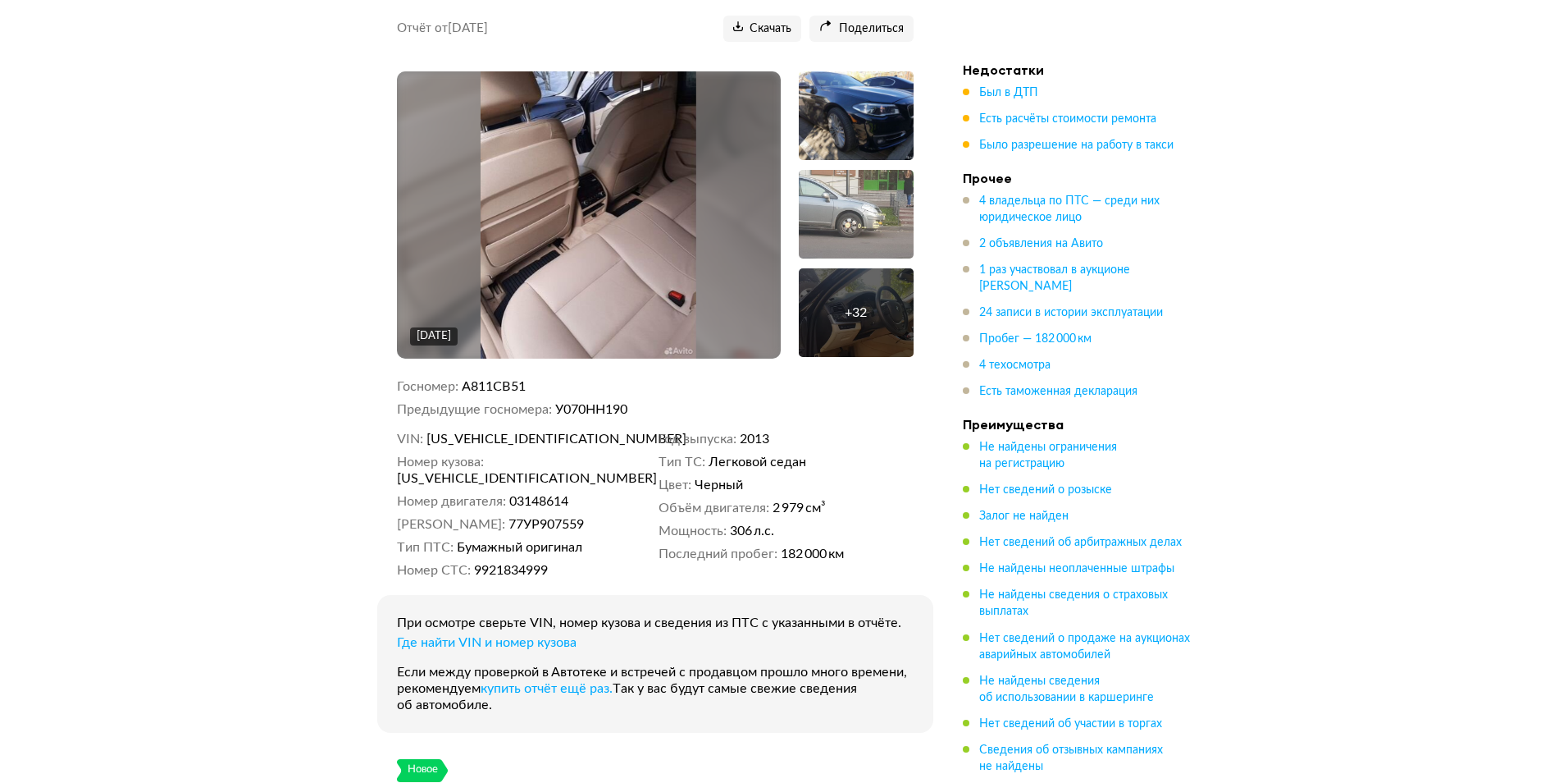
scroll to position [164, 0]
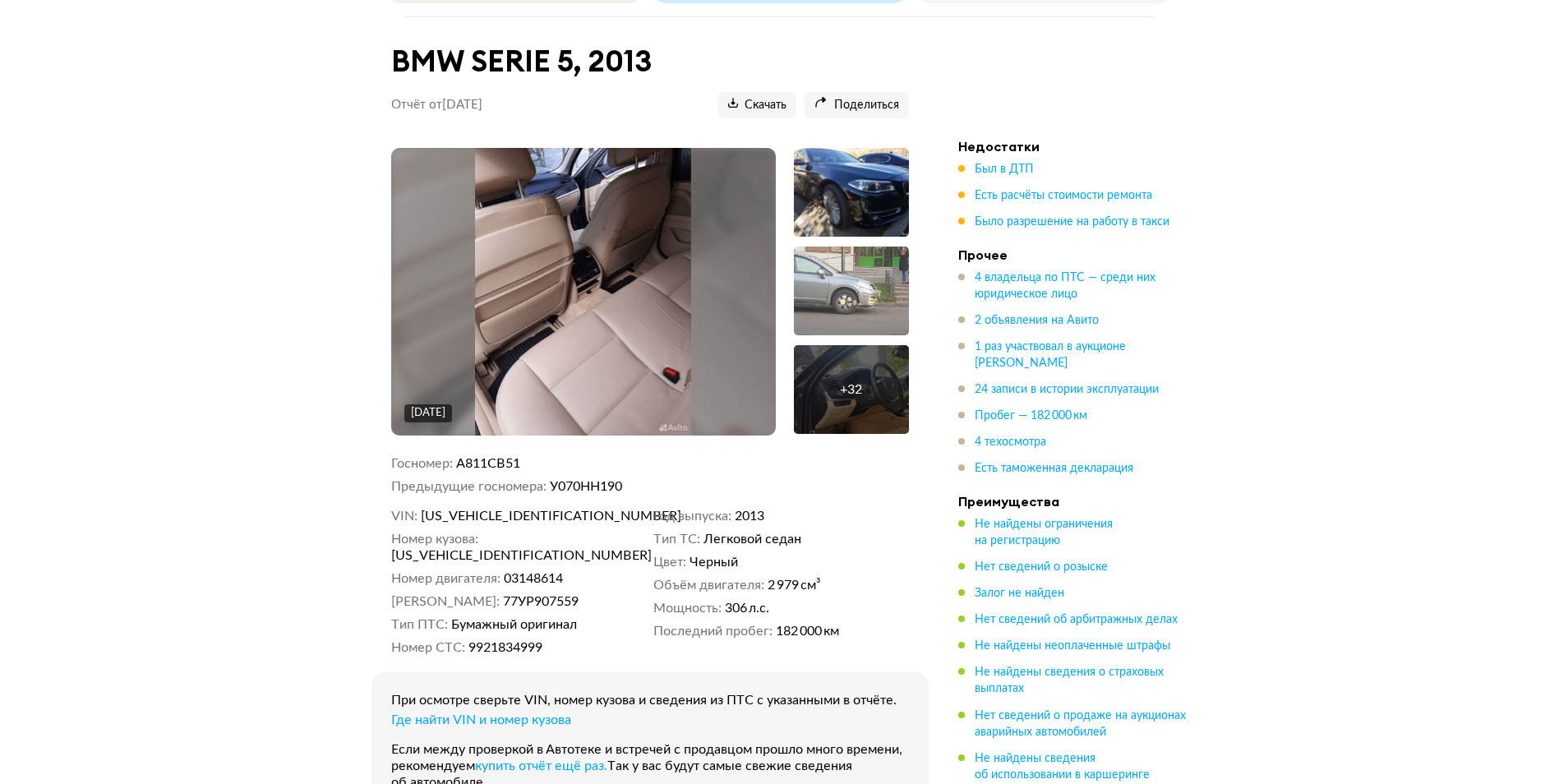
click at [660, 321] on img at bounding box center [583, 292] width 216 height 288
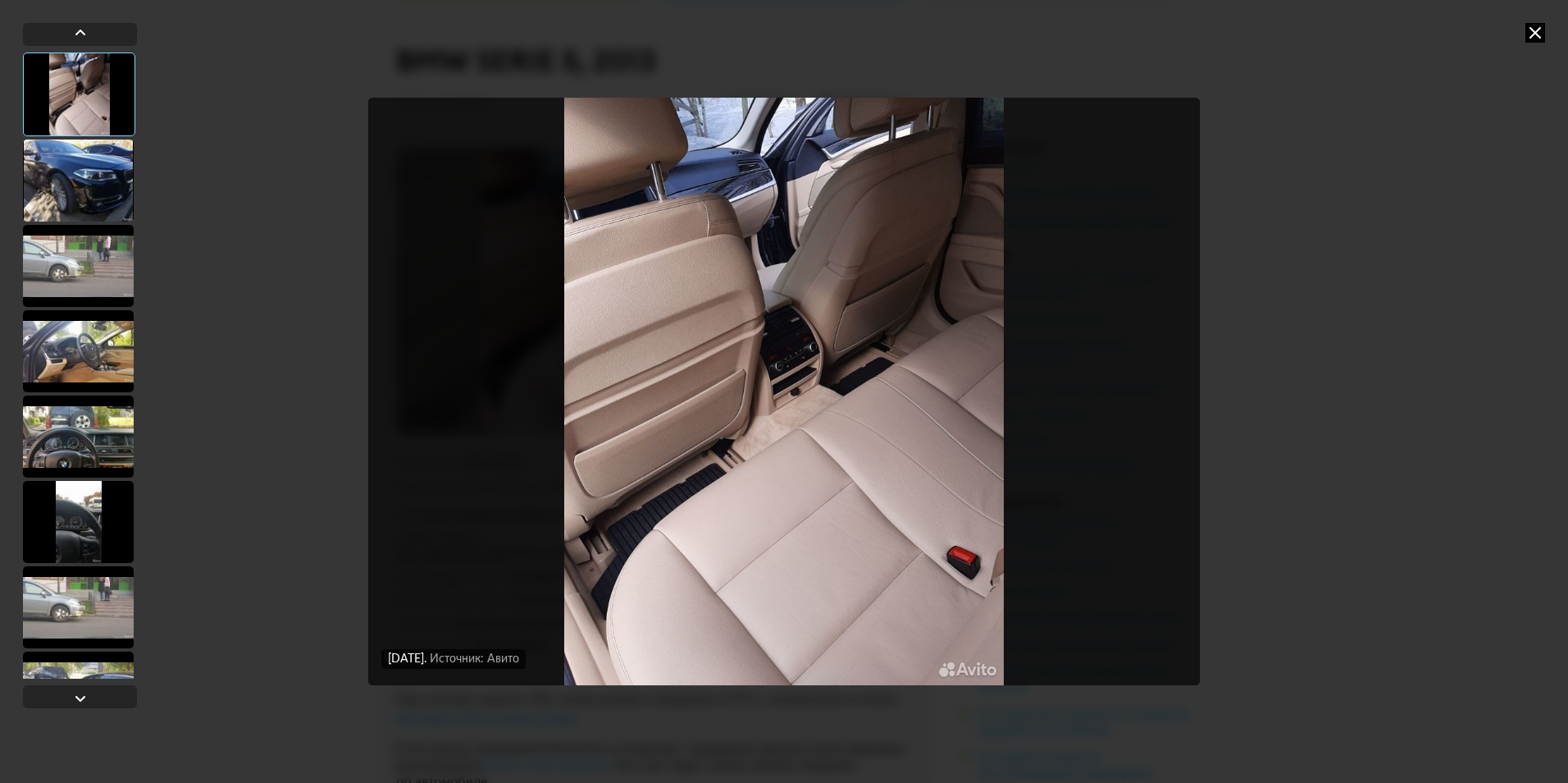
click at [73, 211] on div at bounding box center [78, 180] width 111 height 82
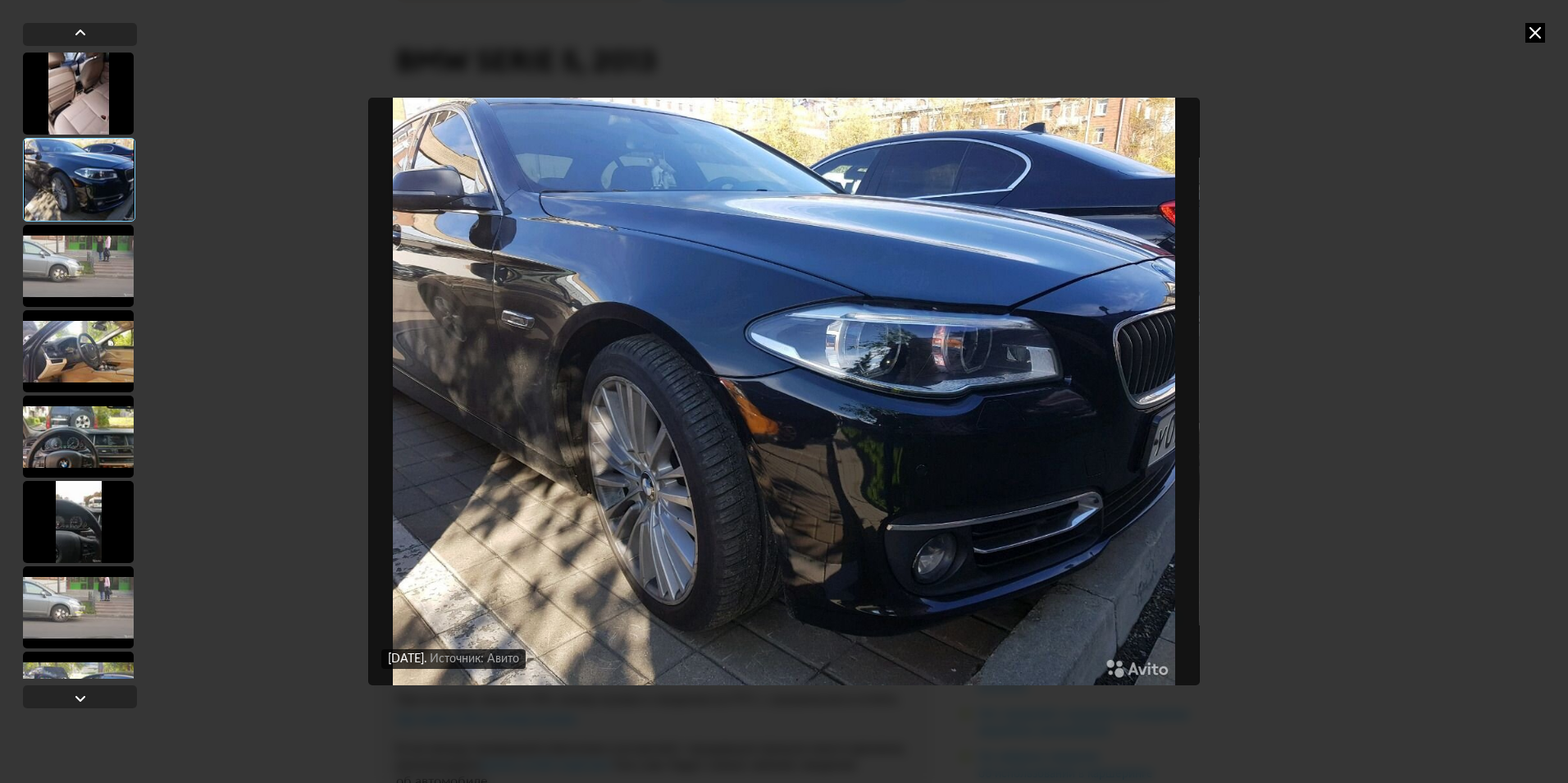
click at [98, 286] on div at bounding box center [78, 265] width 111 height 82
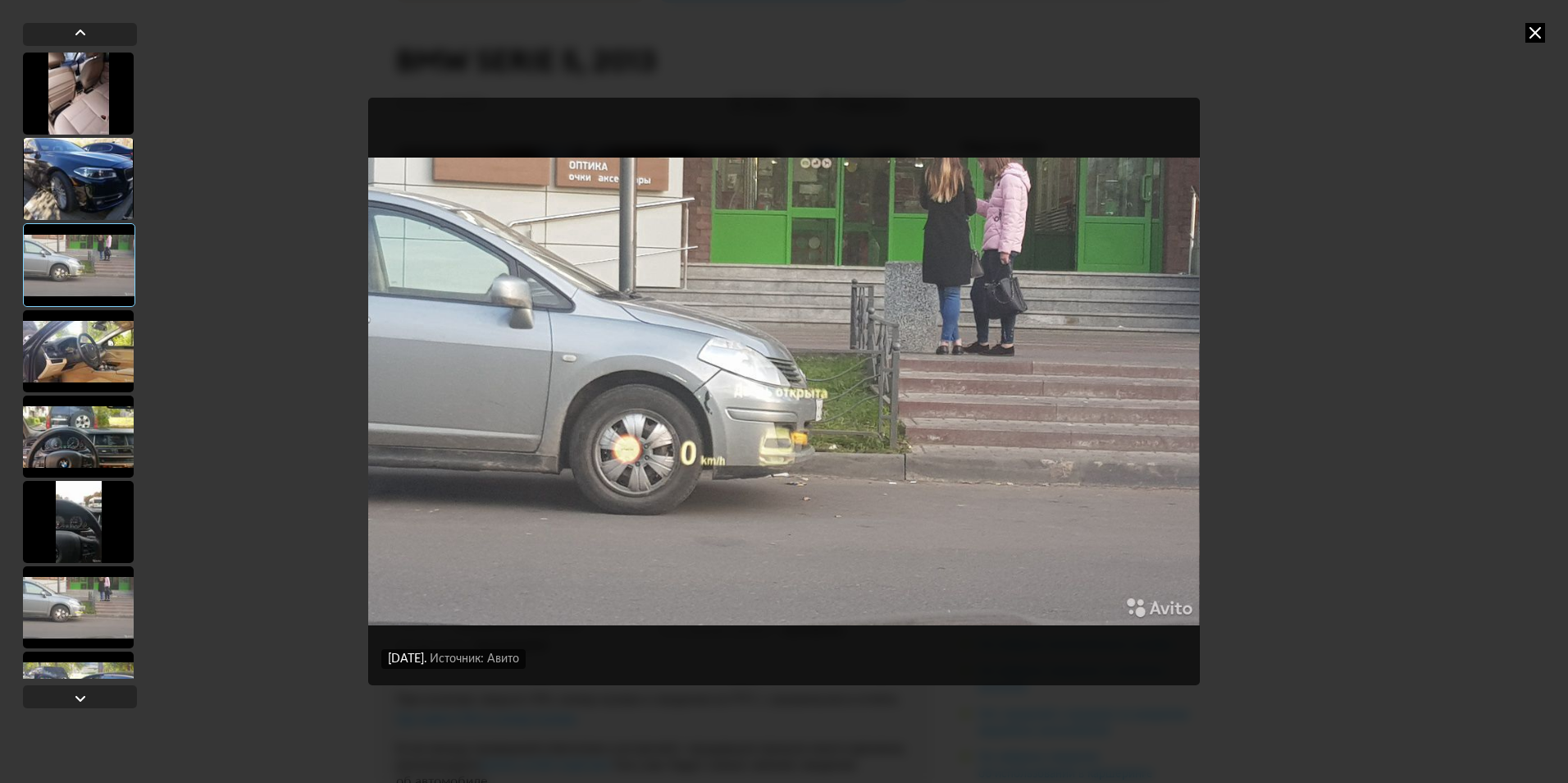
click at [93, 192] on div at bounding box center [78, 178] width 111 height 82
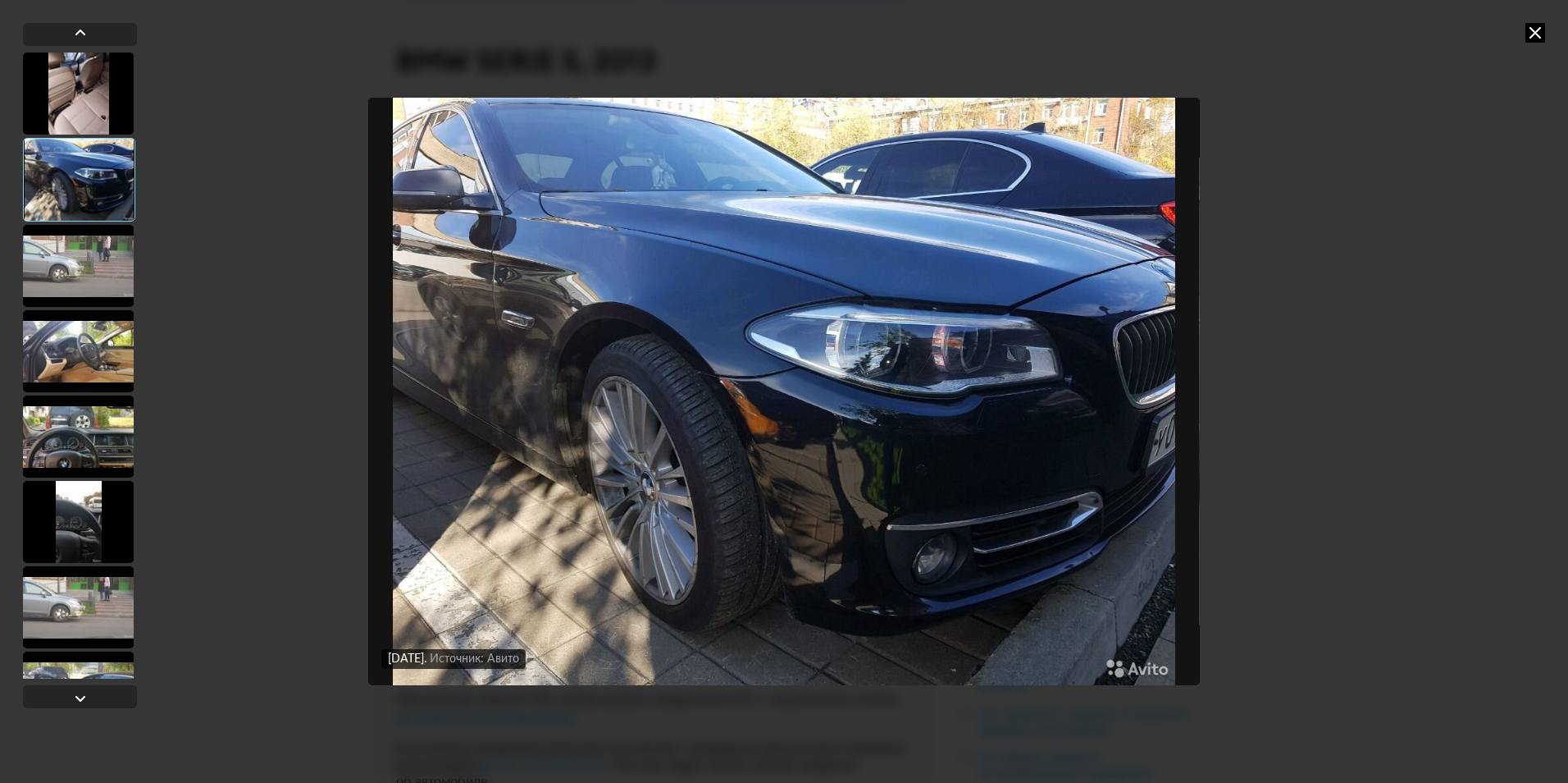
click at [114, 380] on div at bounding box center [78, 350] width 111 height 82
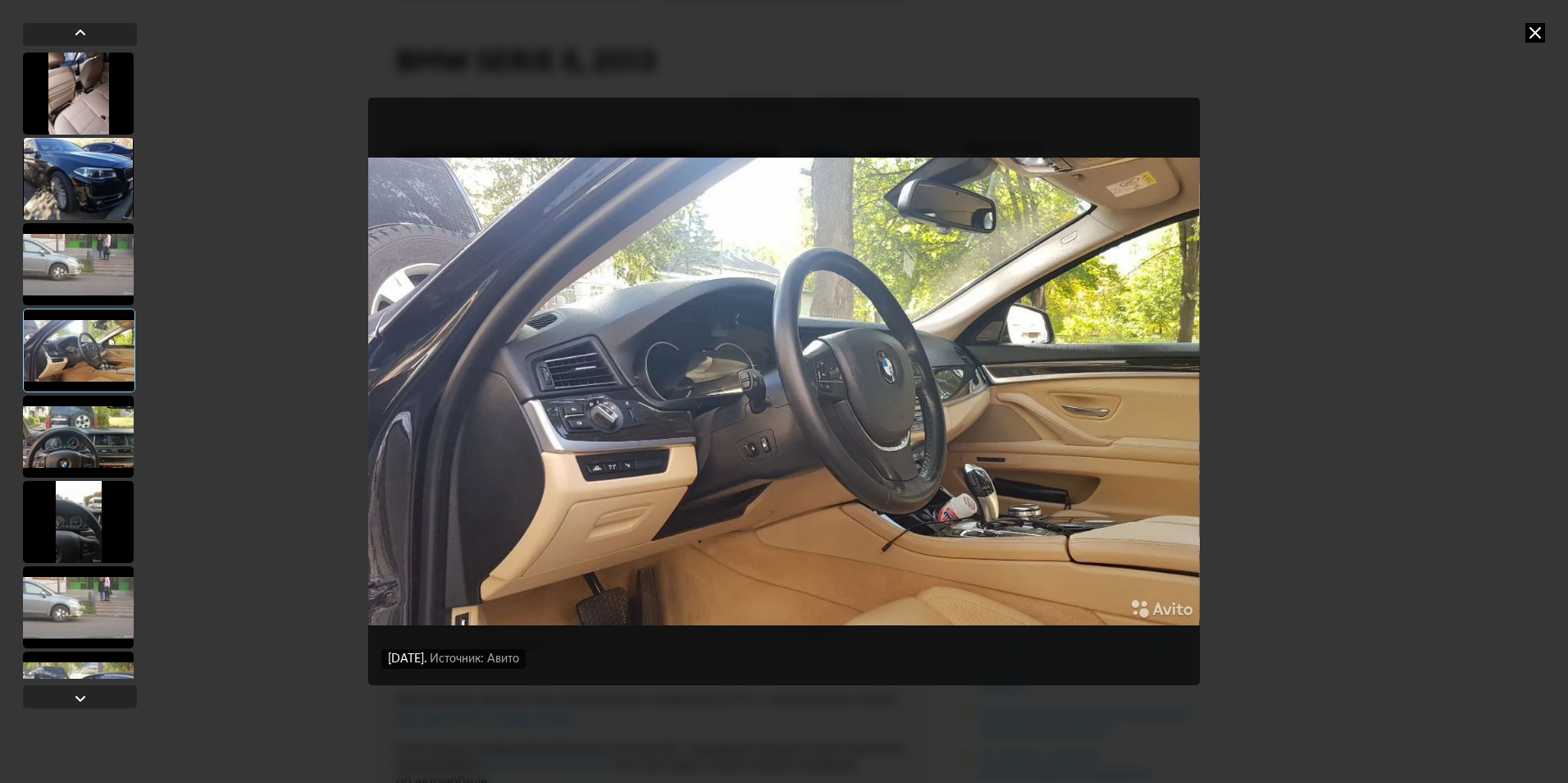
click at [109, 445] on div at bounding box center [78, 436] width 111 height 82
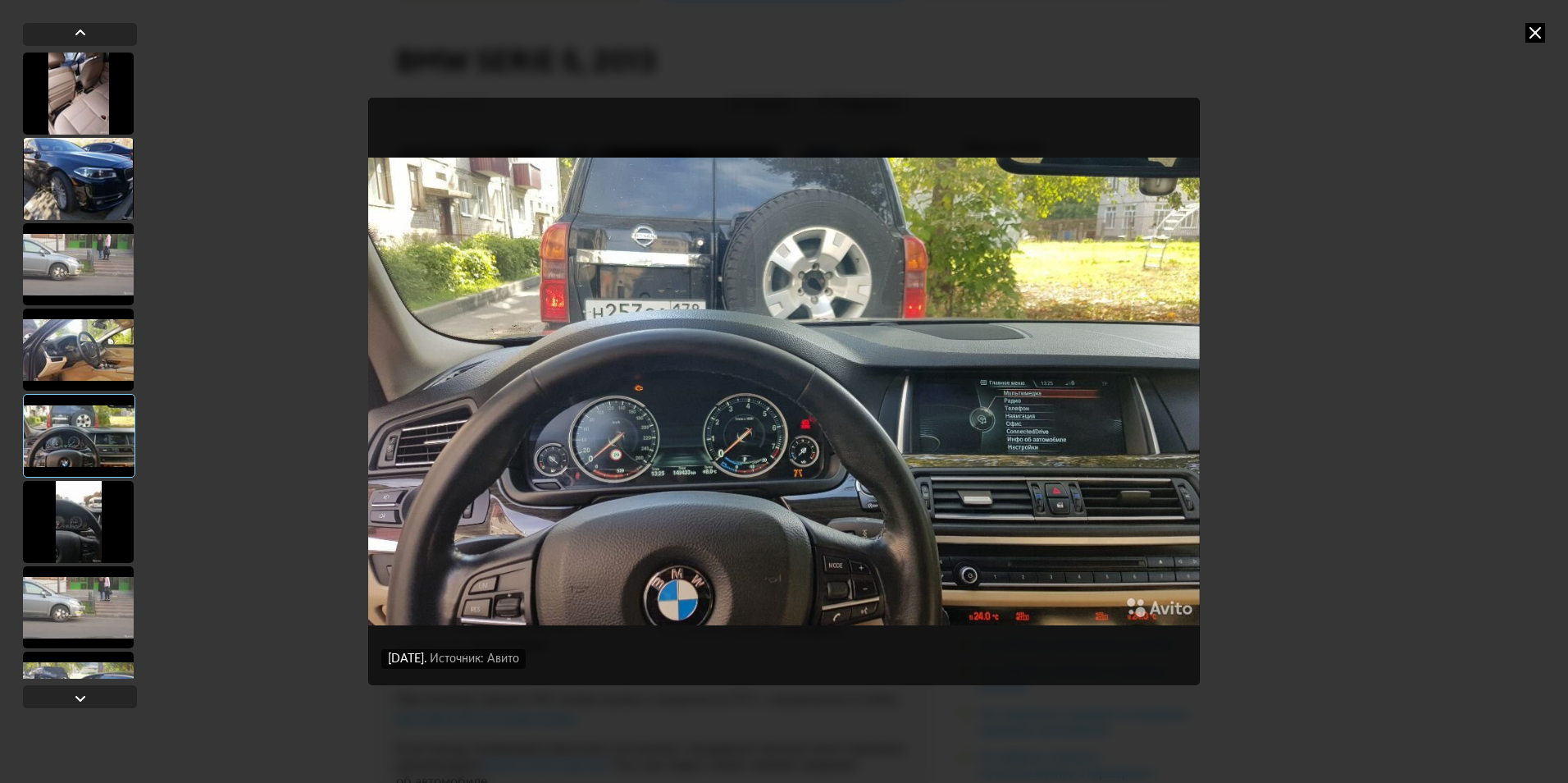
click at [112, 517] on div at bounding box center [78, 521] width 111 height 82
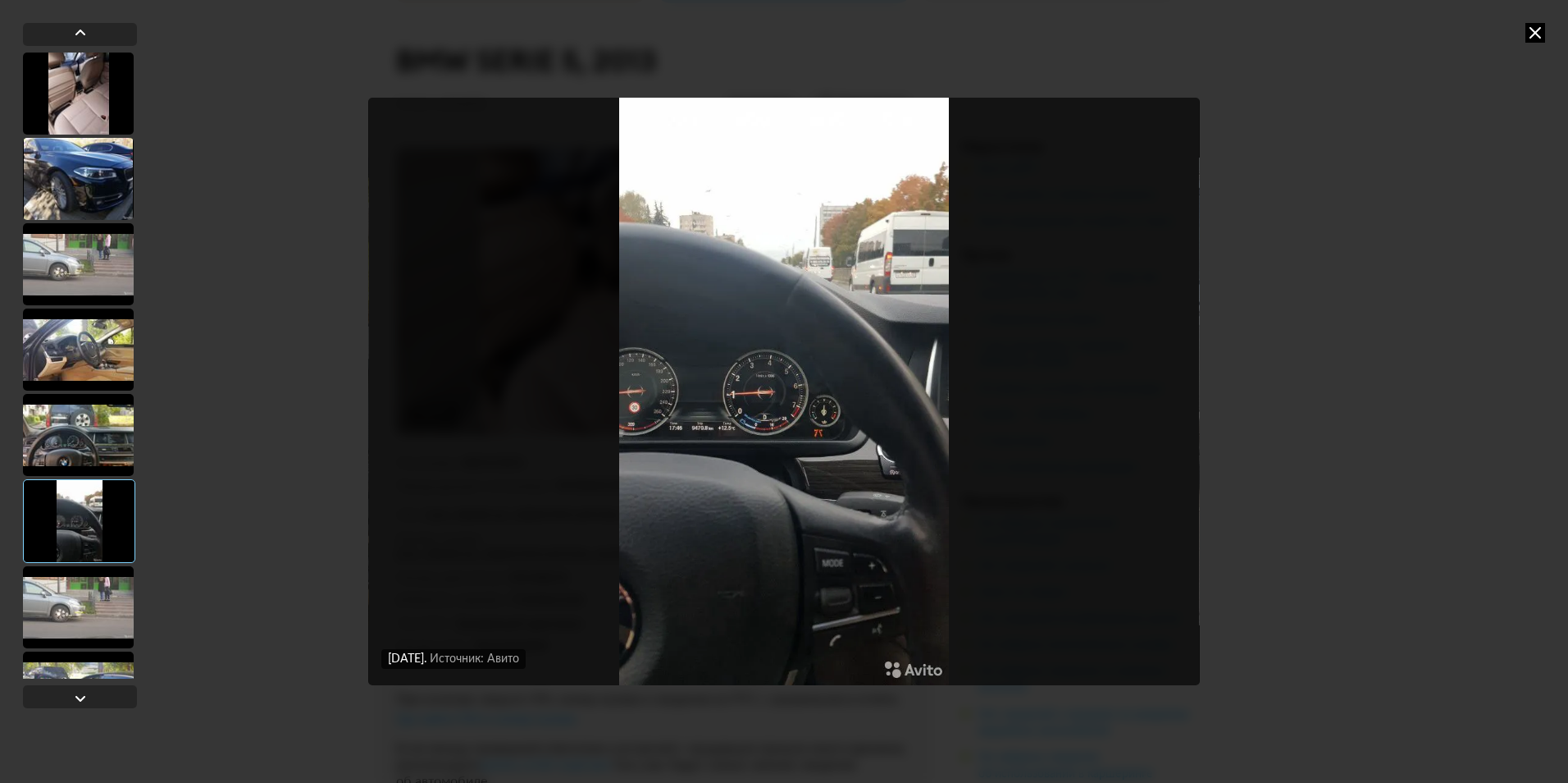
click at [87, 608] on div at bounding box center [78, 606] width 111 height 82
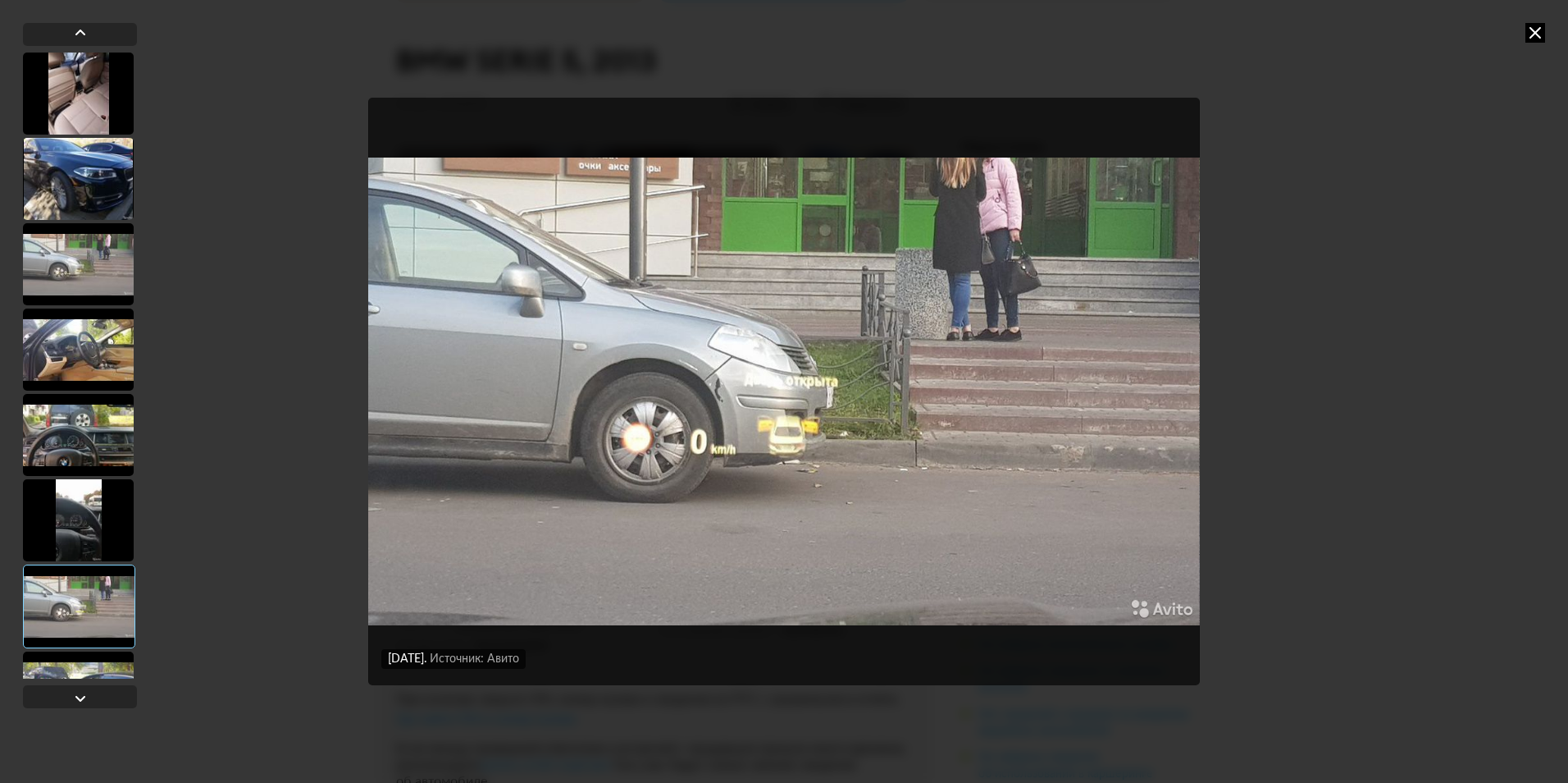
click at [1011, 454] on img "Go to Slide 7" at bounding box center [784, 391] width 831 height 587
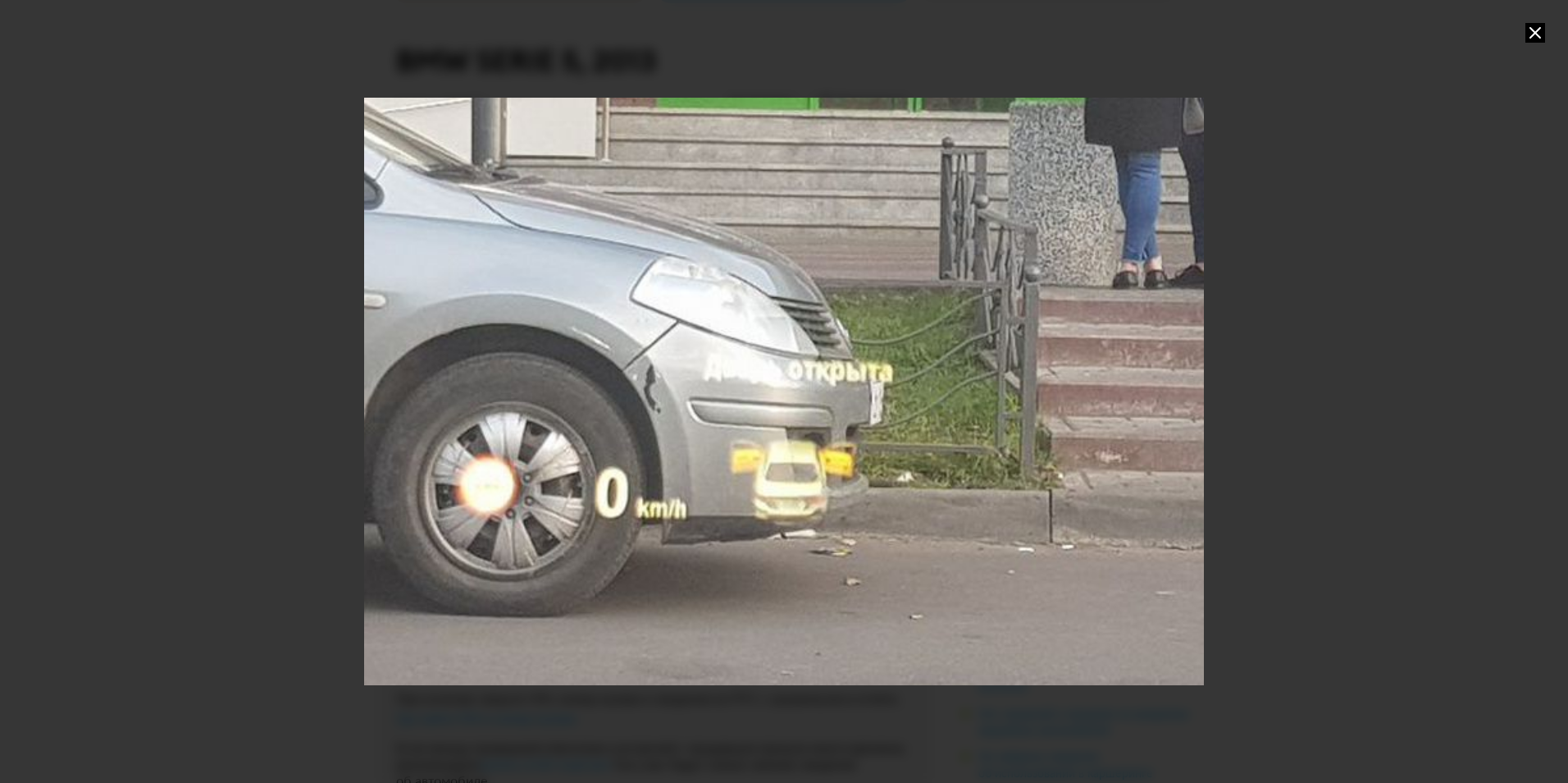
click at [1063, 429] on div "Go to Slide 7" at bounding box center [784, 392] width 1679 height 1174
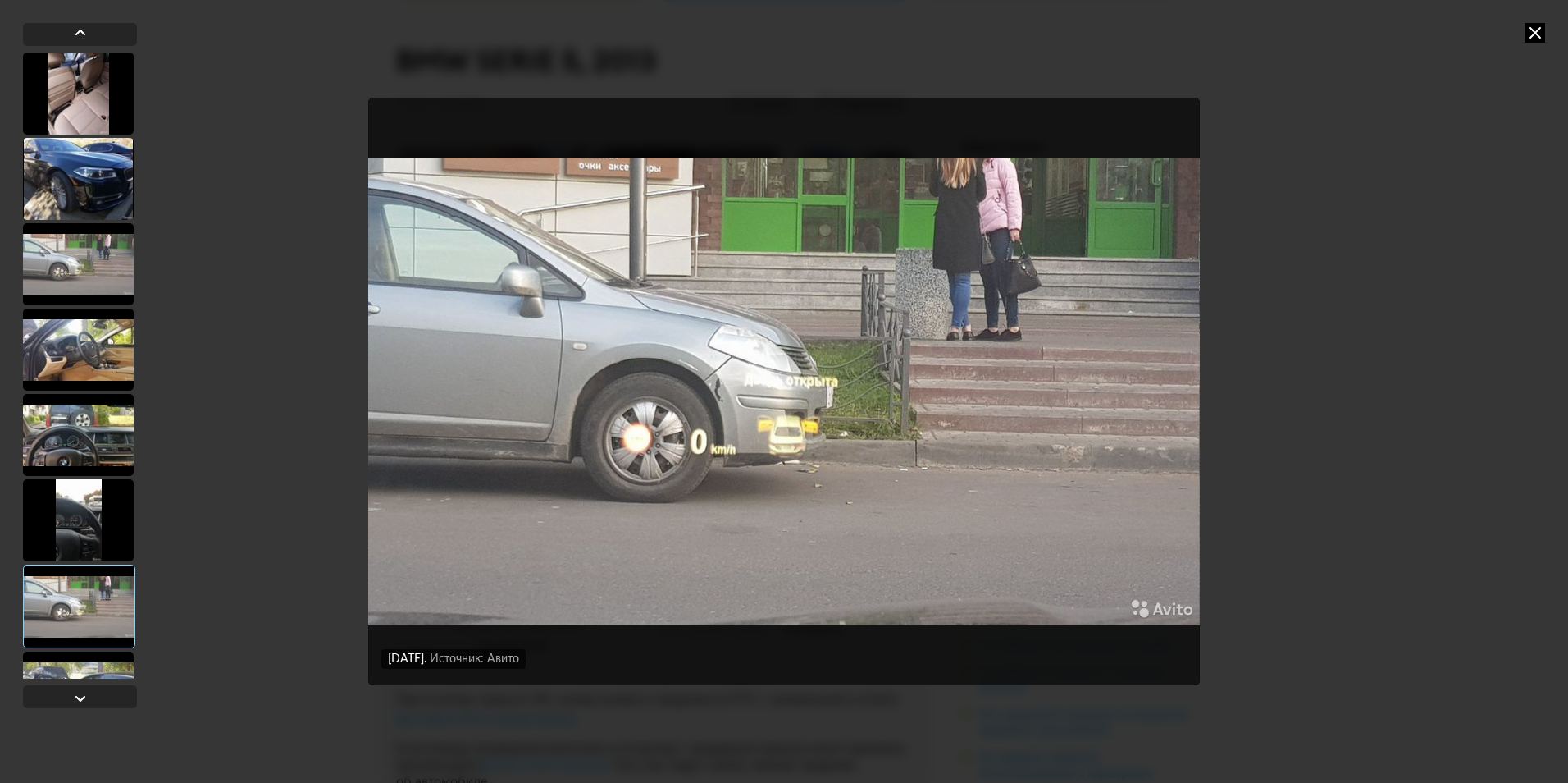
click at [1346, 396] on div "[DATE] Источник: Авито [DATE] Источник: Авито [DATE] Источник: Авито [DATE] Ист…" at bounding box center [784, 392] width 1568 height 783
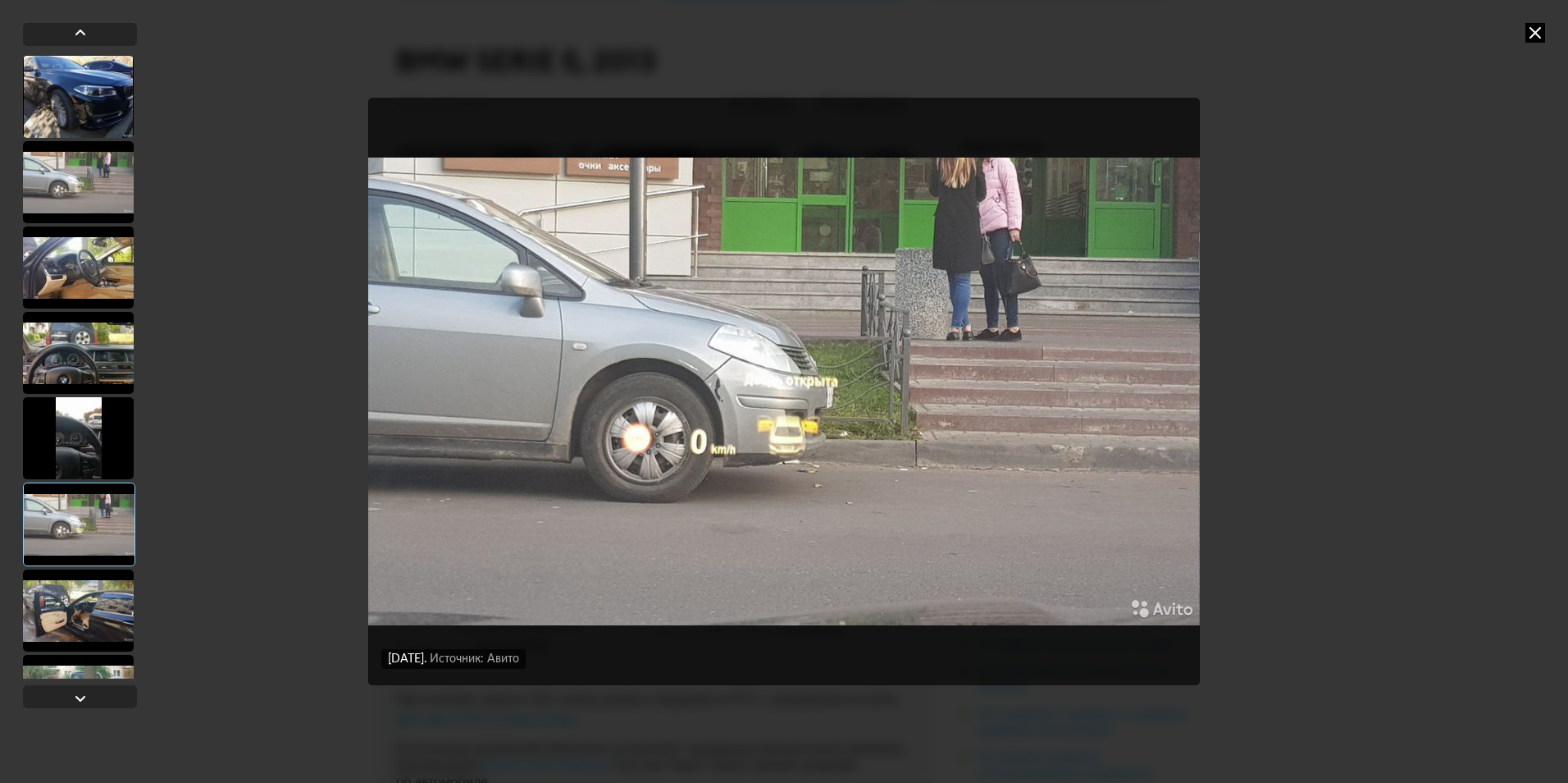
click at [78, 589] on div at bounding box center [78, 610] width 111 height 82
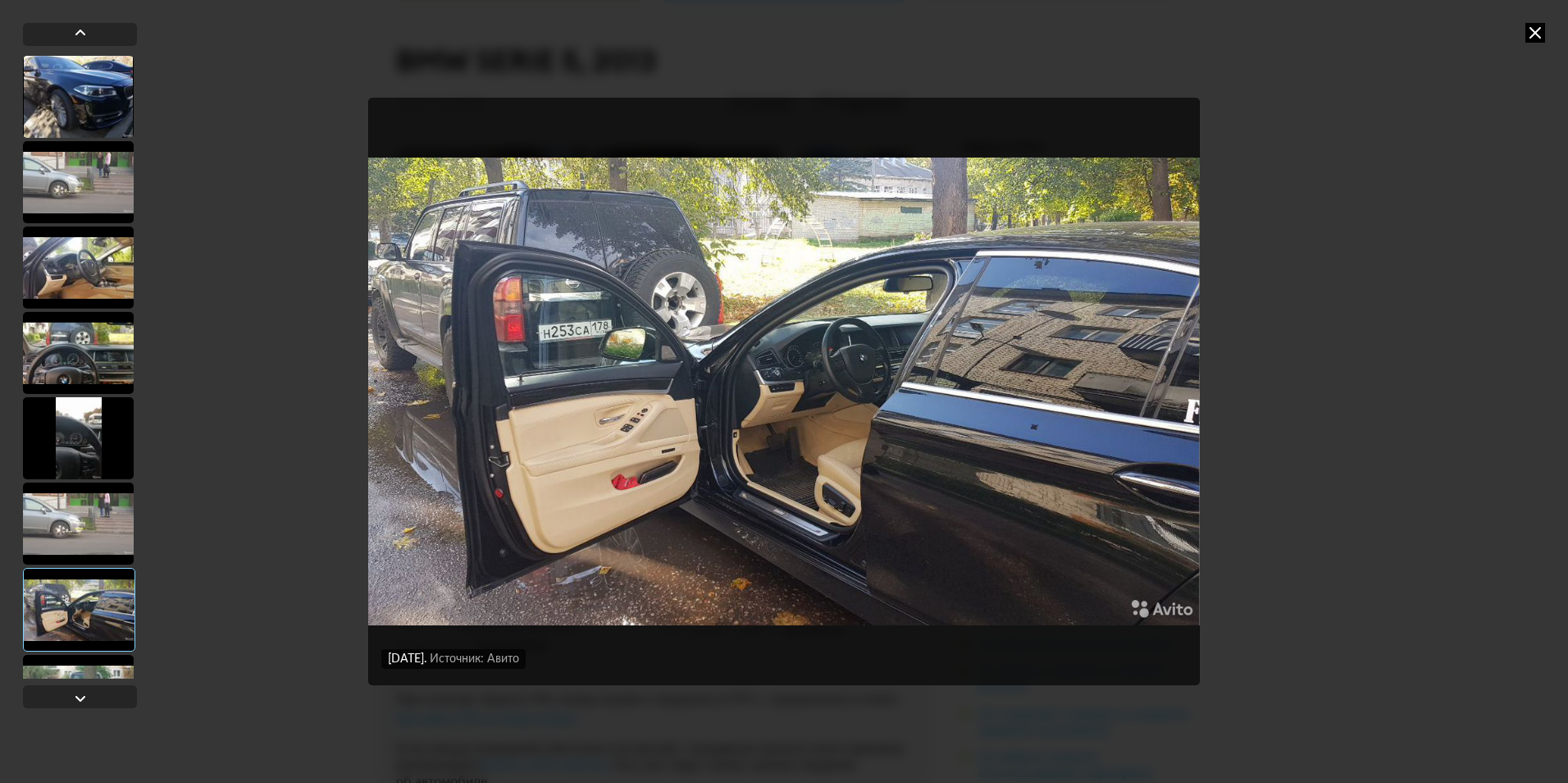
scroll to position [164, 0]
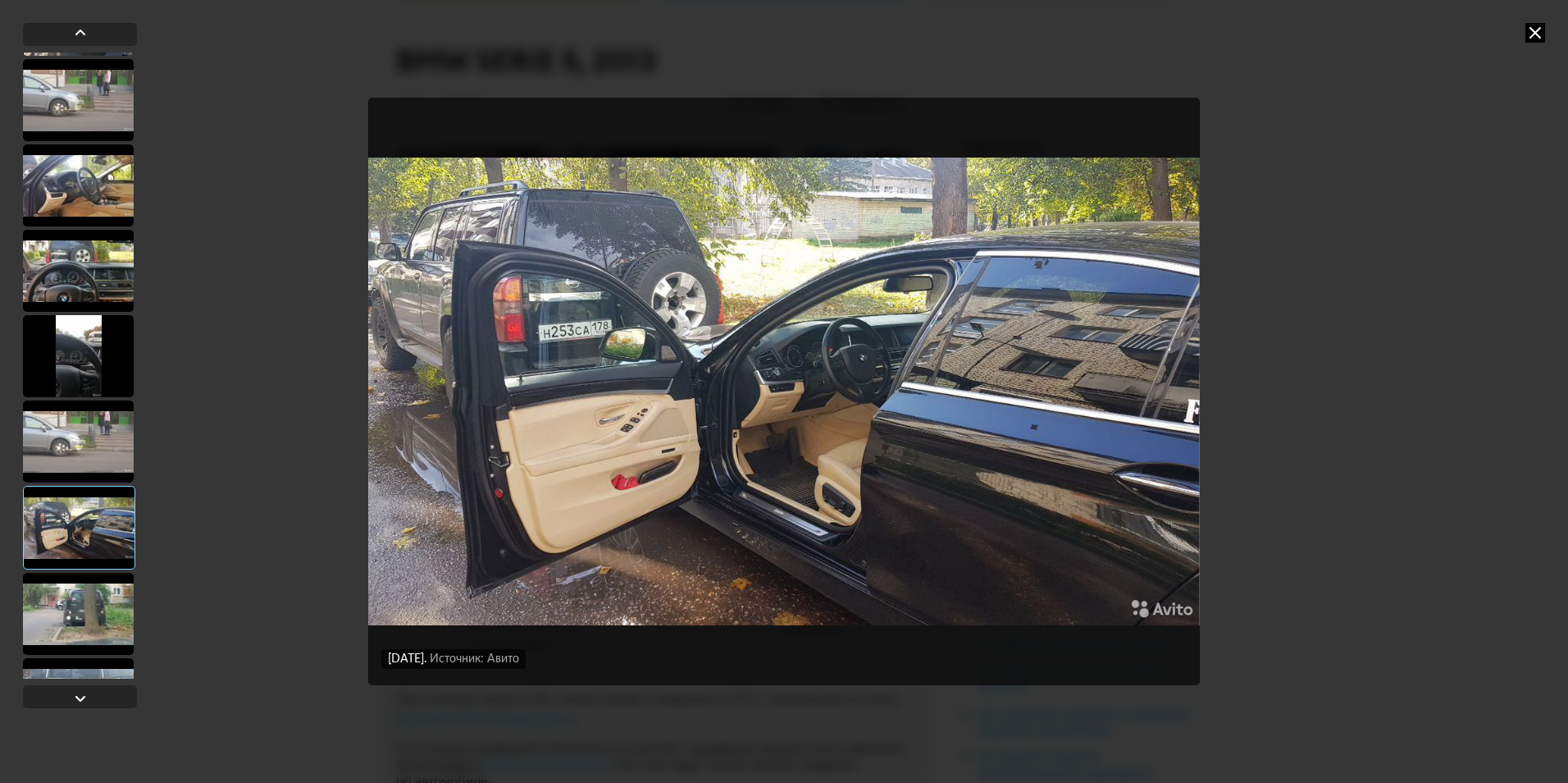
click at [76, 618] on div at bounding box center [78, 613] width 111 height 82
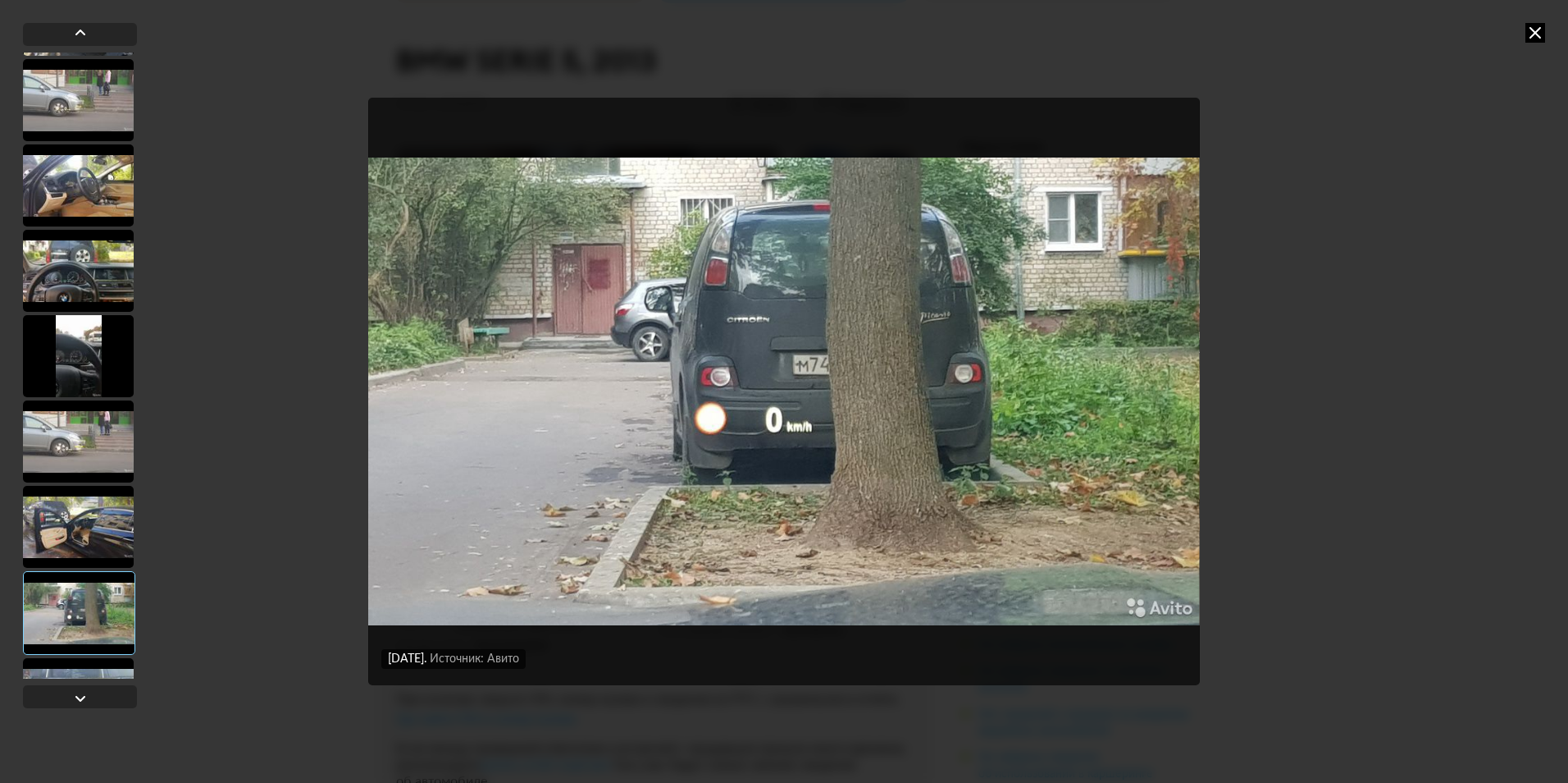
scroll to position [246, 0]
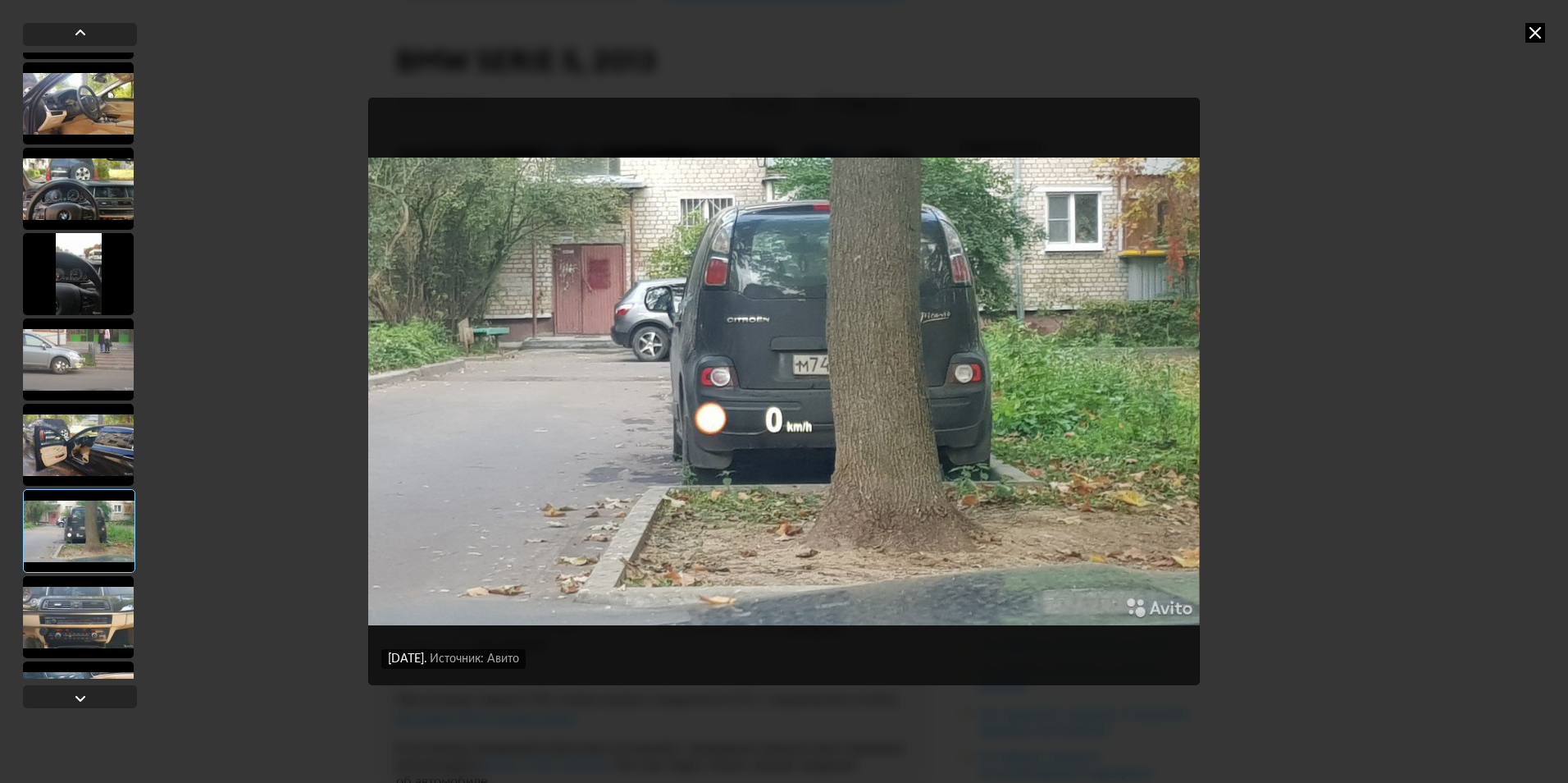
click at [76, 608] on div at bounding box center [78, 616] width 111 height 82
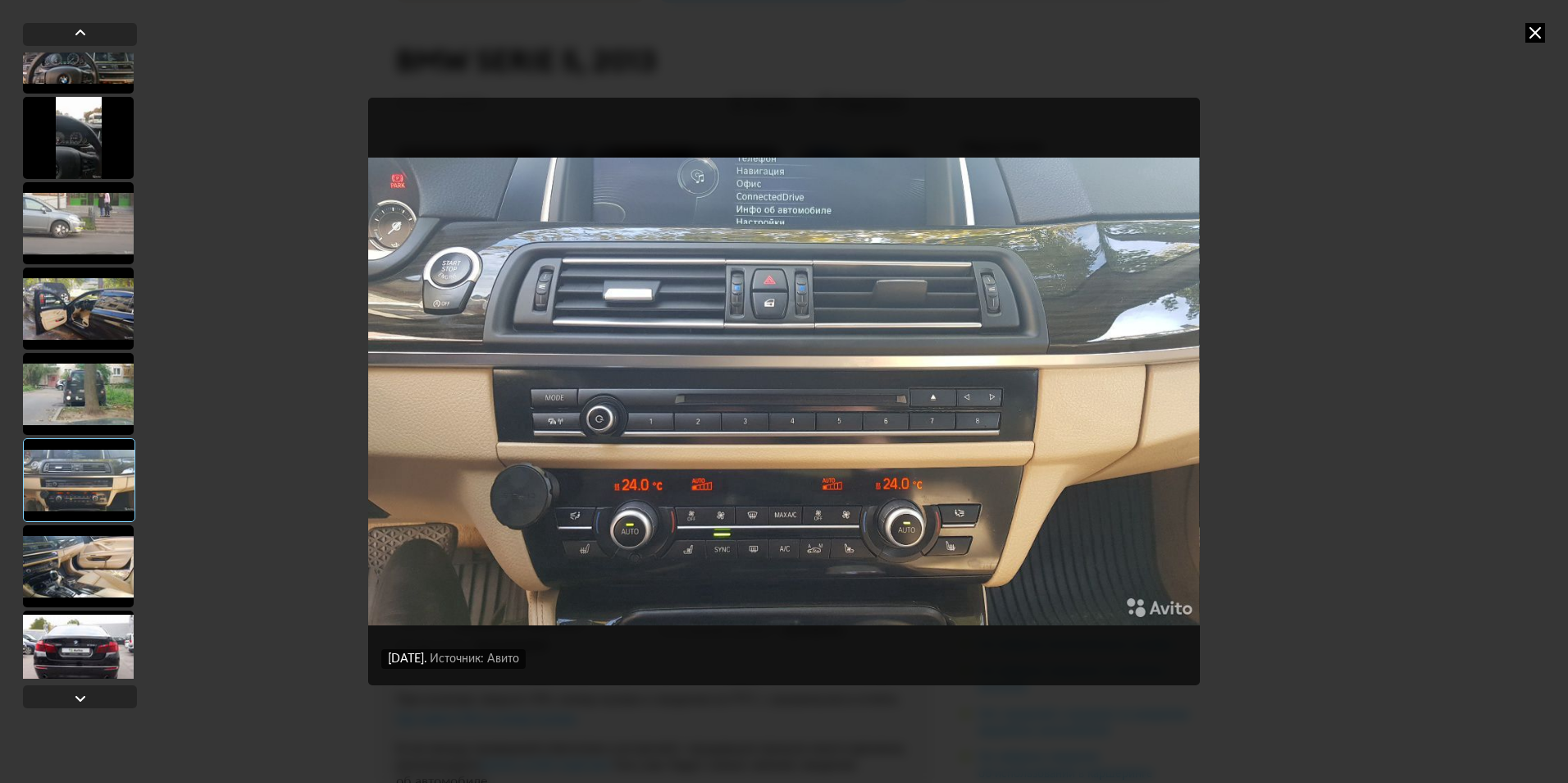
scroll to position [410, 0]
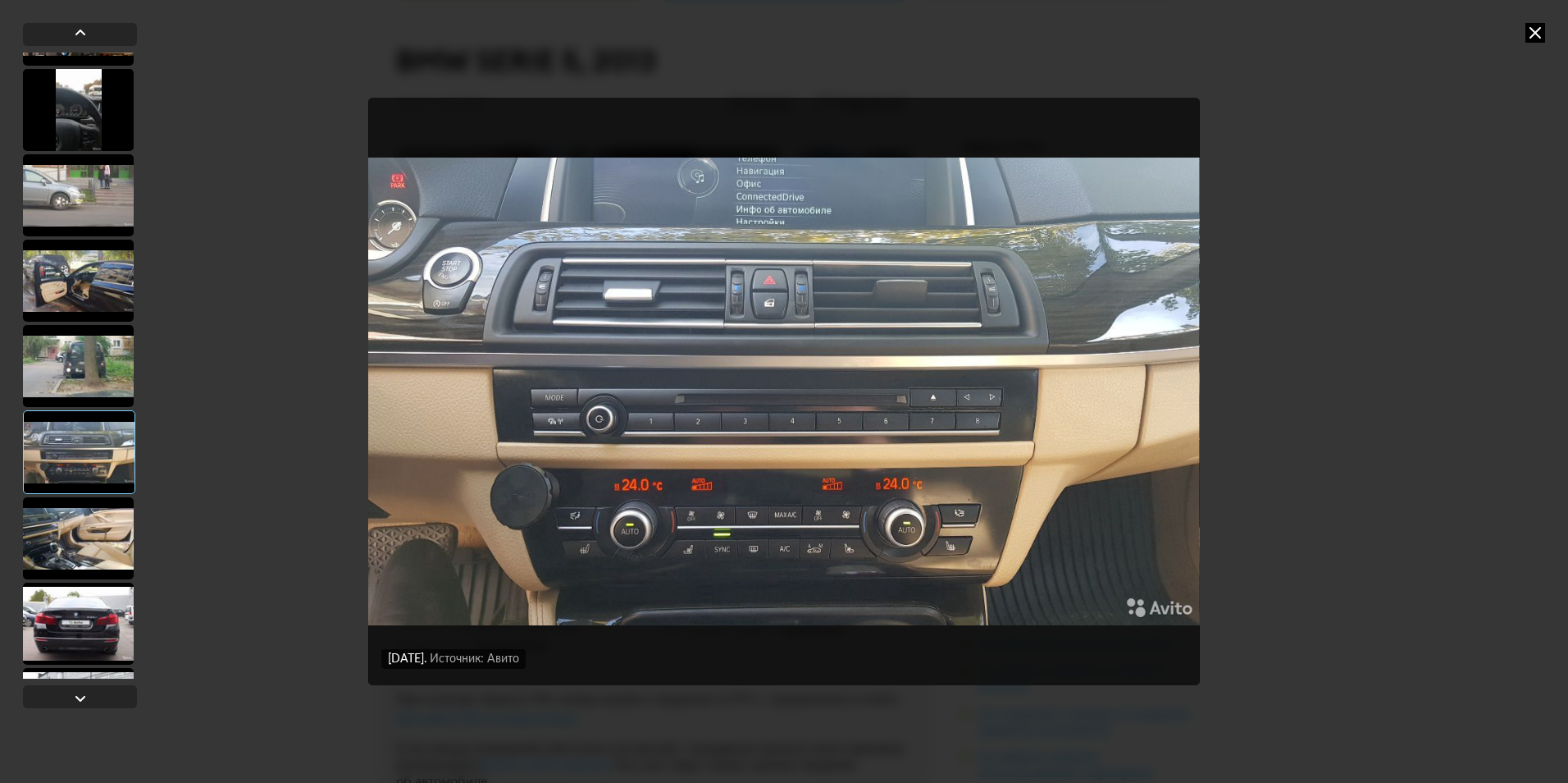
click at [80, 603] on div at bounding box center [78, 623] width 111 height 82
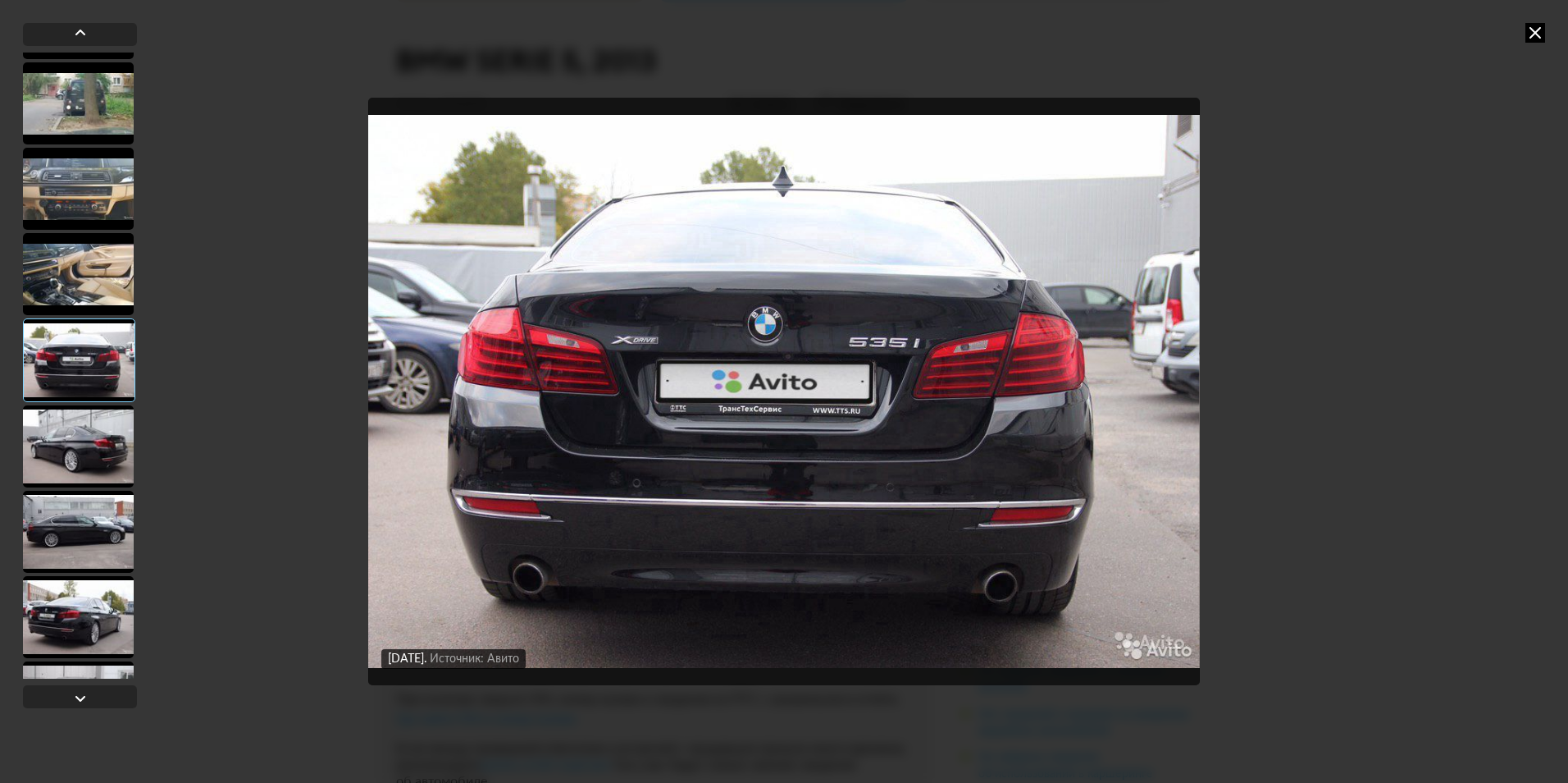
scroll to position [738, 0]
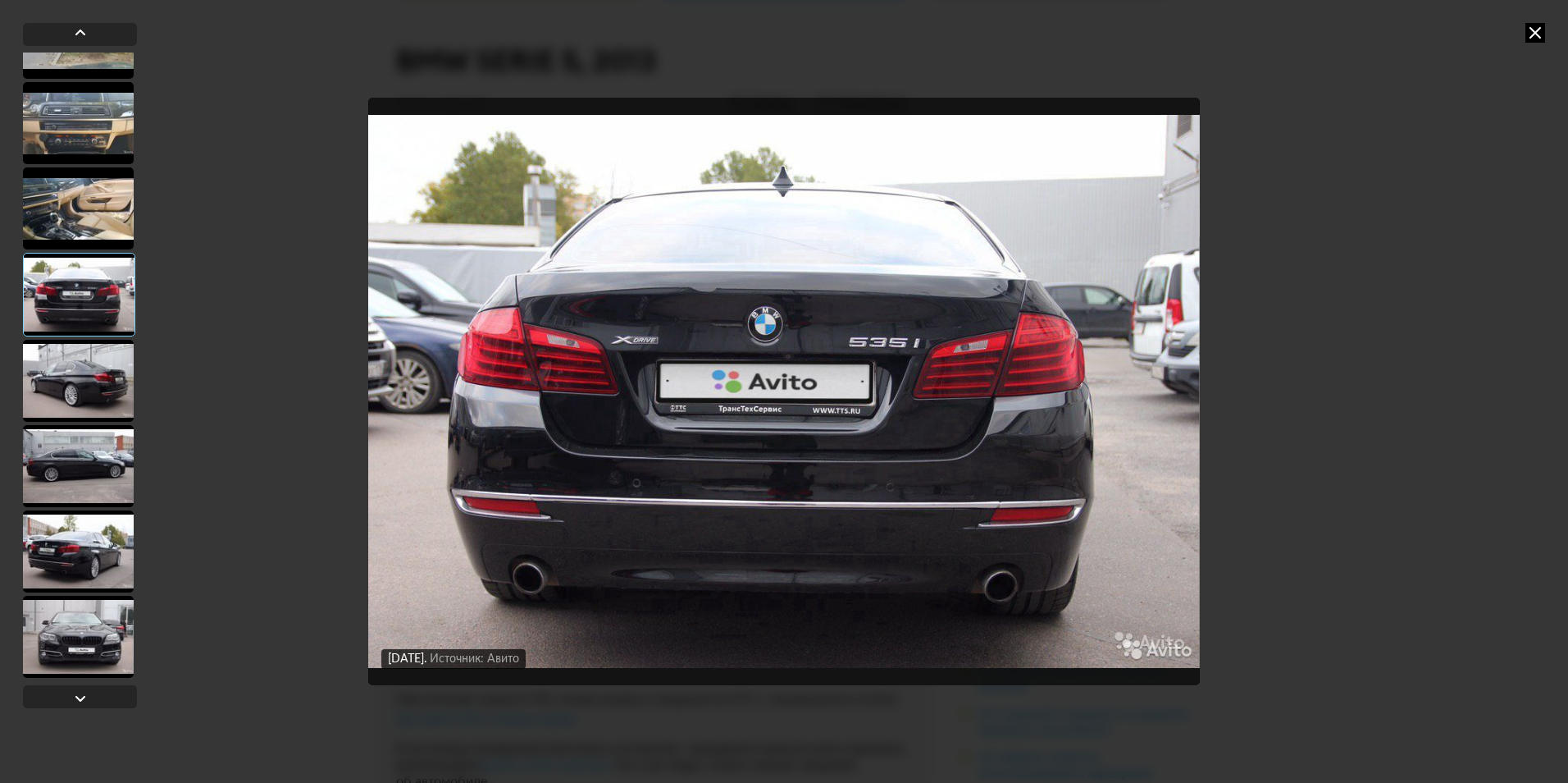
click at [95, 632] on div at bounding box center [78, 636] width 111 height 82
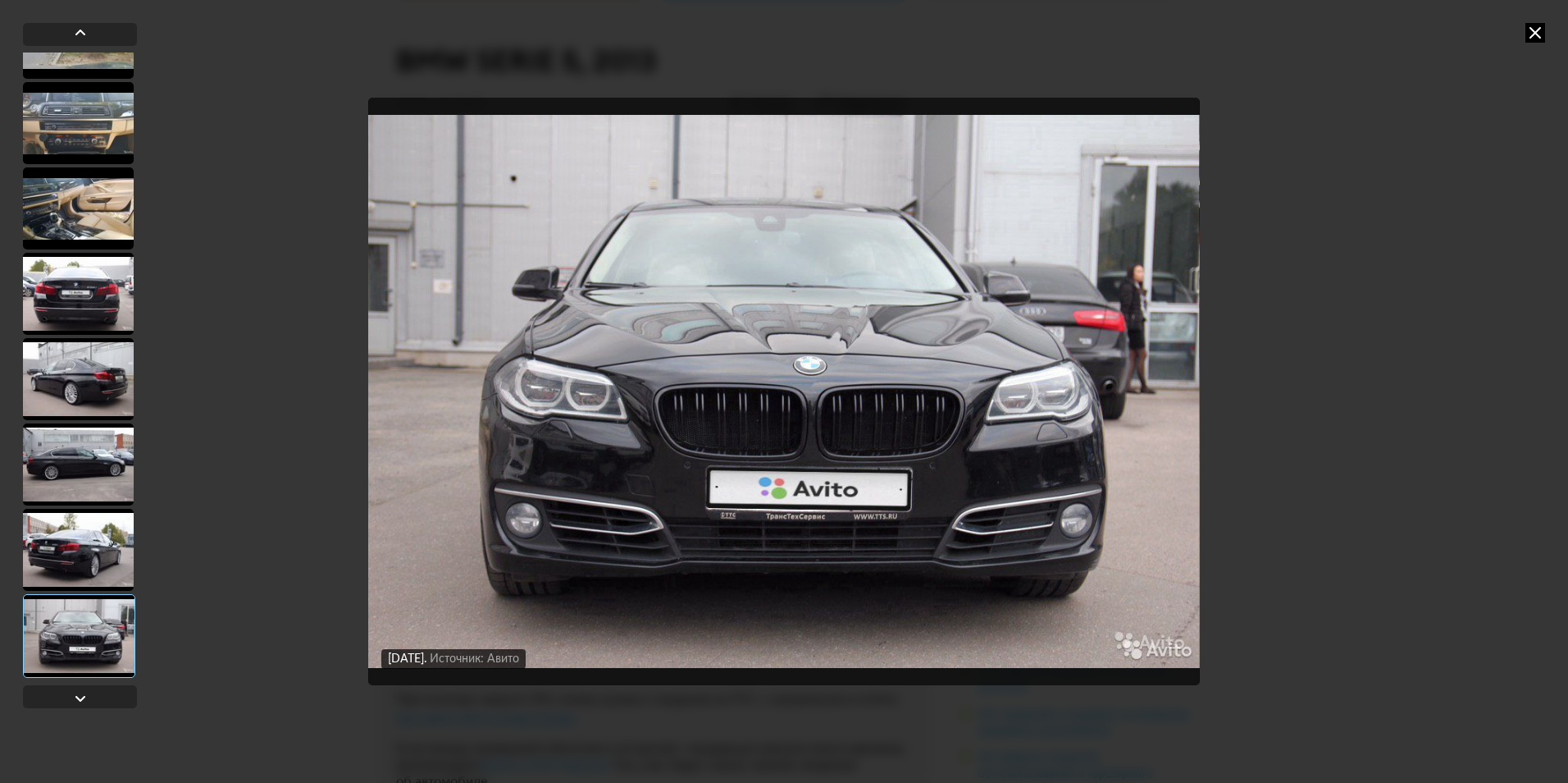
click at [98, 588] on div at bounding box center [78, 549] width 111 height 82
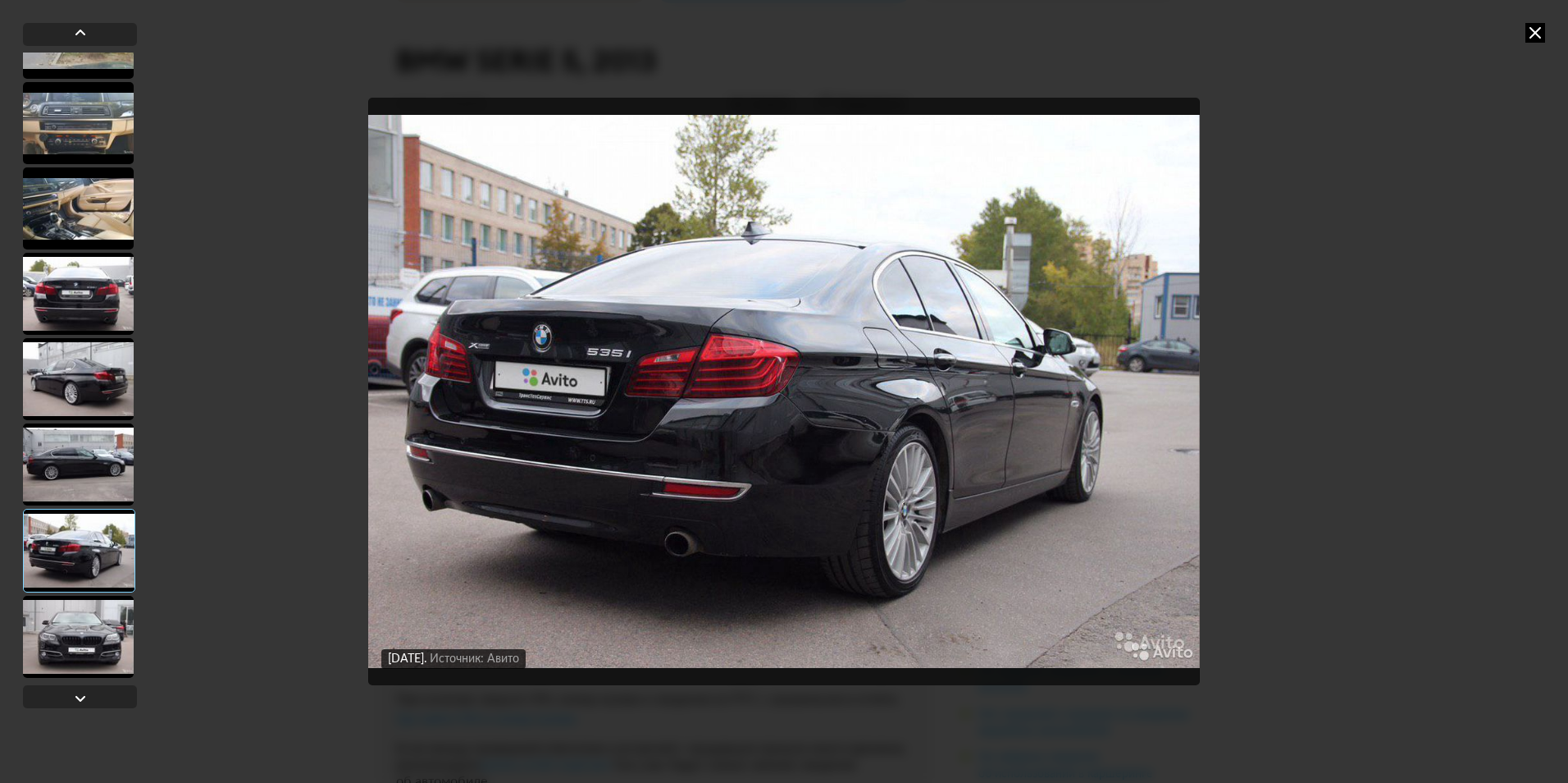
click at [107, 486] on div at bounding box center [78, 464] width 111 height 82
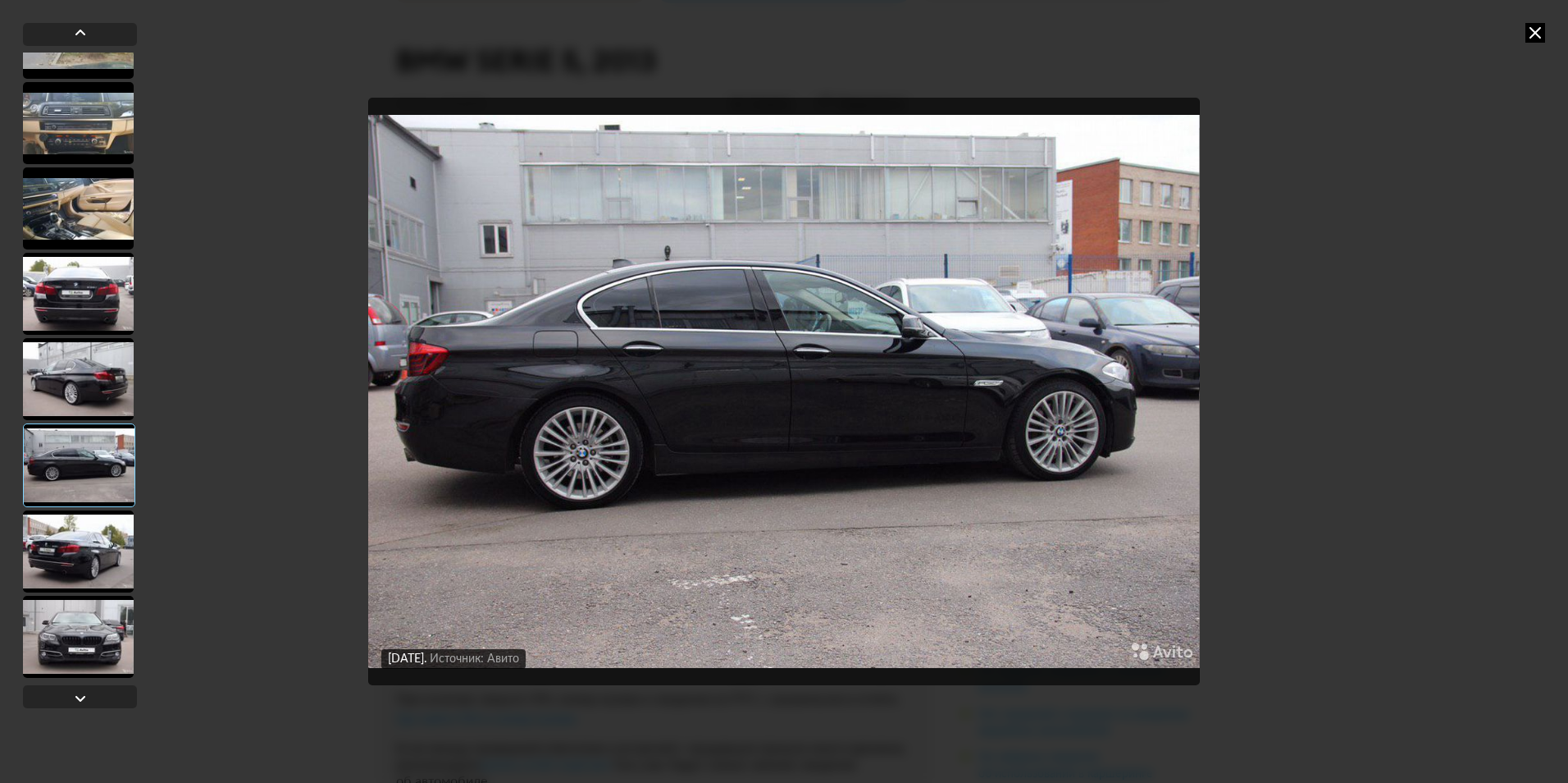
click at [107, 448] on div at bounding box center [79, 465] width 112 height 83
click at [108, 380] on div at bounding box center [78, 378] width 111 height 82
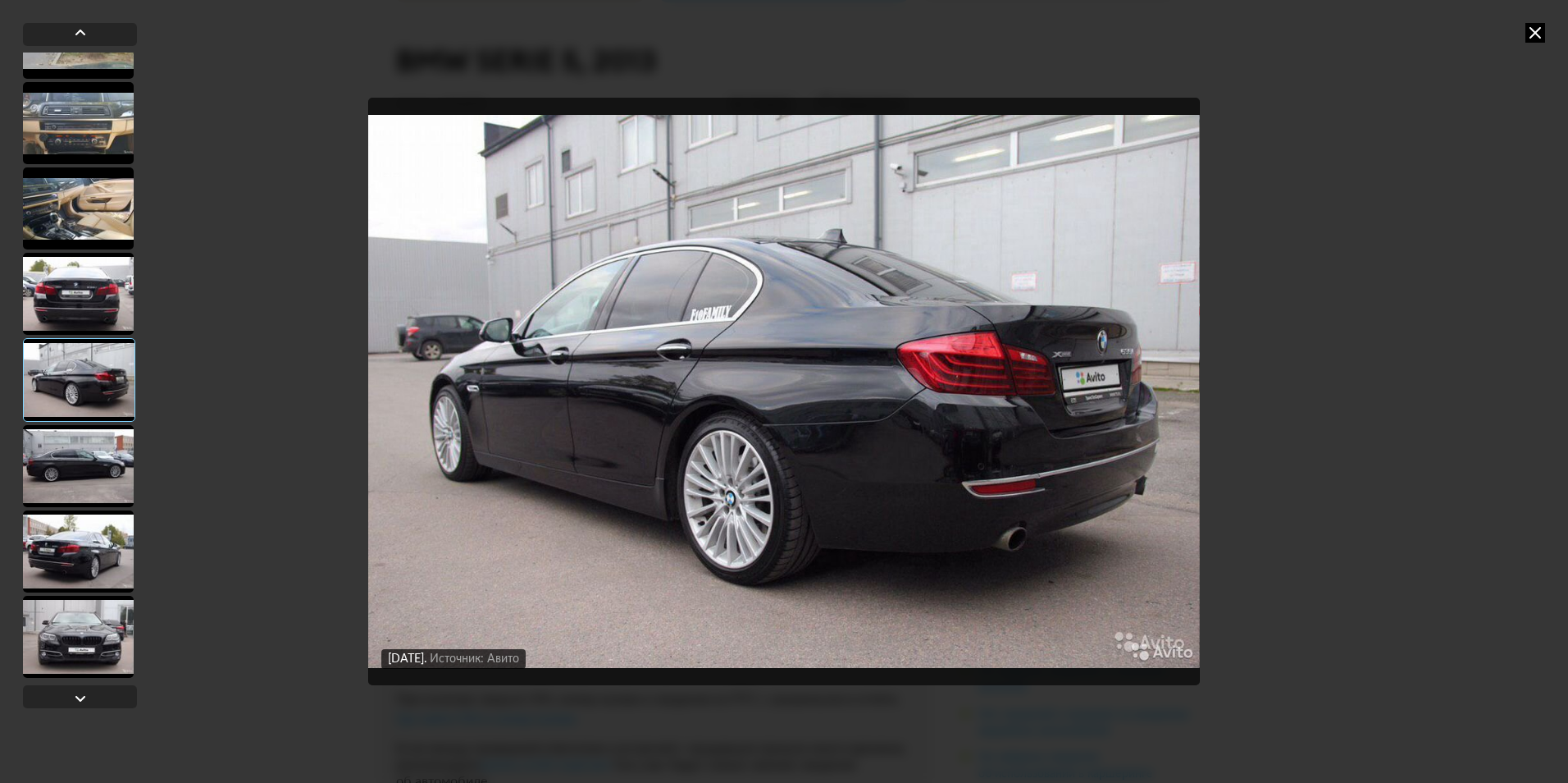
click at [113, 306] on div at bounding box center [78, 293] width 111 height 82
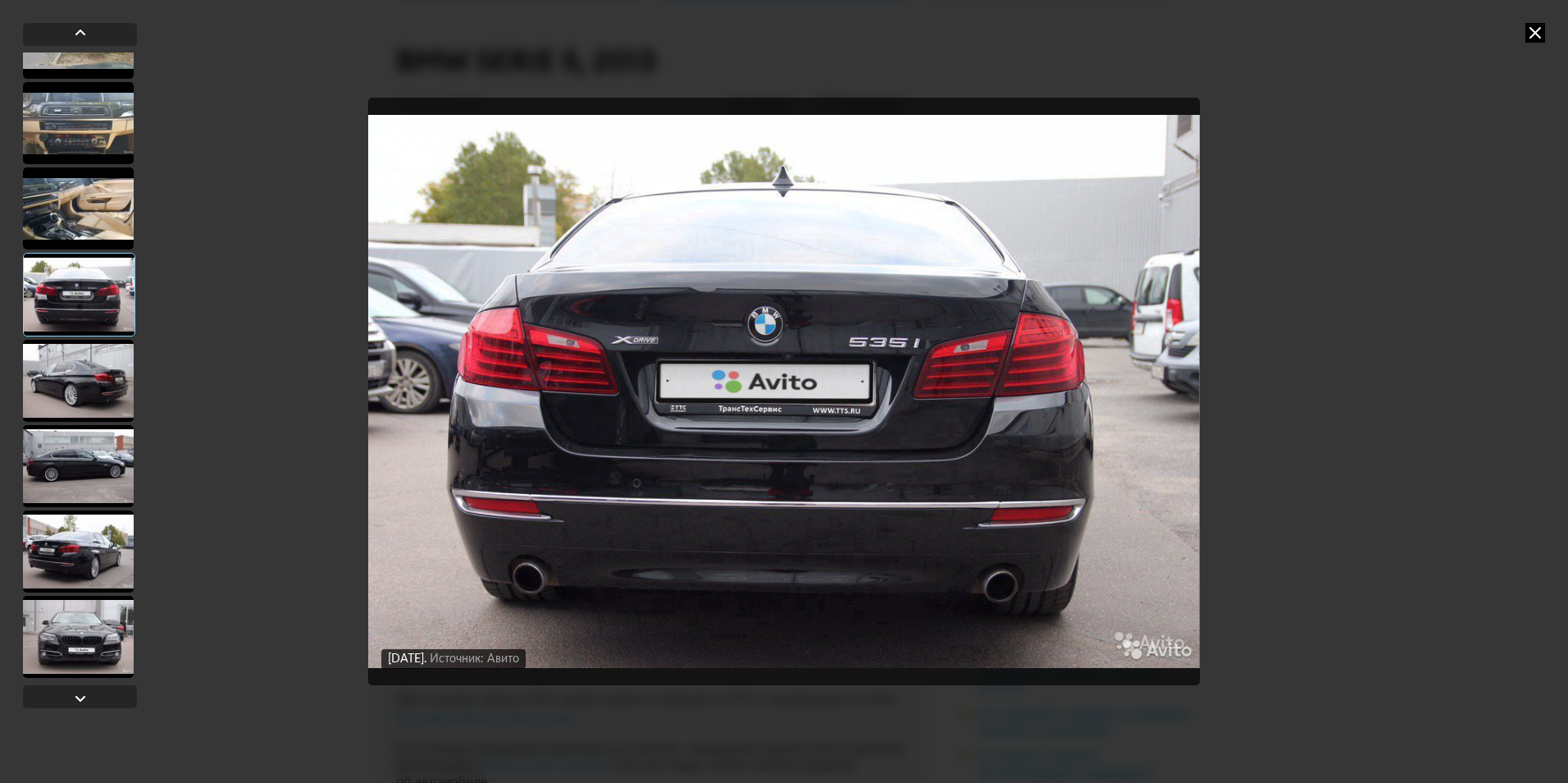
click at [101, 259] on div at bounding box center [79, 294] width 112 height 83
click at [90, 219] on div at bounding box center [78, 208] width 111 height 82
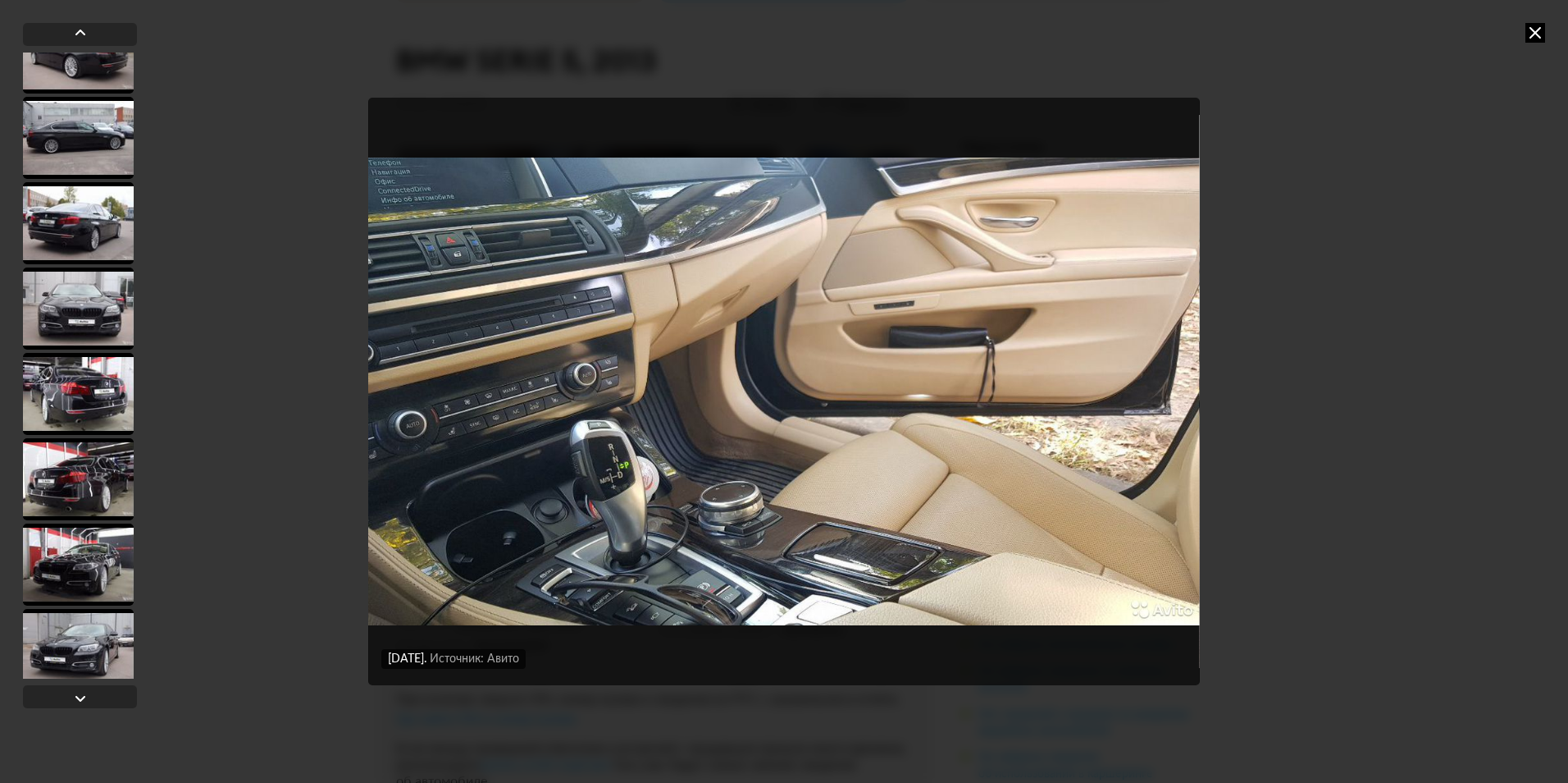
click at [74, 503] on div at bounding box center [78, 478] width 111 height 82
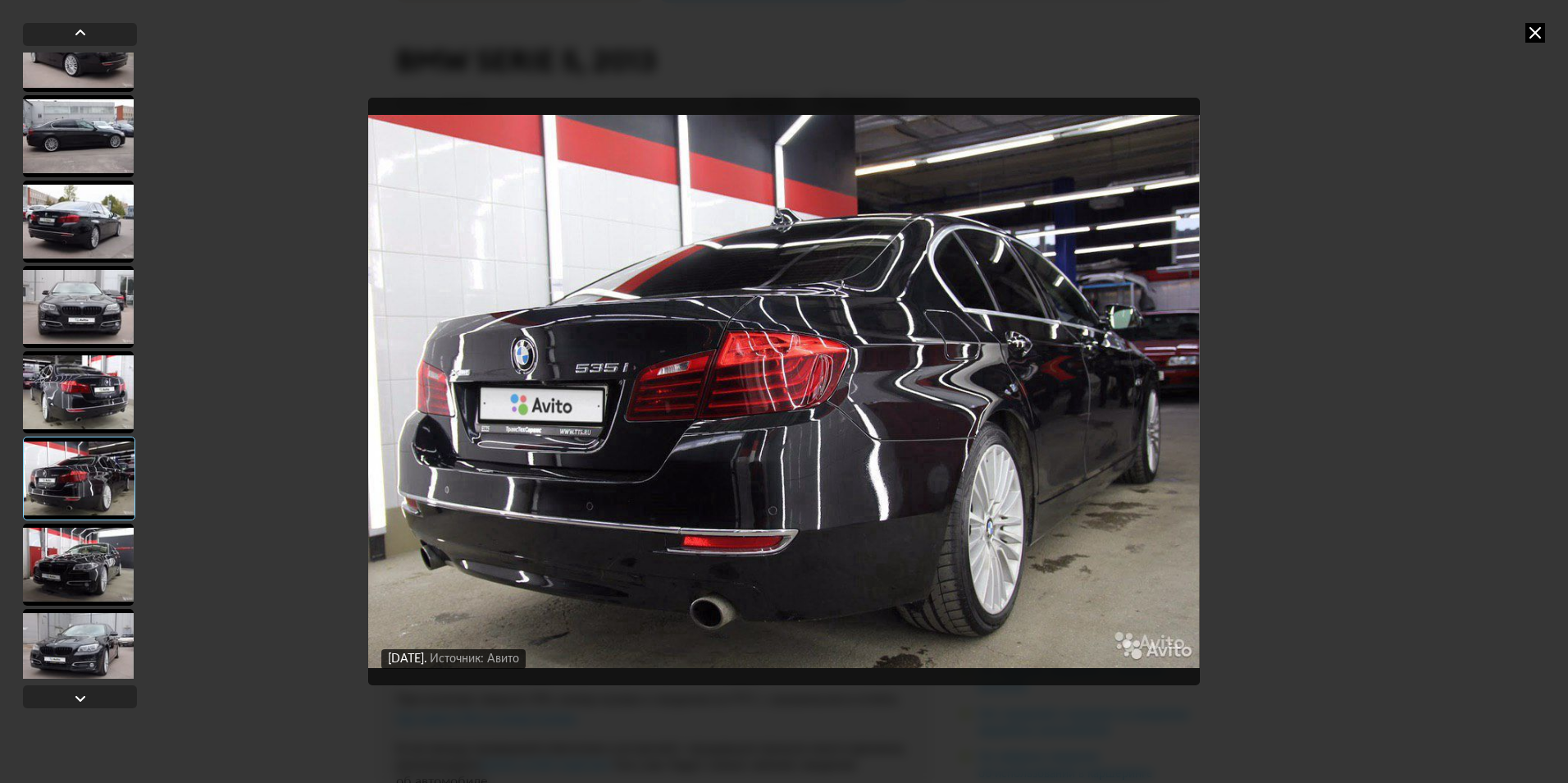
scroll to position [1065, 0]
click at [97, 416] on div at bounding box center [78, 393] width 111 height 82
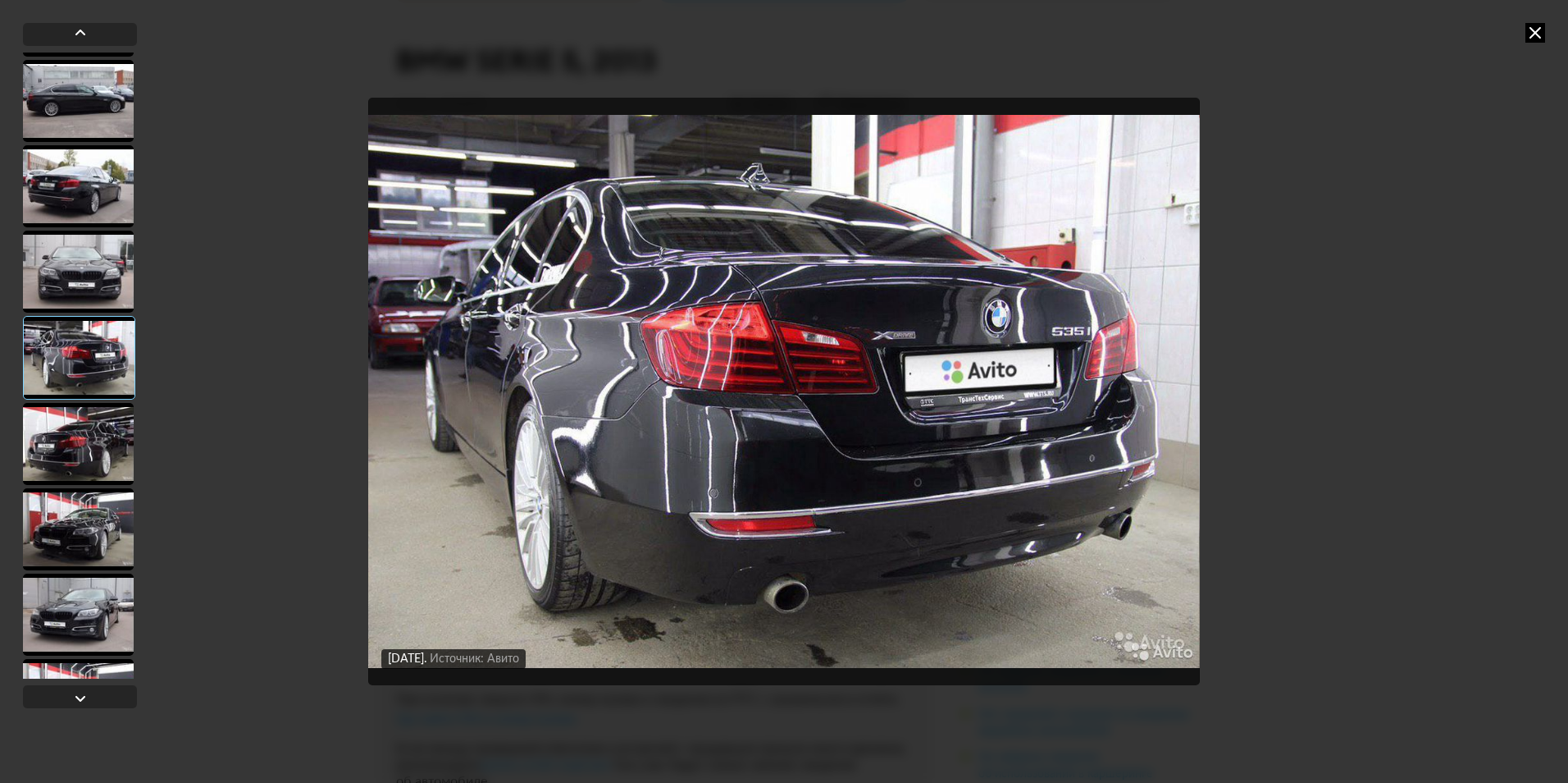
scroll to position [1147, 0]
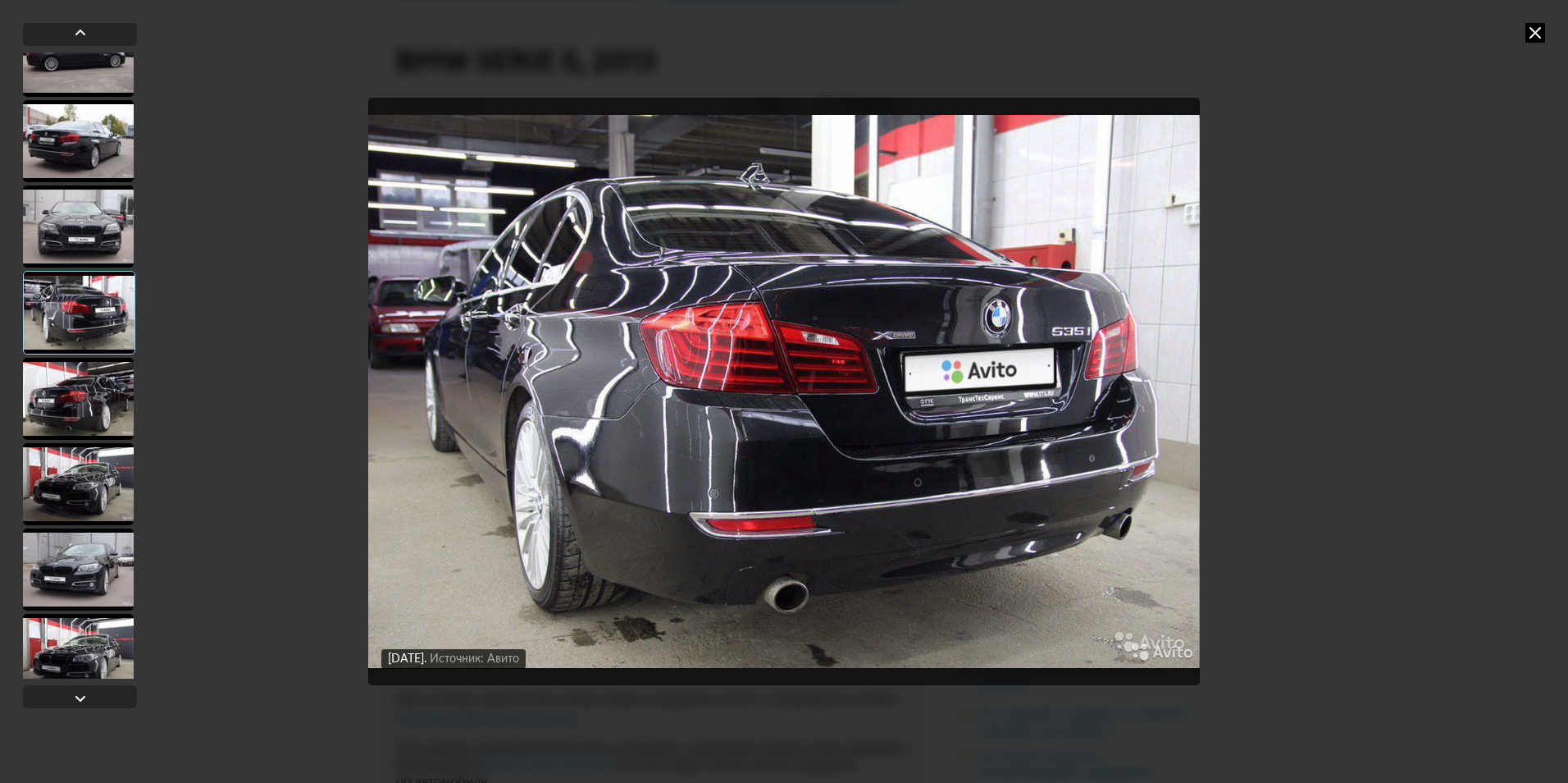
click at [100, 562] on div at bounding box center [78, 569] width 111 height 82
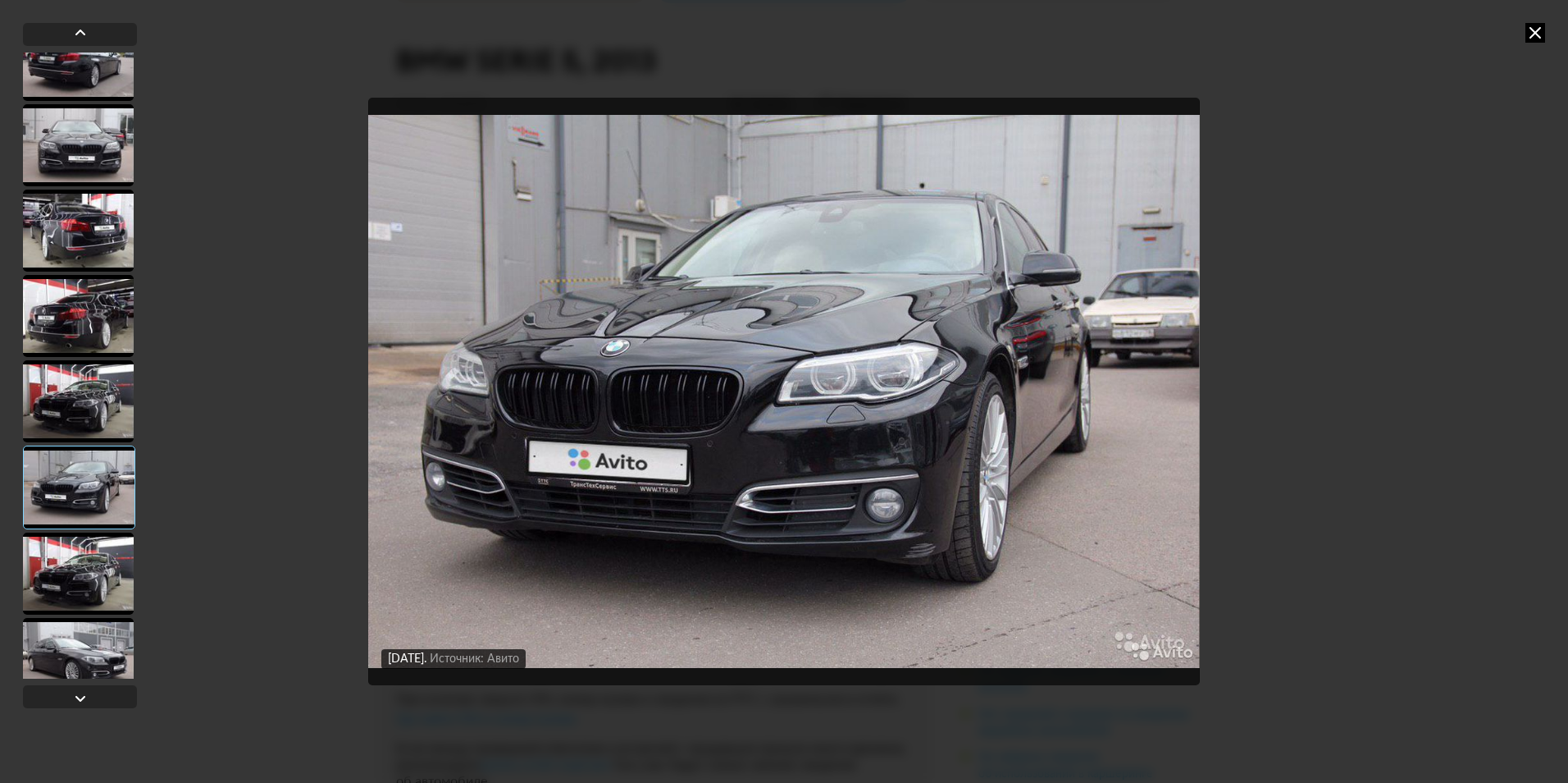
scroll to position [1229, 0]
click at [100, 562] on div at bounding box center [78, 572] width 111 height 82
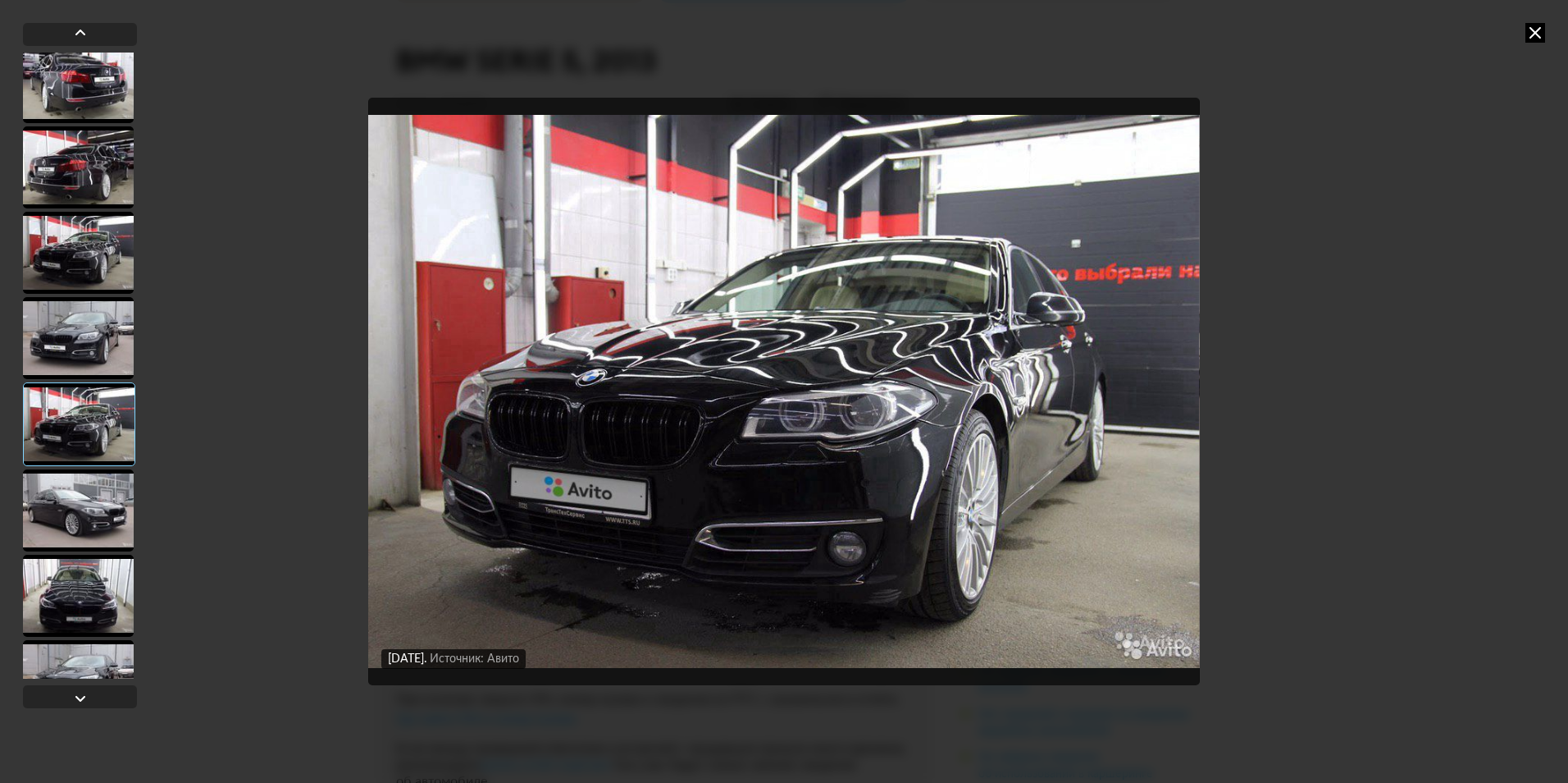
scroll to position [1393, 0]
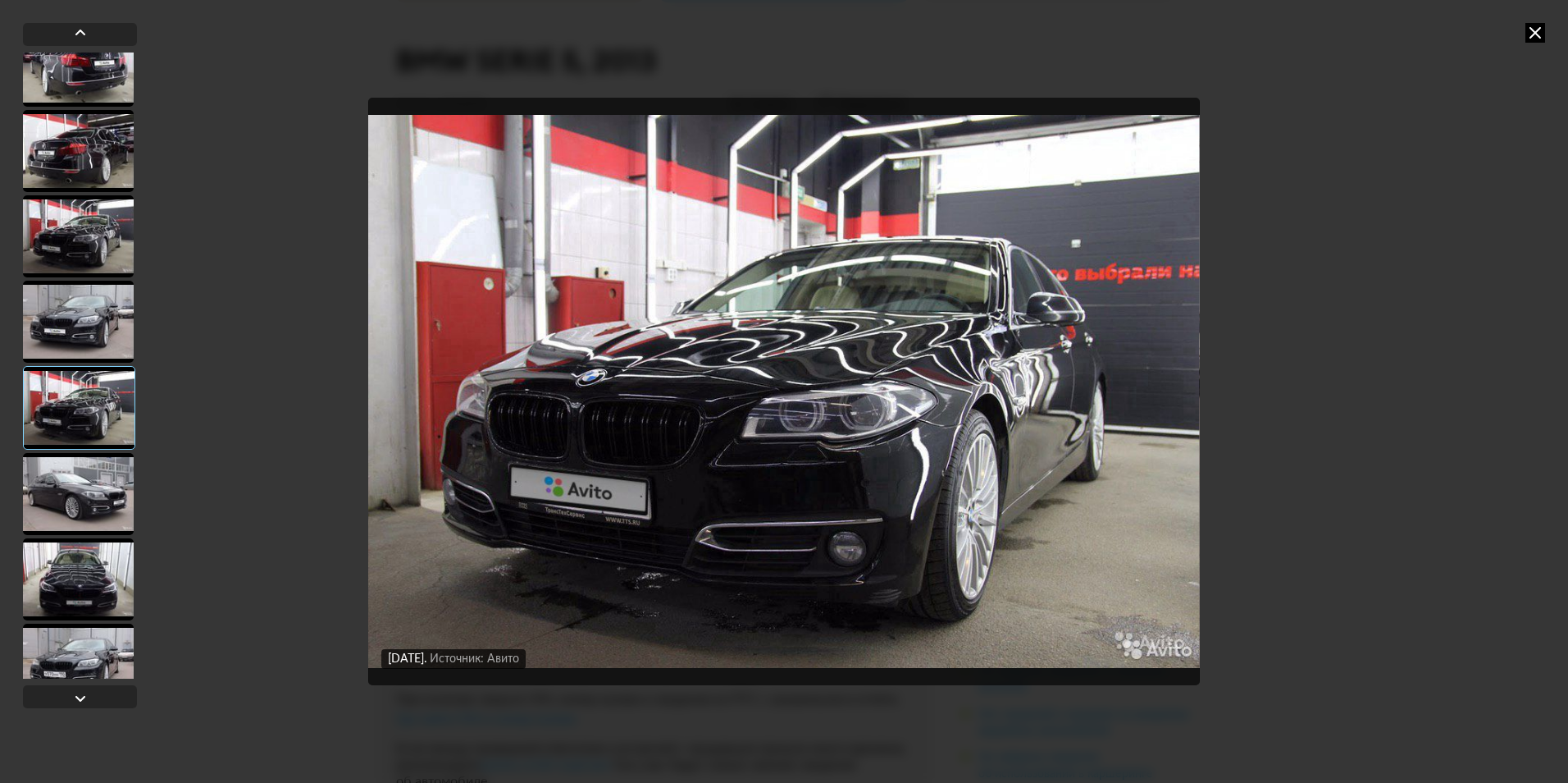
click at [100, 562] on div at bounding box center [78, 579] width 111 height 82
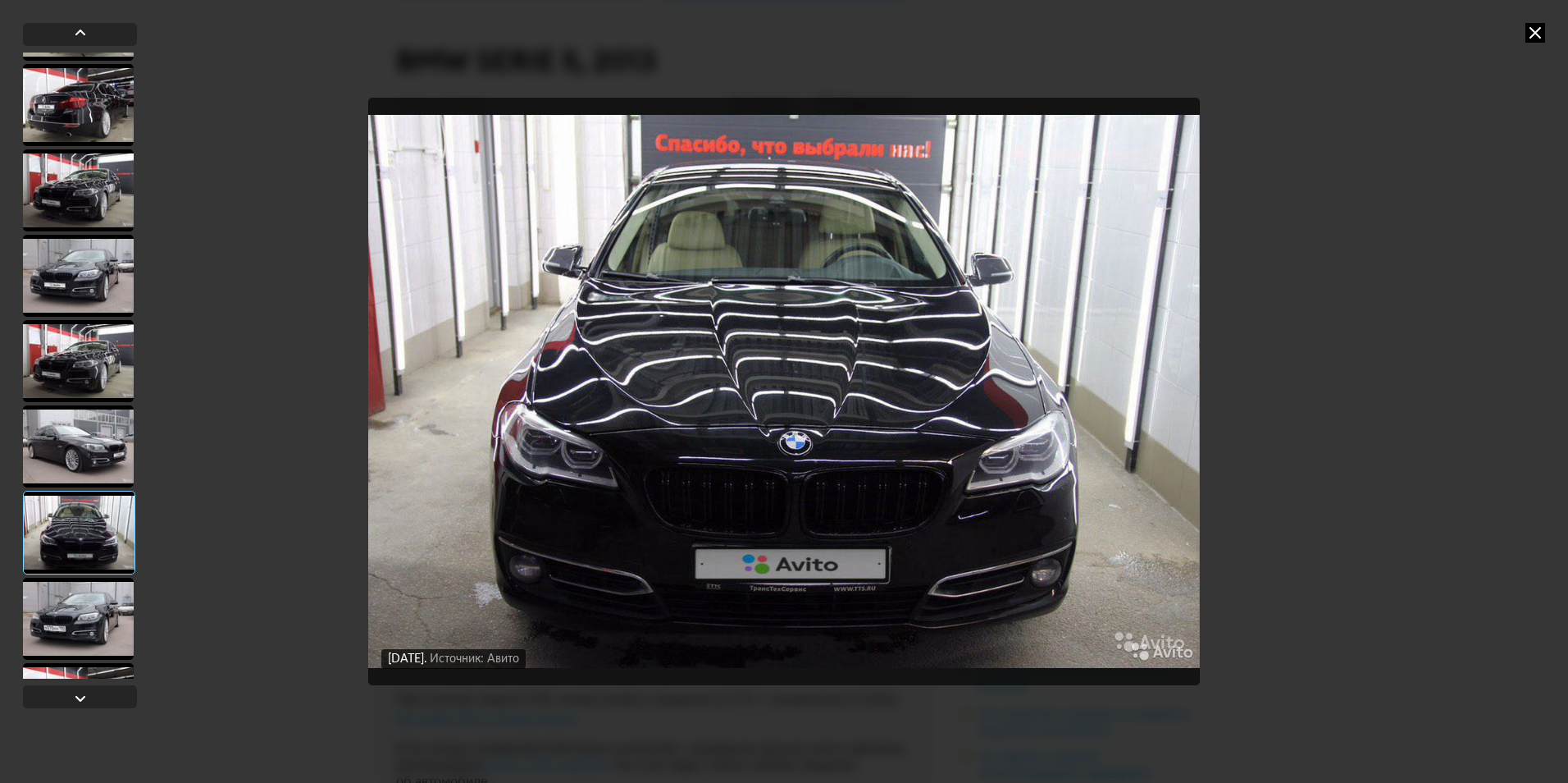
scroll to position [1475, 0]
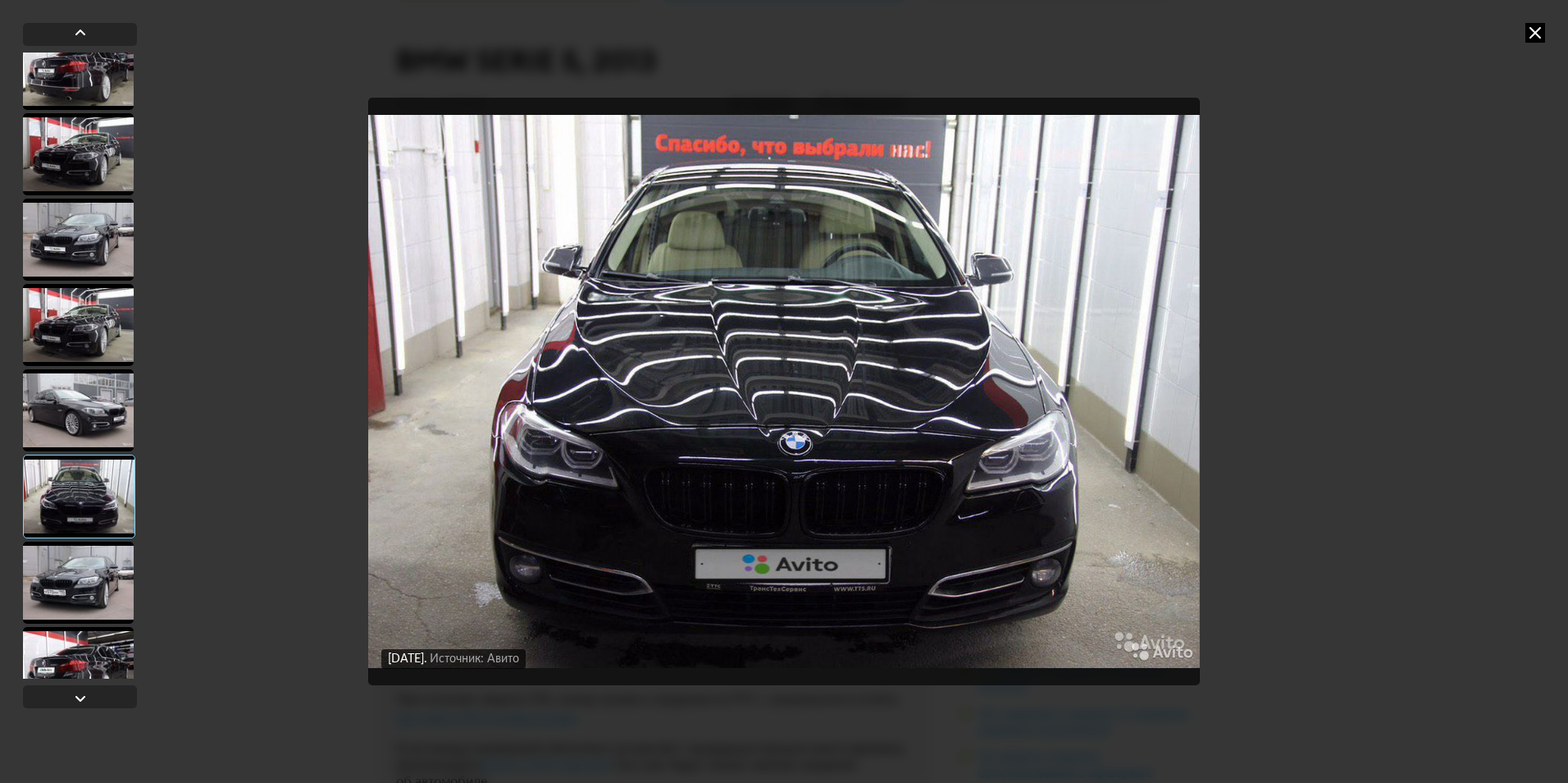
click at [100, 562] on div at bounding box center [78, 582] width 111 height 82
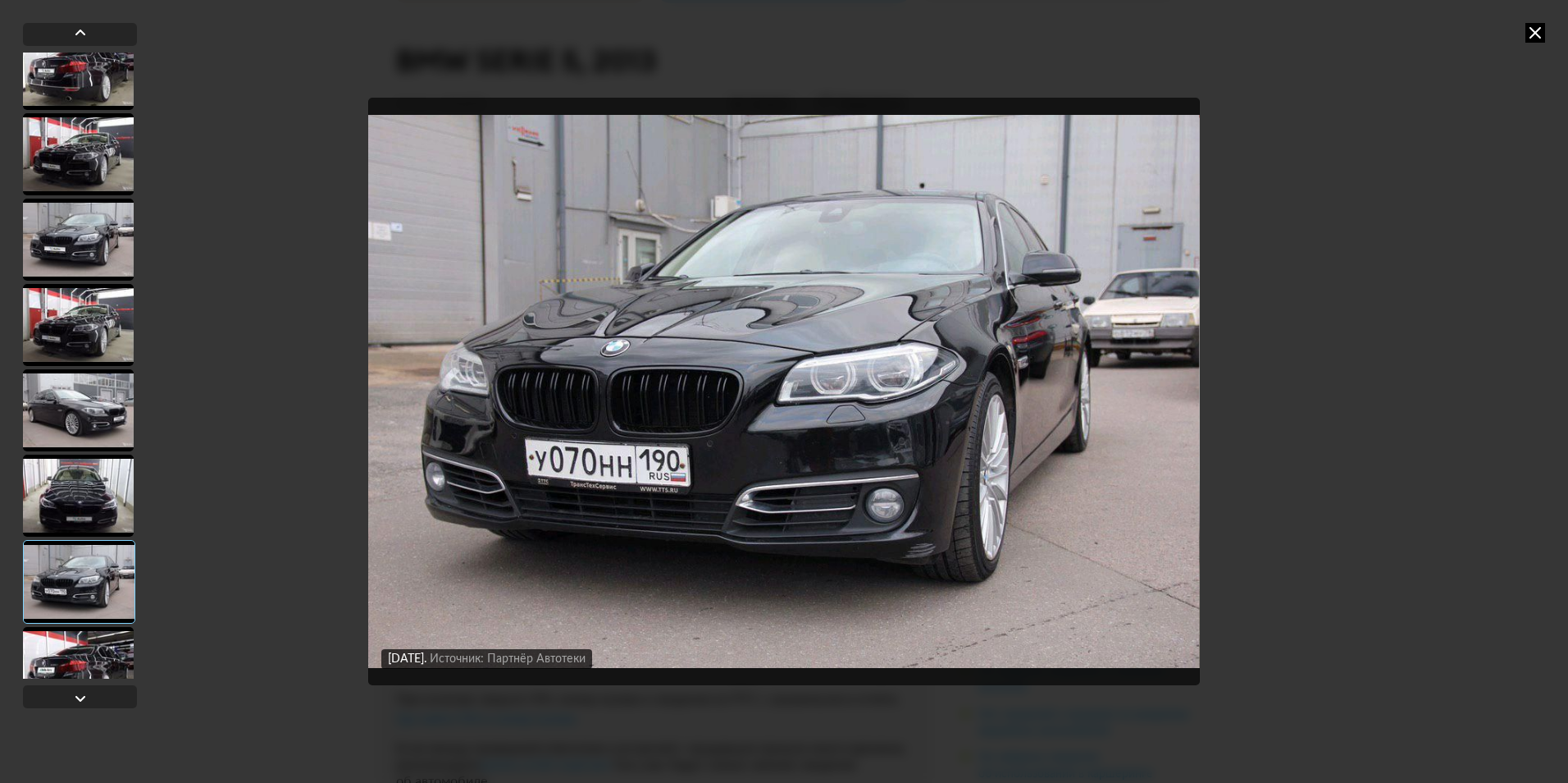
scroll to position [1557, 0]
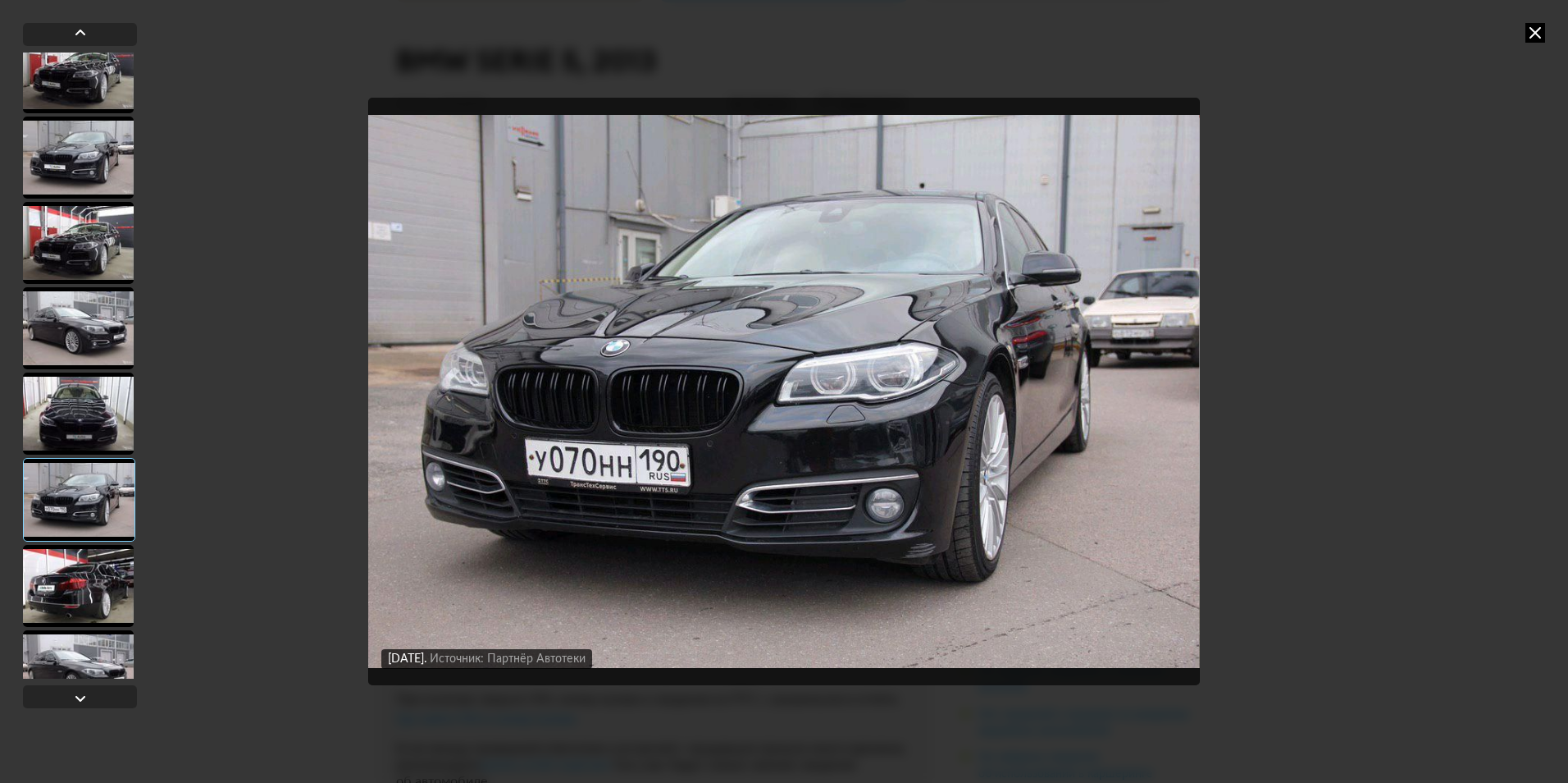
click at [100, 562] on div at bounding box center [78, 586] width 111 height 82
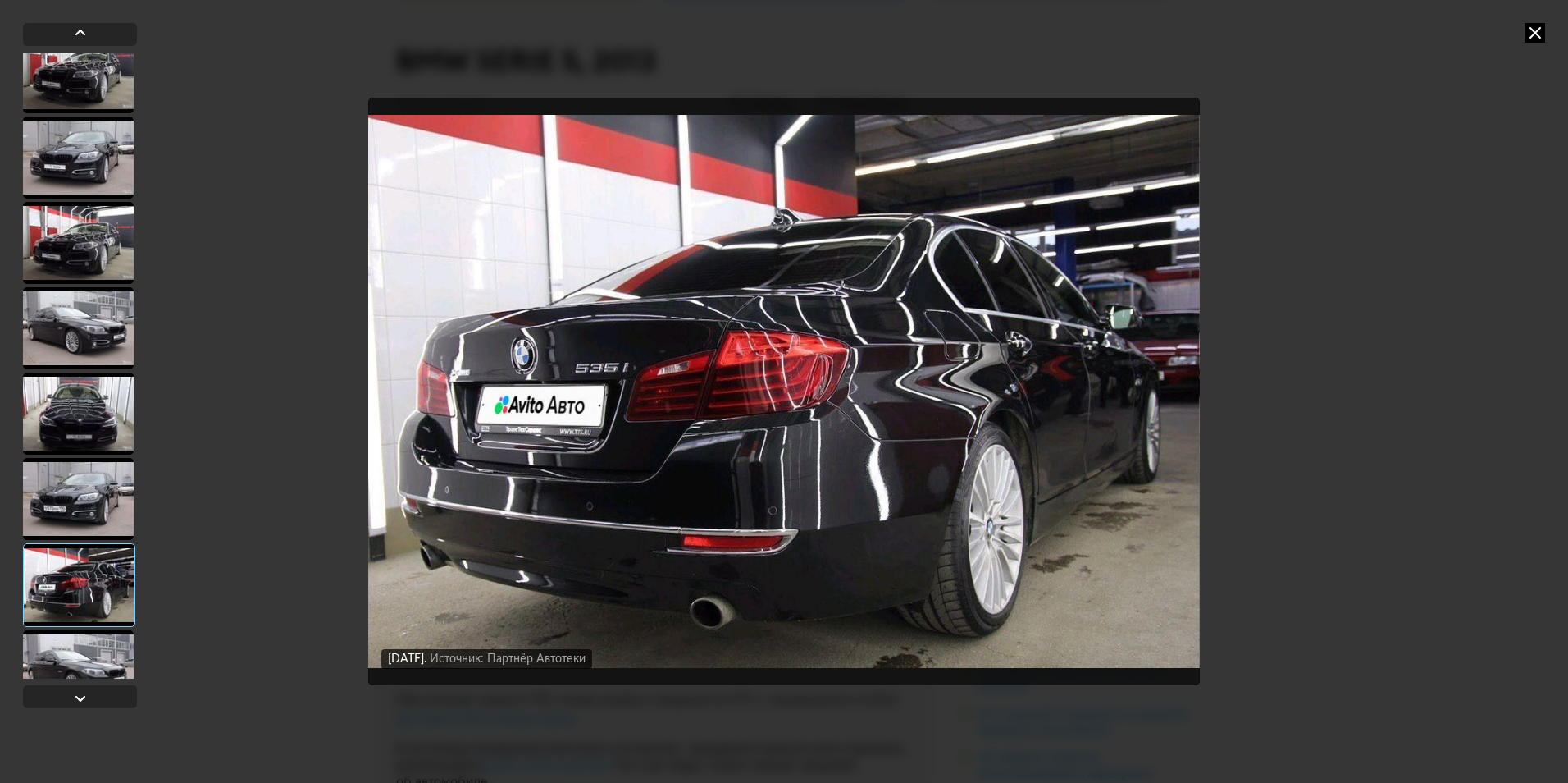
scroll to position [1640, 0]
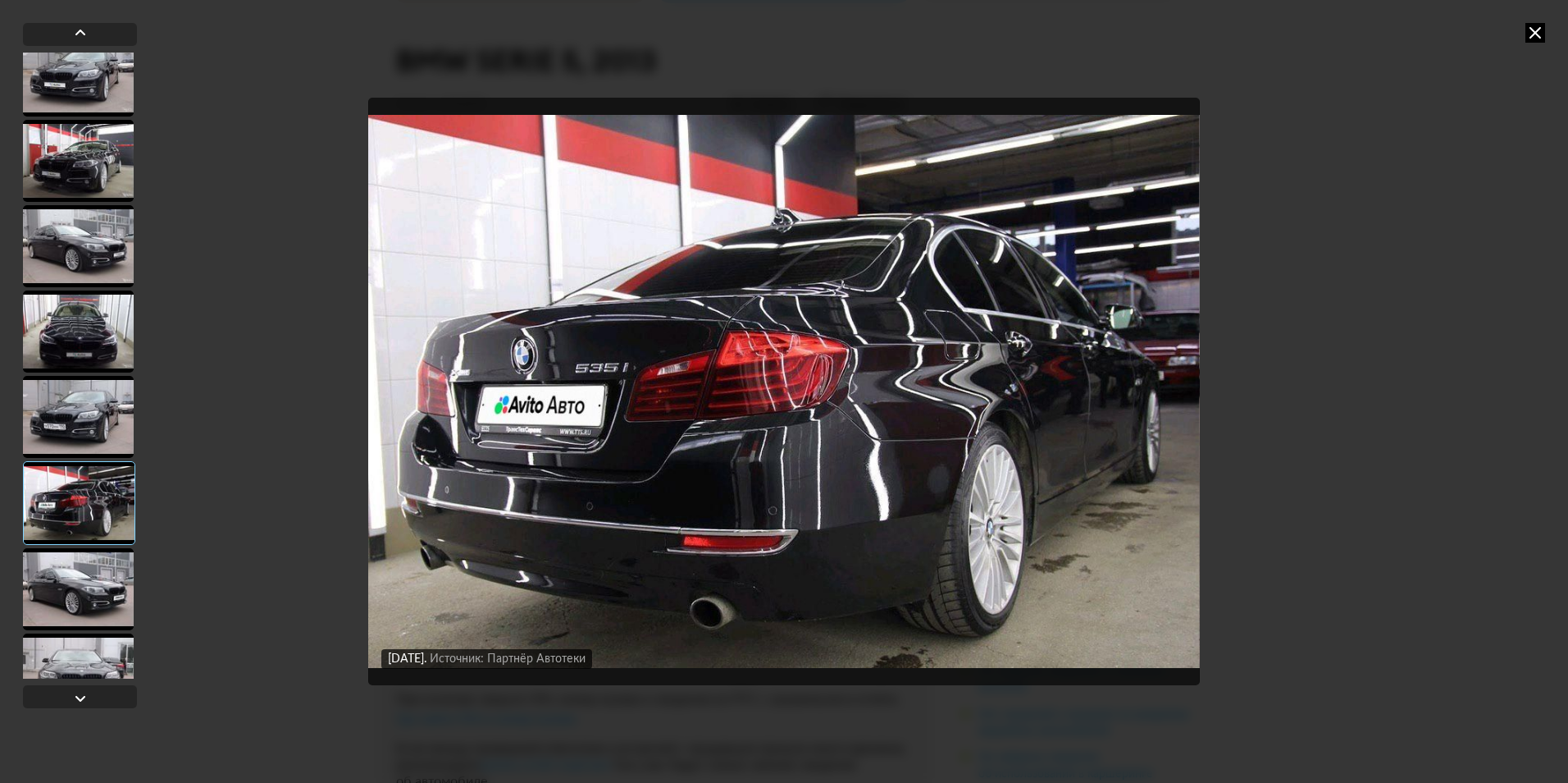
click at [101, 562] on div at bounding box center [78, 589] width 111 height 82
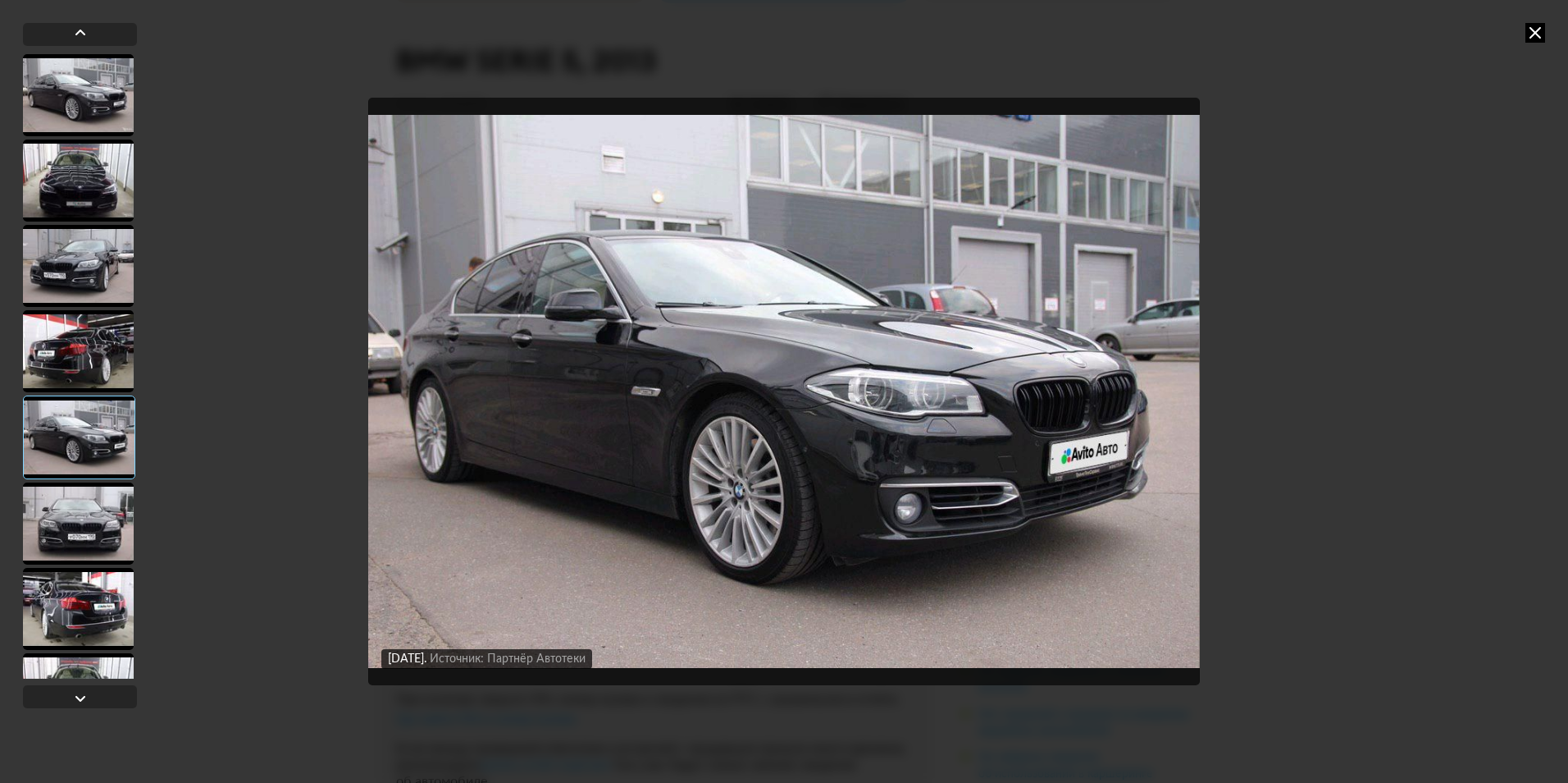
scroll to position [1803, 0]
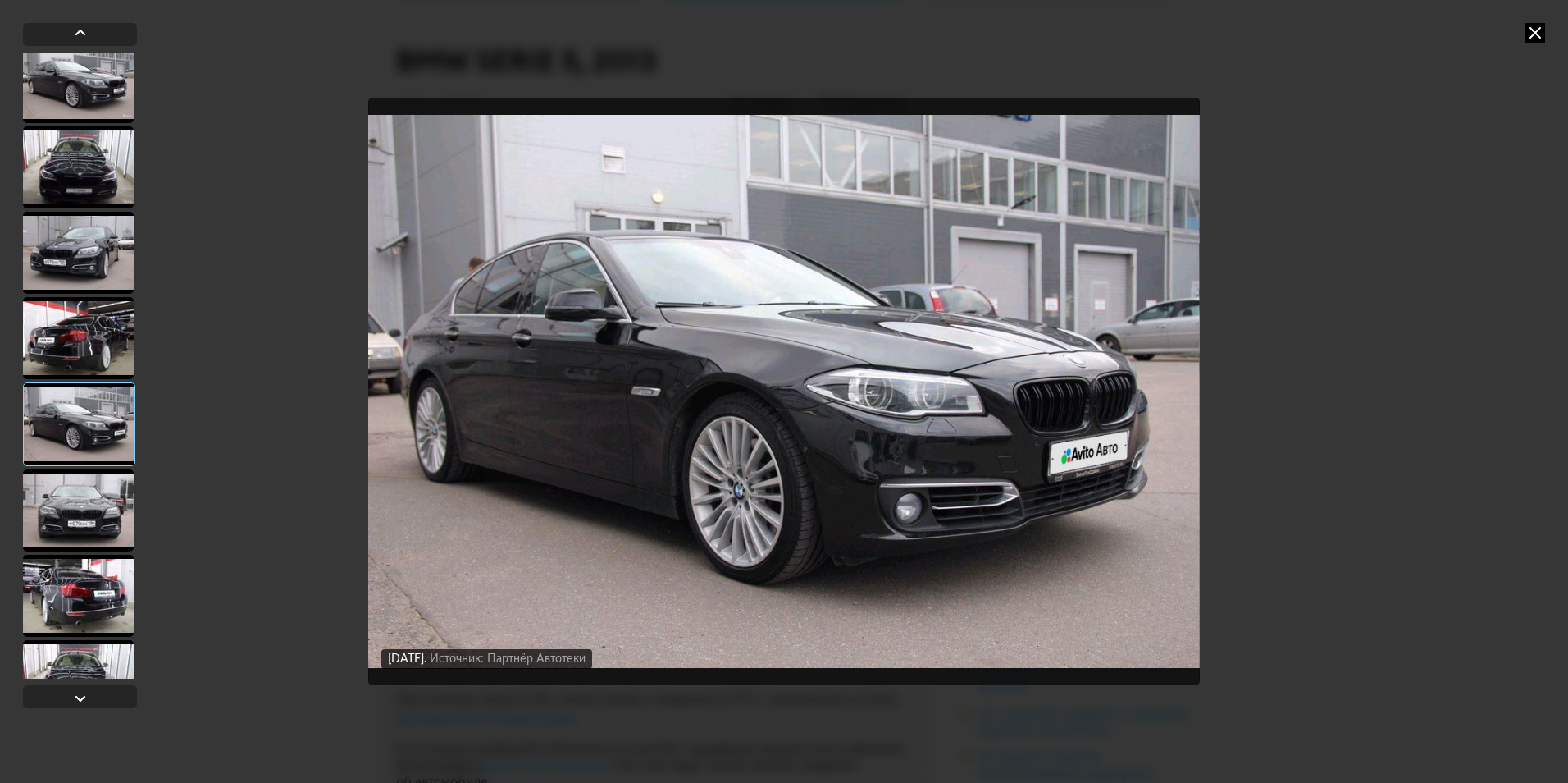
click at [101, 562] on div at bounding box center [78, 596] width 111 height 82
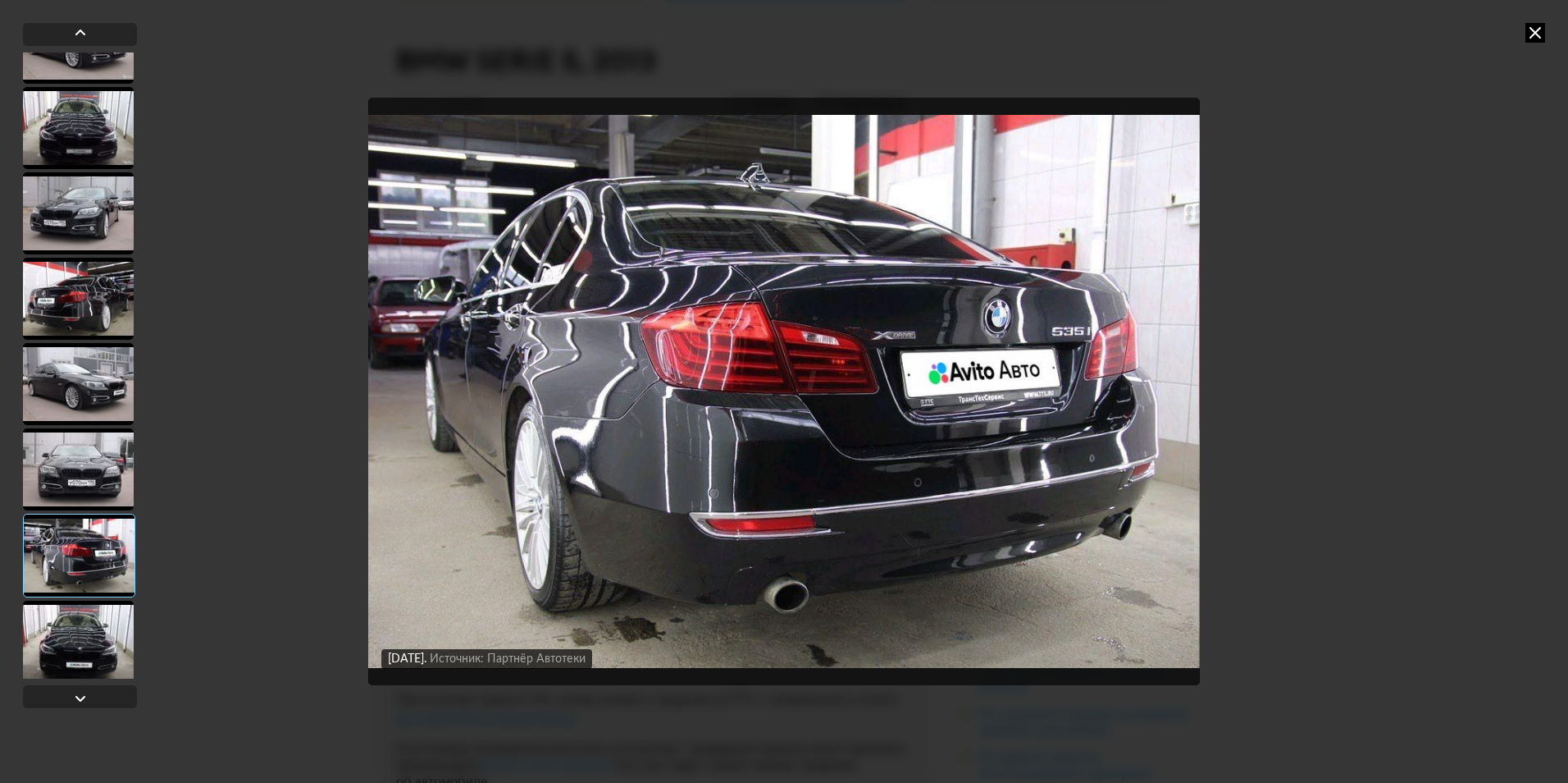
scroll to position [1886, 0]
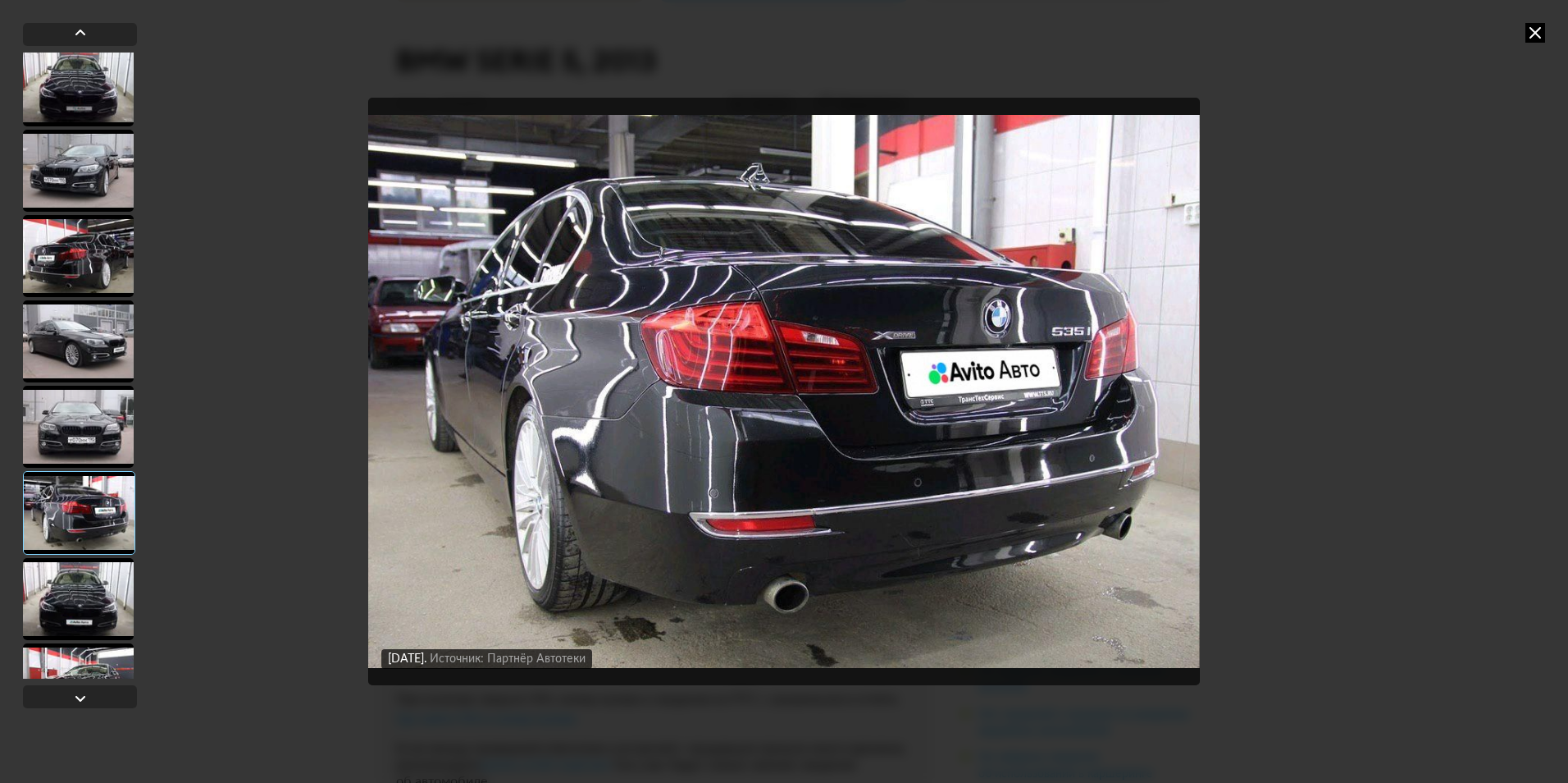
click at [101, 562] on div at bounding box center [78, 598] width 111 height 82
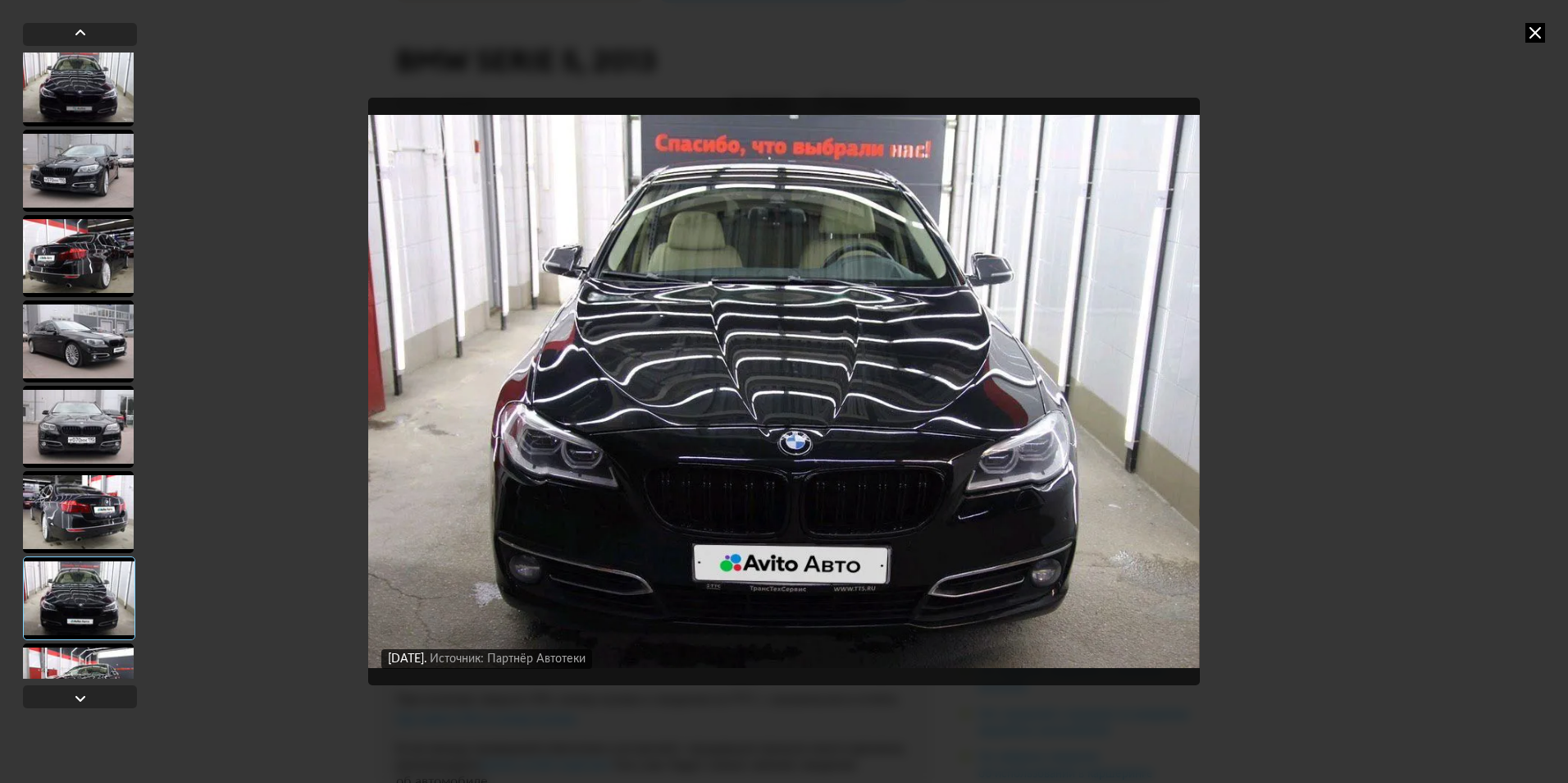
scroll to position [1967, 0]
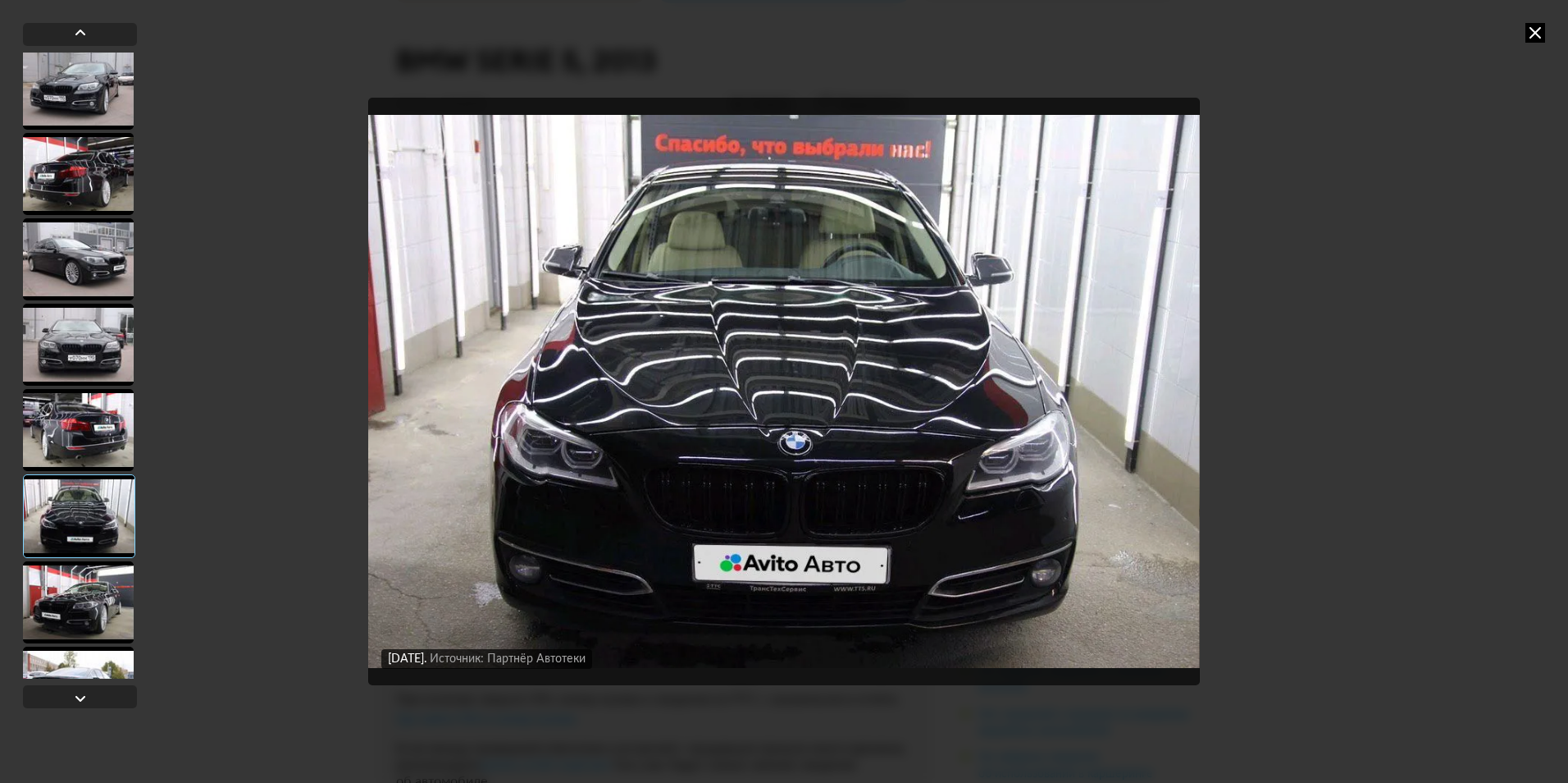
click at [101, 562] on div at bounding box center [78, 601] width 111 height 82
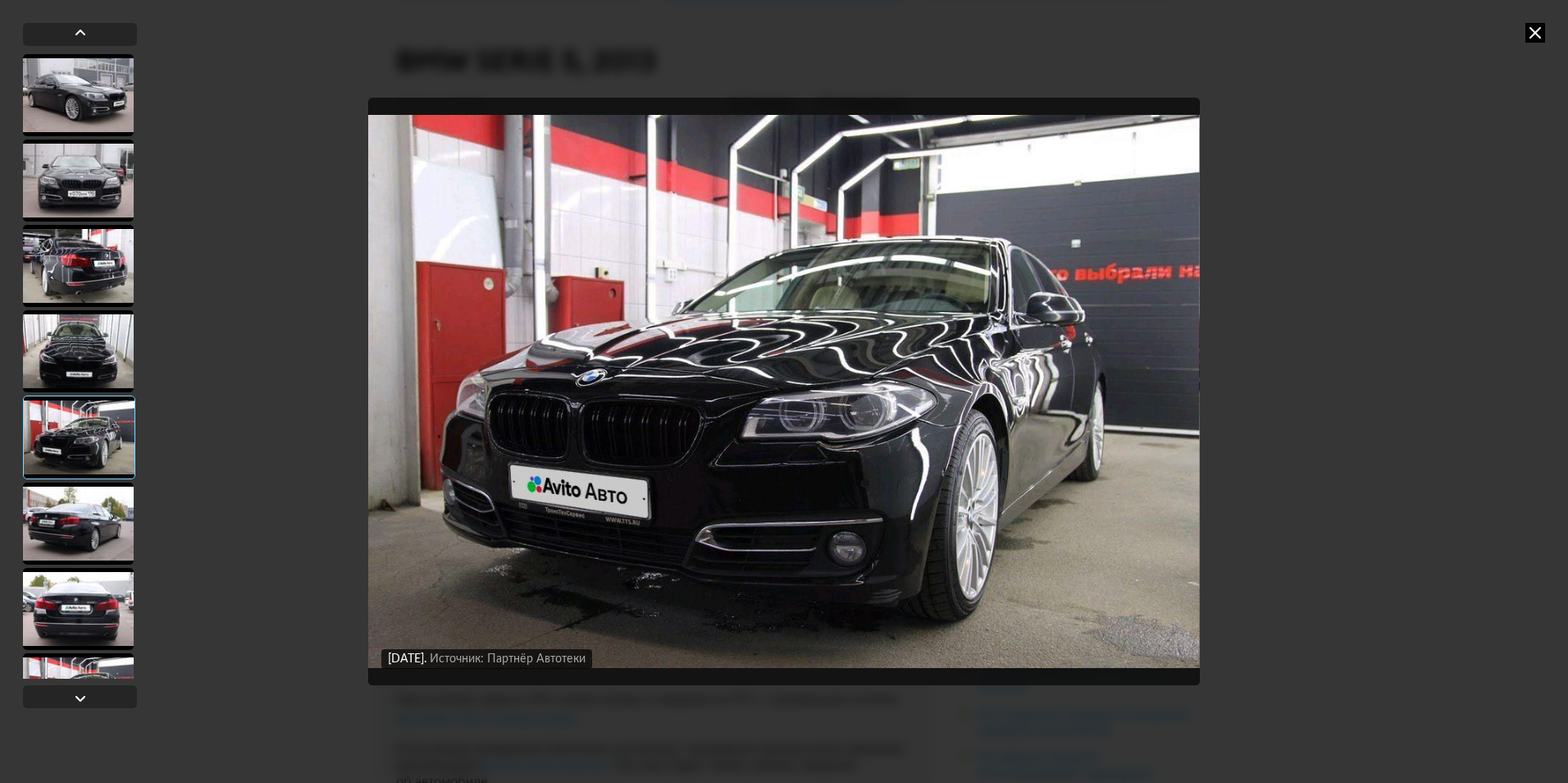
click at [101, 562] on div at bounding box center [78, 523] width 111 height 82
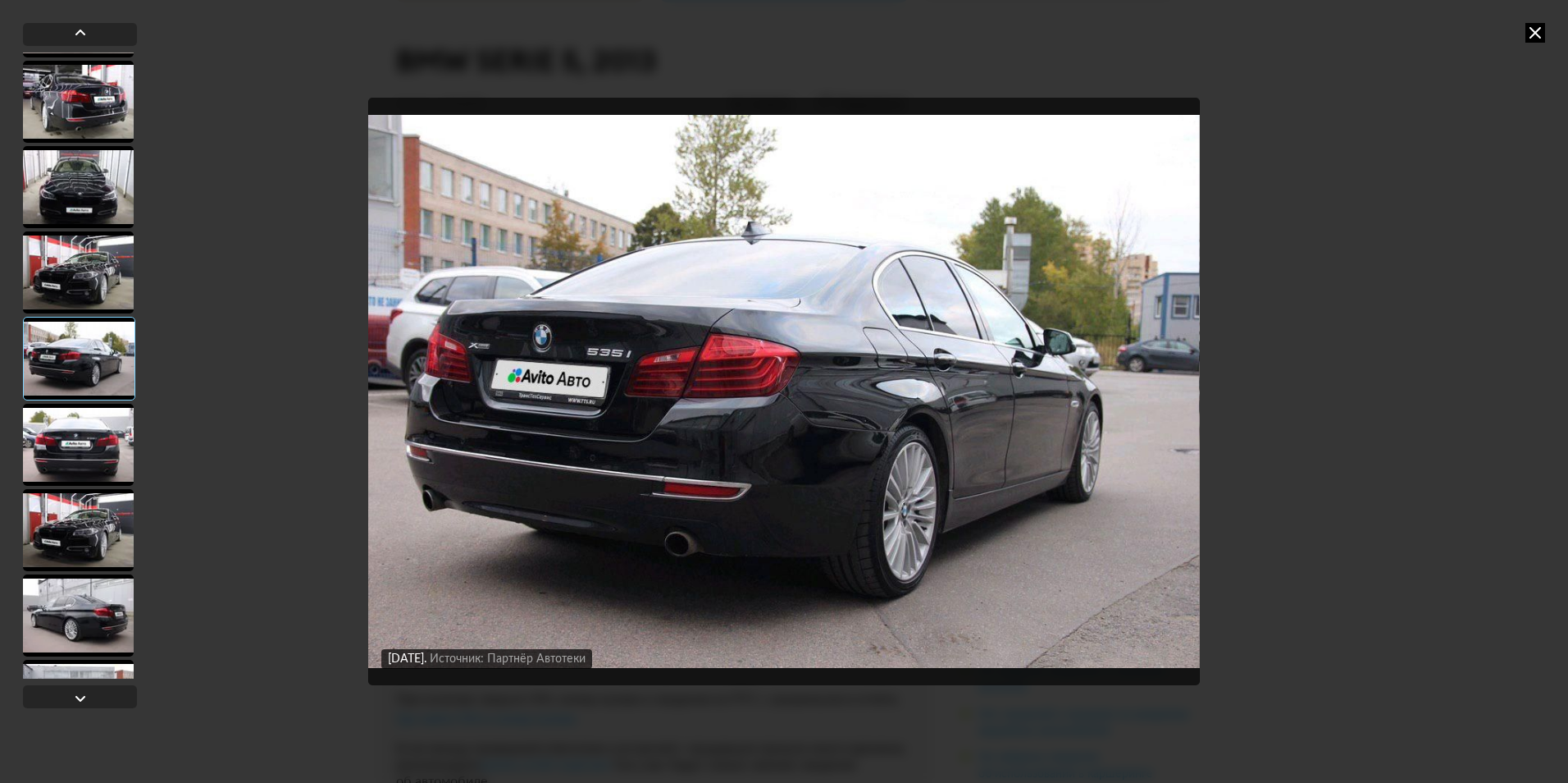
scroll to position [2362, 0]
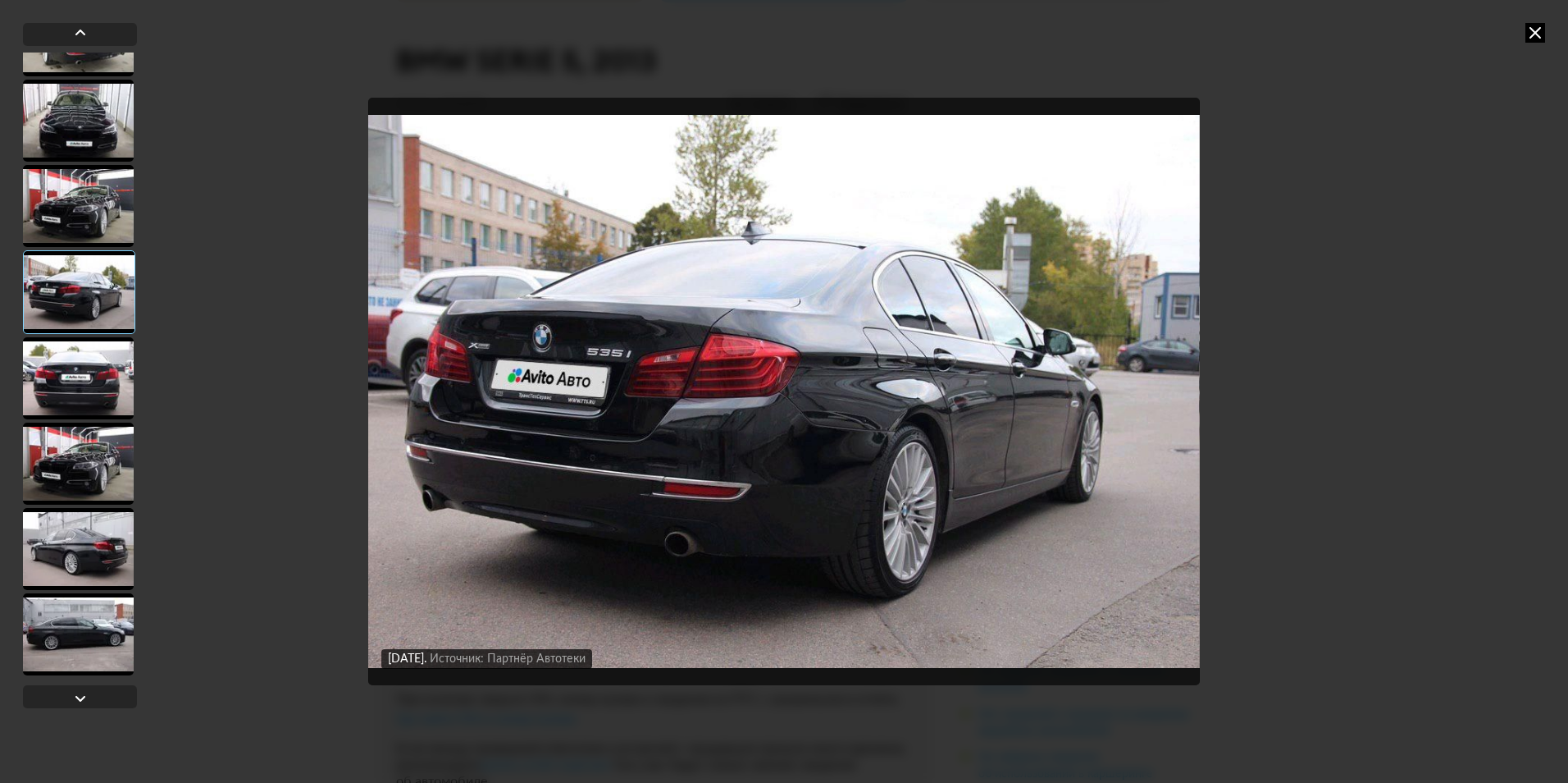
click at [105, 630] on div at bounding box center [78, 634] width 111 height 82
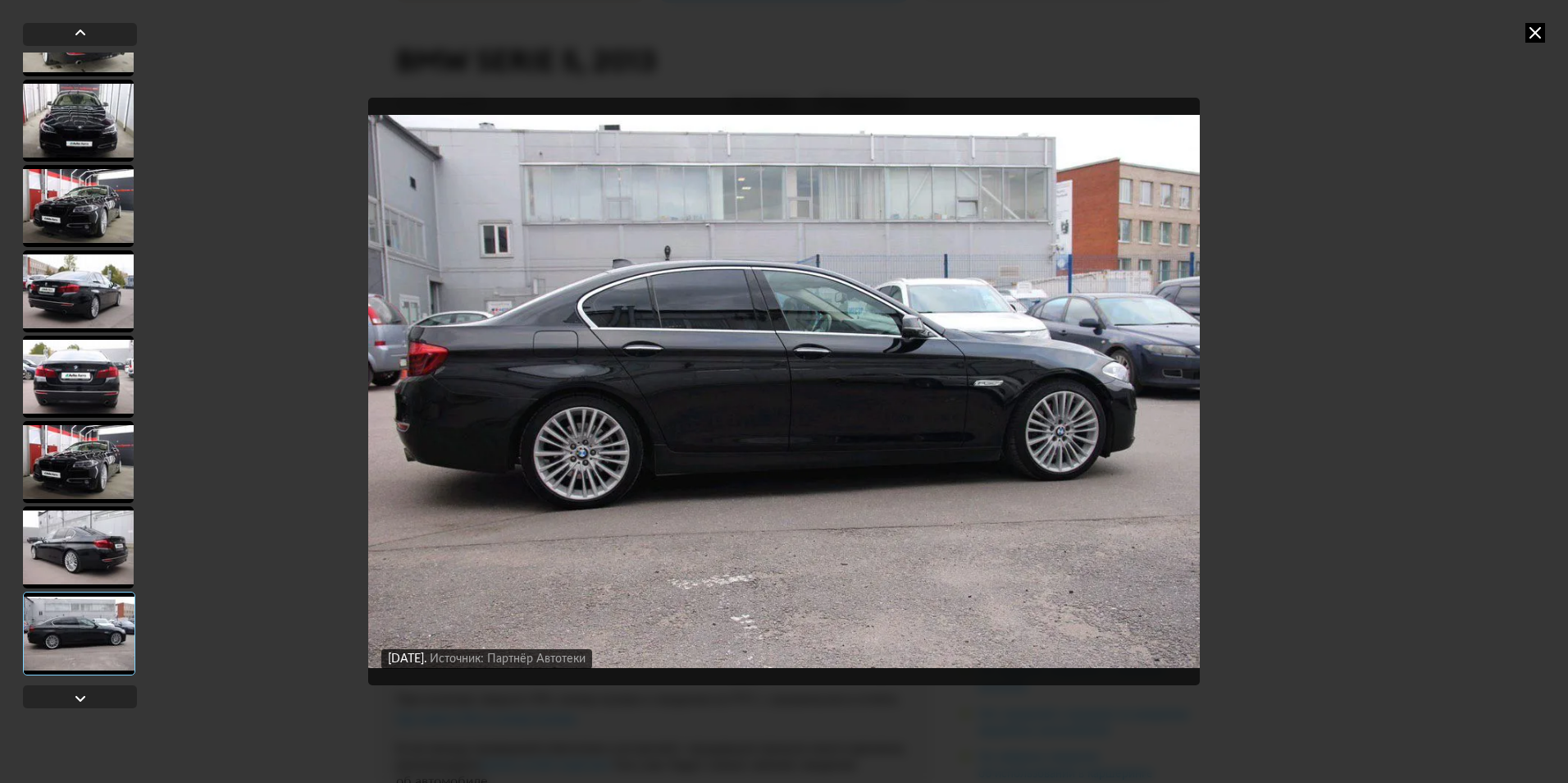
click at [103, 582] on div at bounding box center [78, 547] width 111 height 82
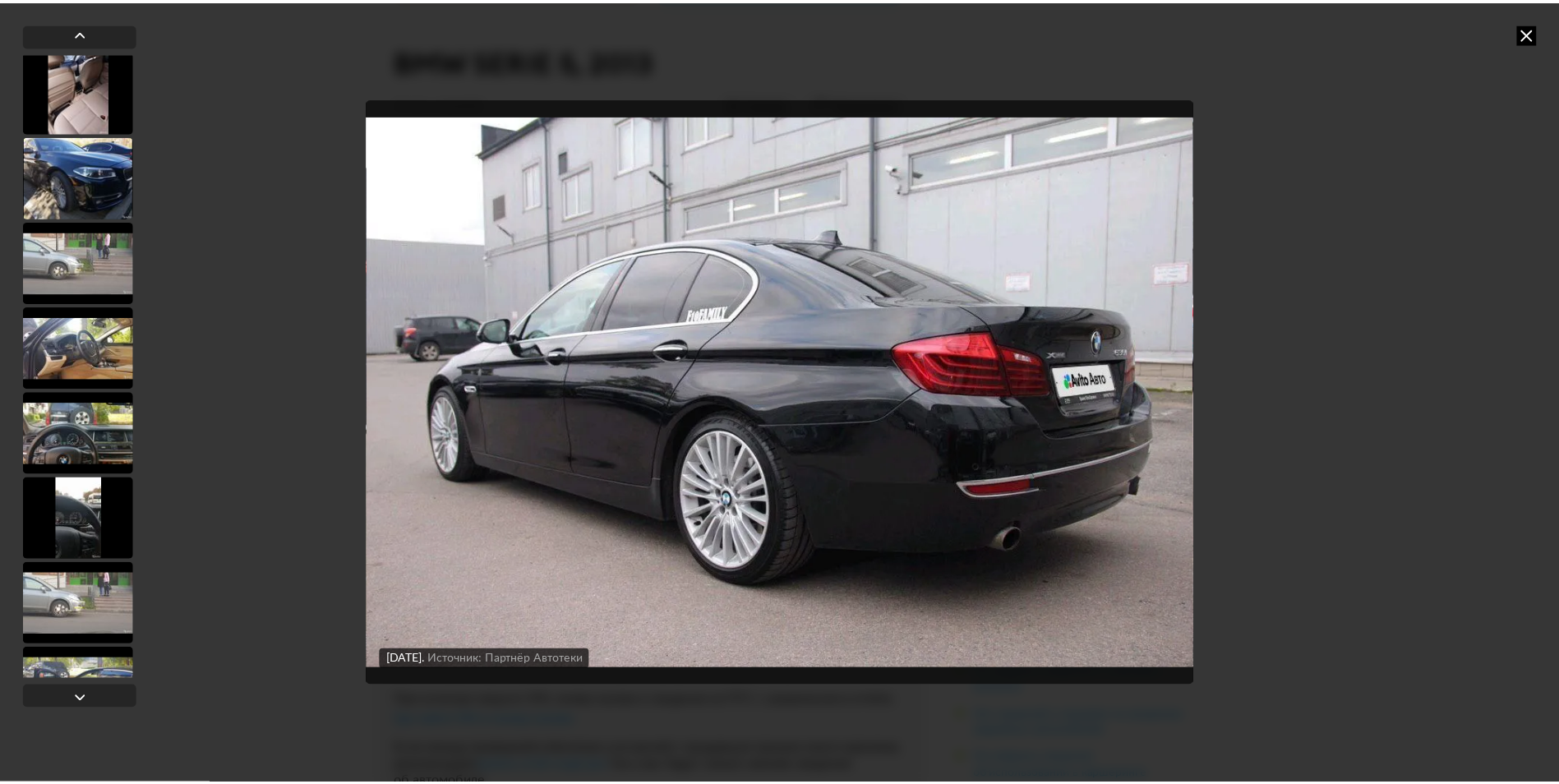
scroll to position [0, 0]
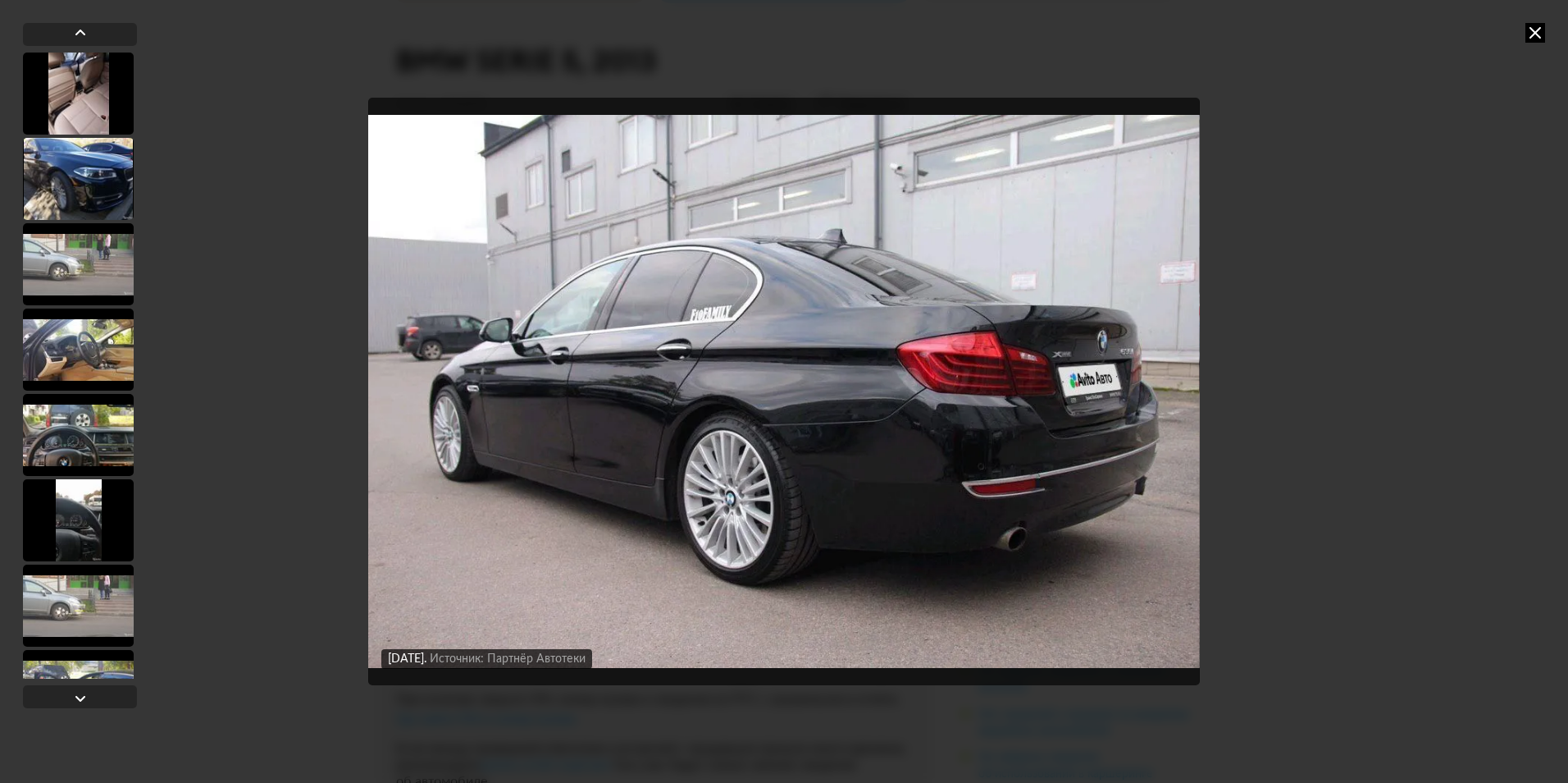
click at [61, 156] on div at bounding box center [78, 178] width 111 height 82
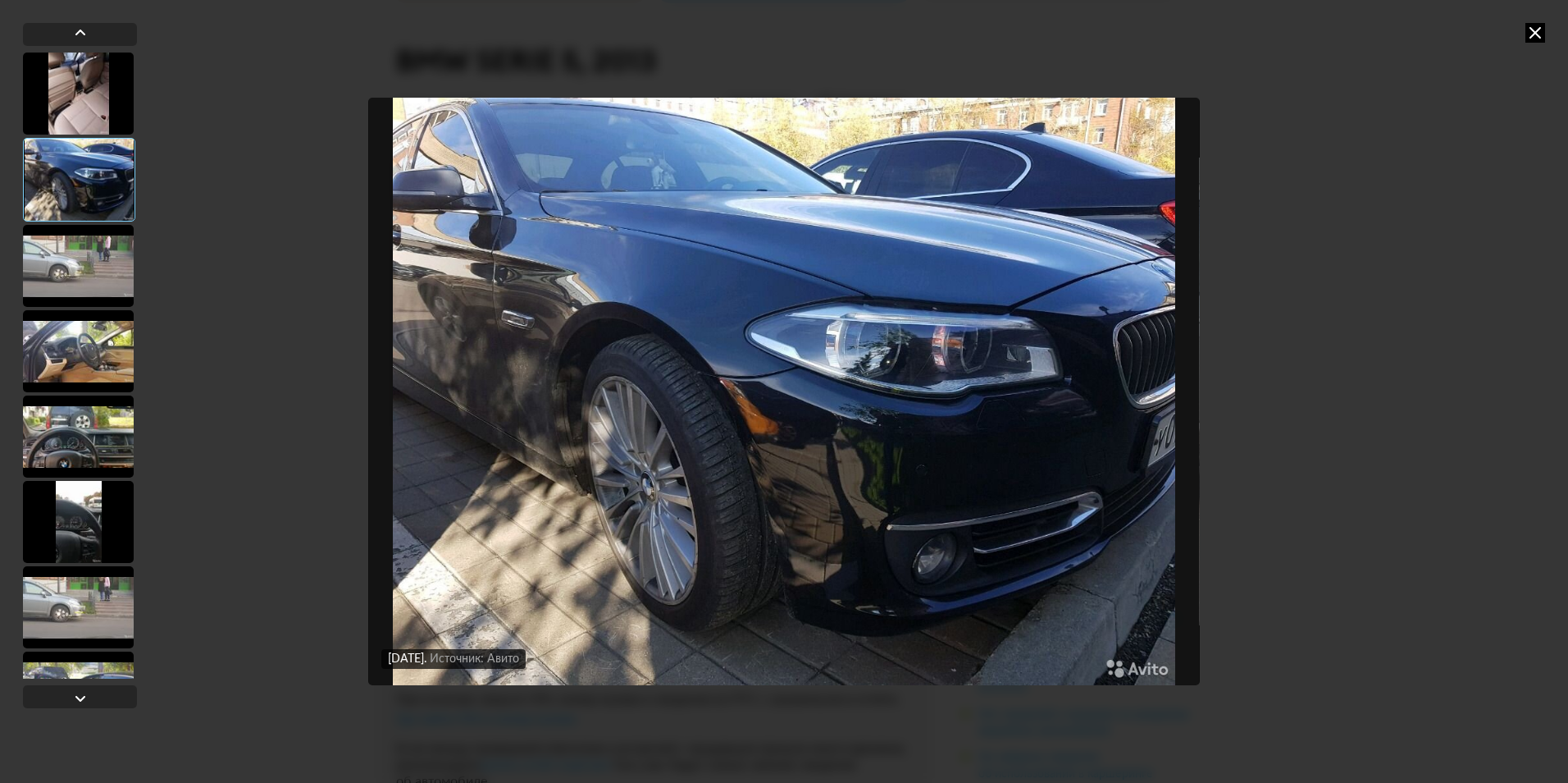
click at [1540, 34] on icon at bounding box center [1536, 33] width 20 height 20
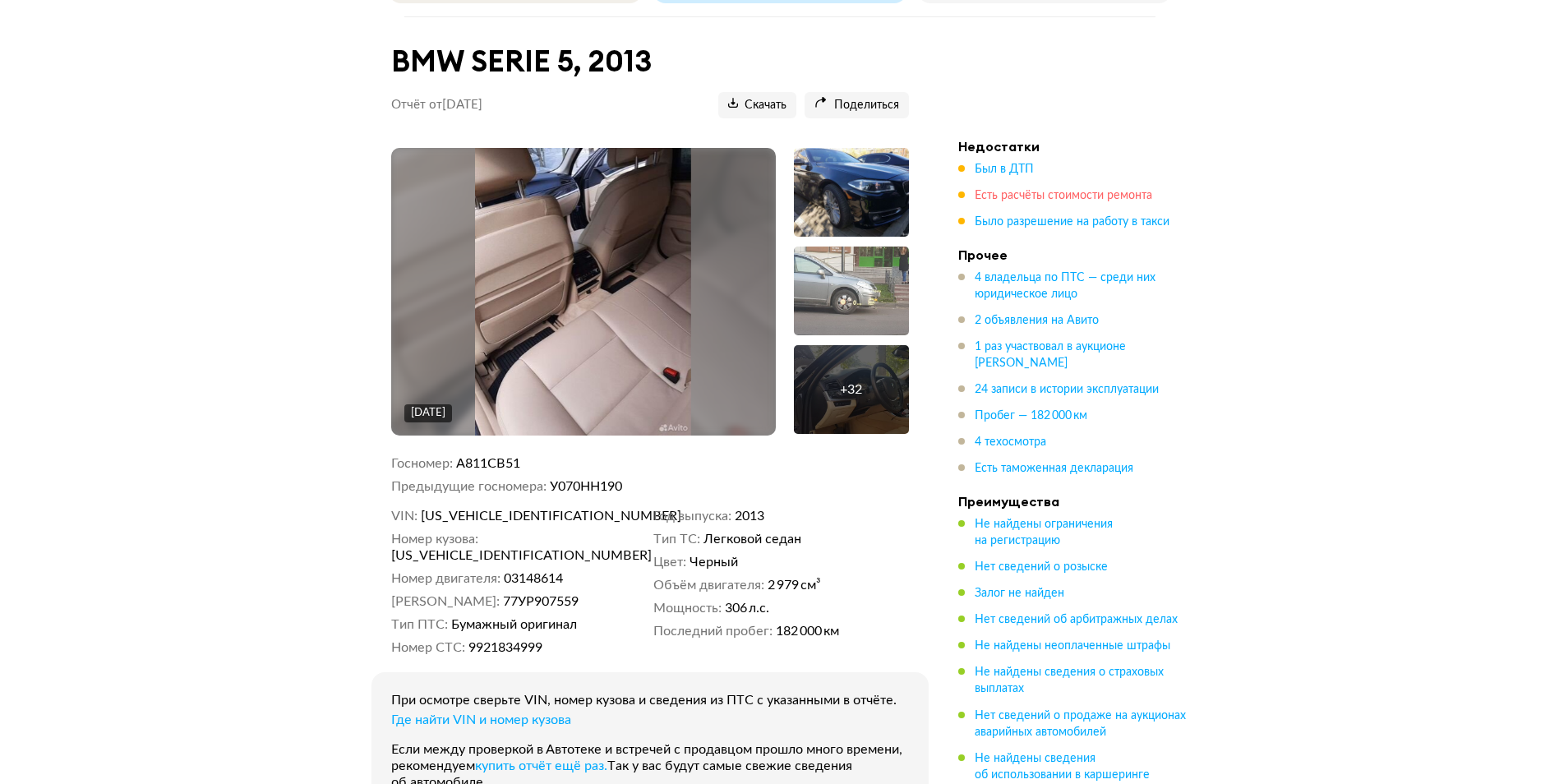
click at [1068, 194] on span "Есть расчёты стоимости ремонта" at bounding box center [1063, 195] width 178 height 12
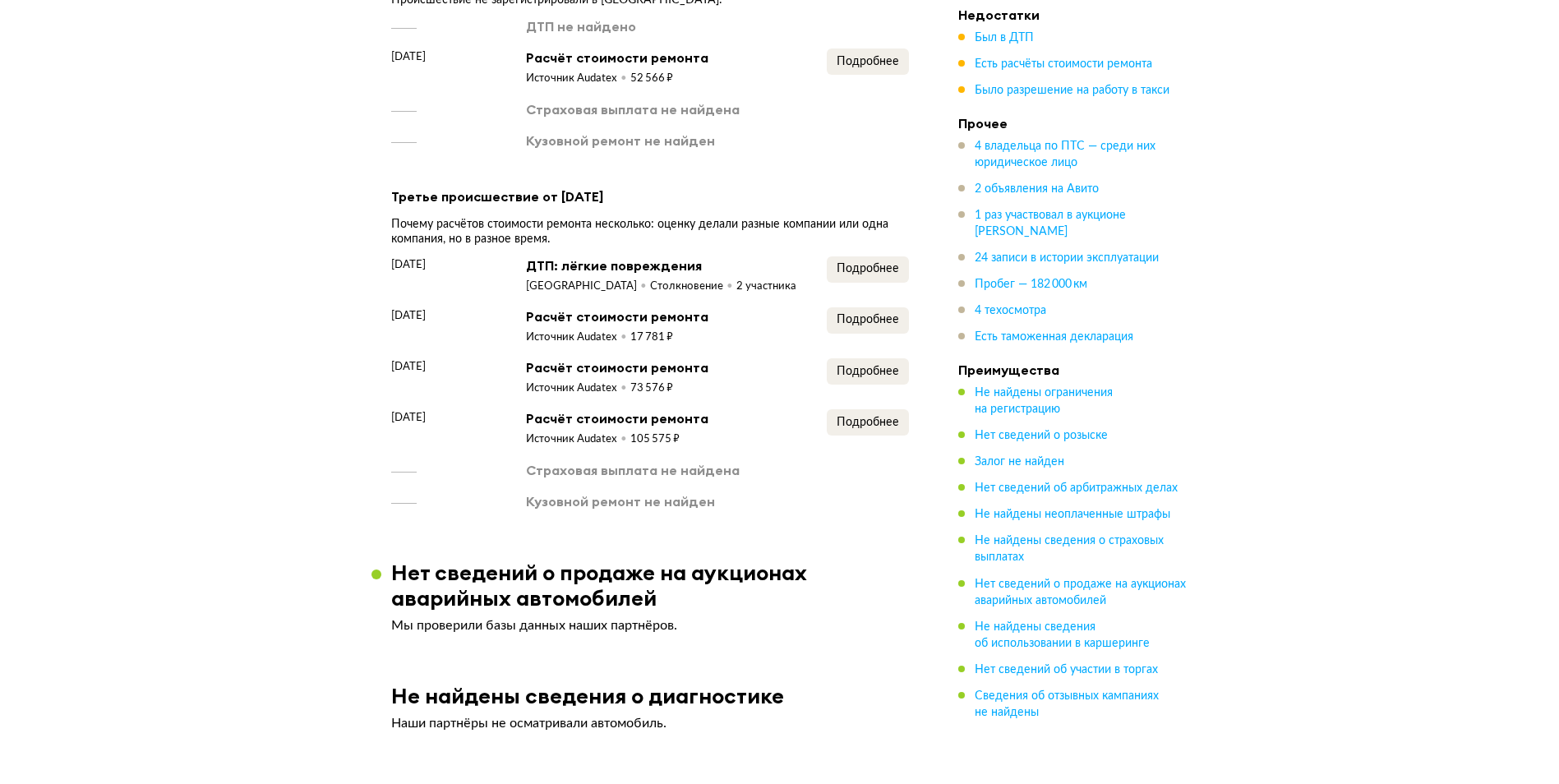
scroll to position [3142, 0]
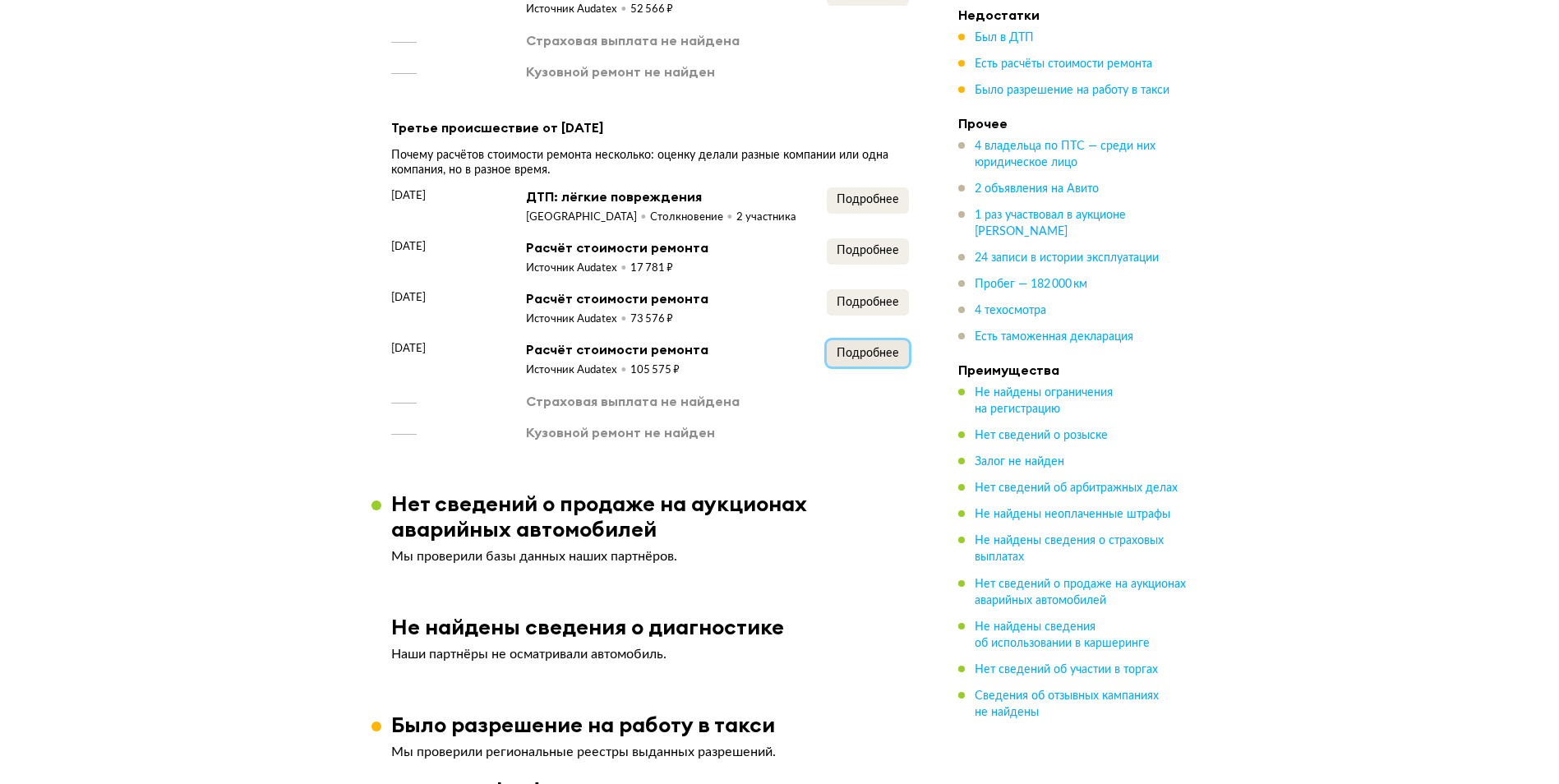
click at [873, 347] on span "Подробнее" at bounding box center [867, 353] width 62 height 12
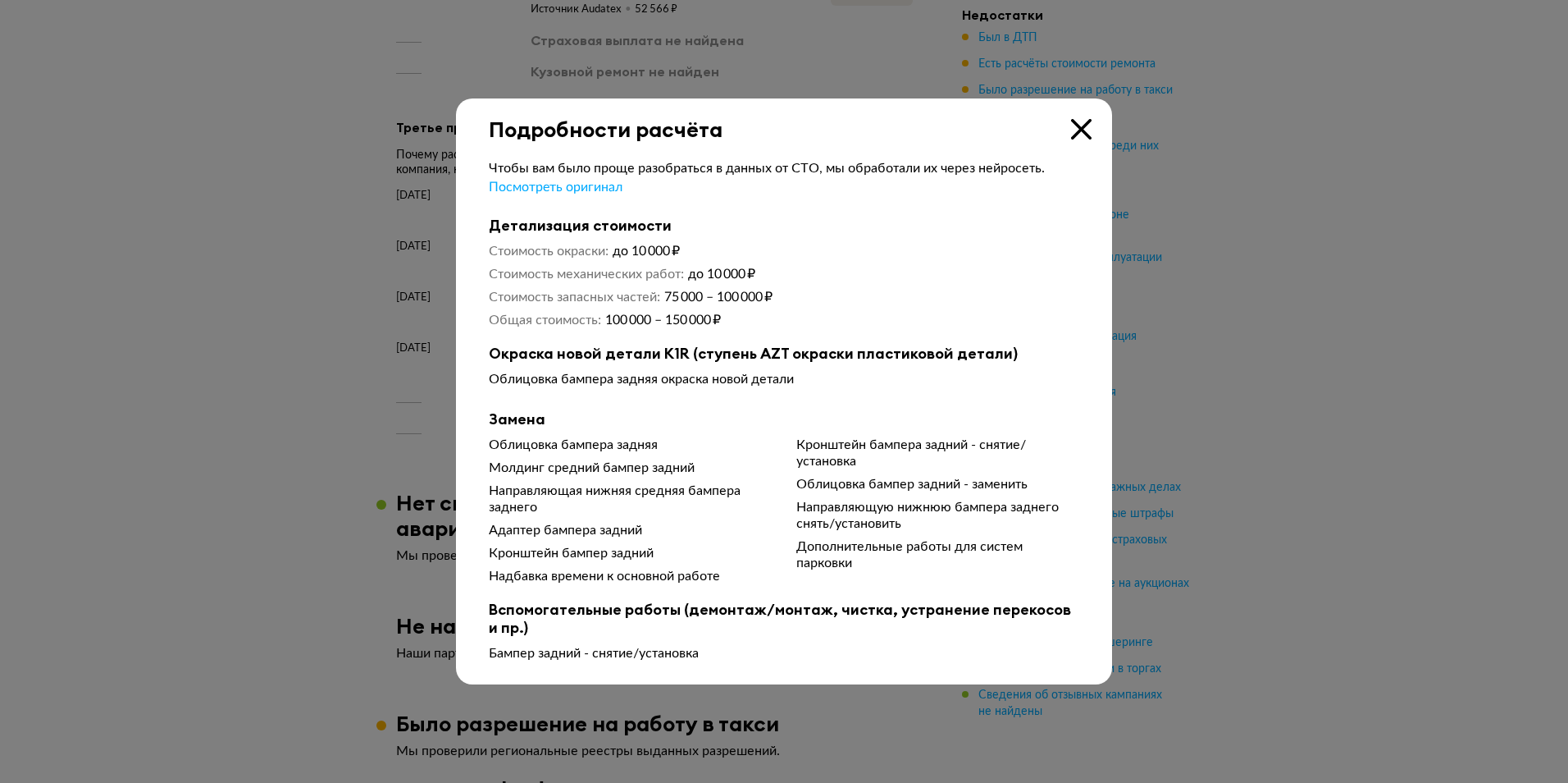
click at [1237, 325] on div at bounding box center [784, 392] width 1568 height 783
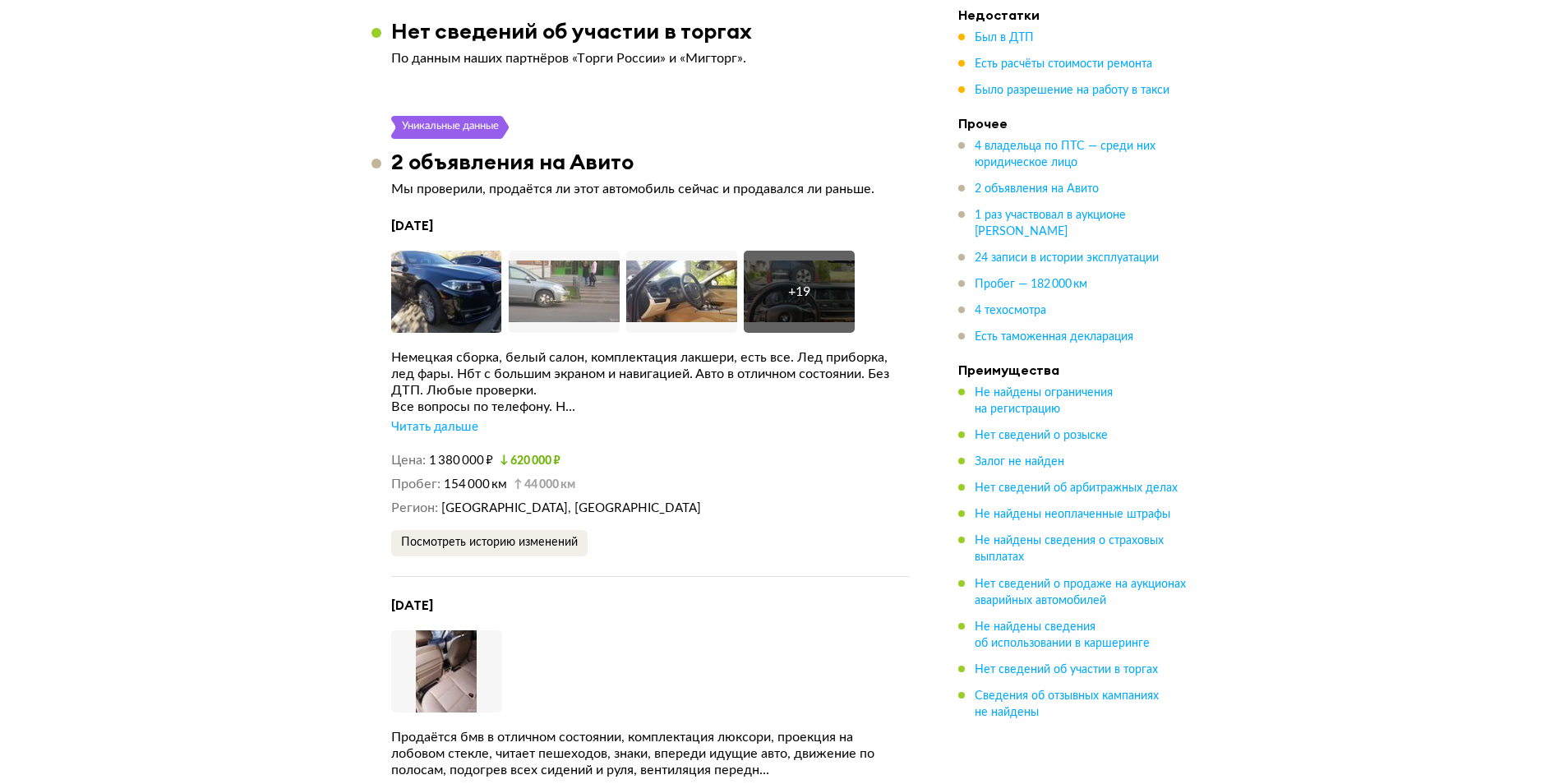
scroll to position [4291, 0]
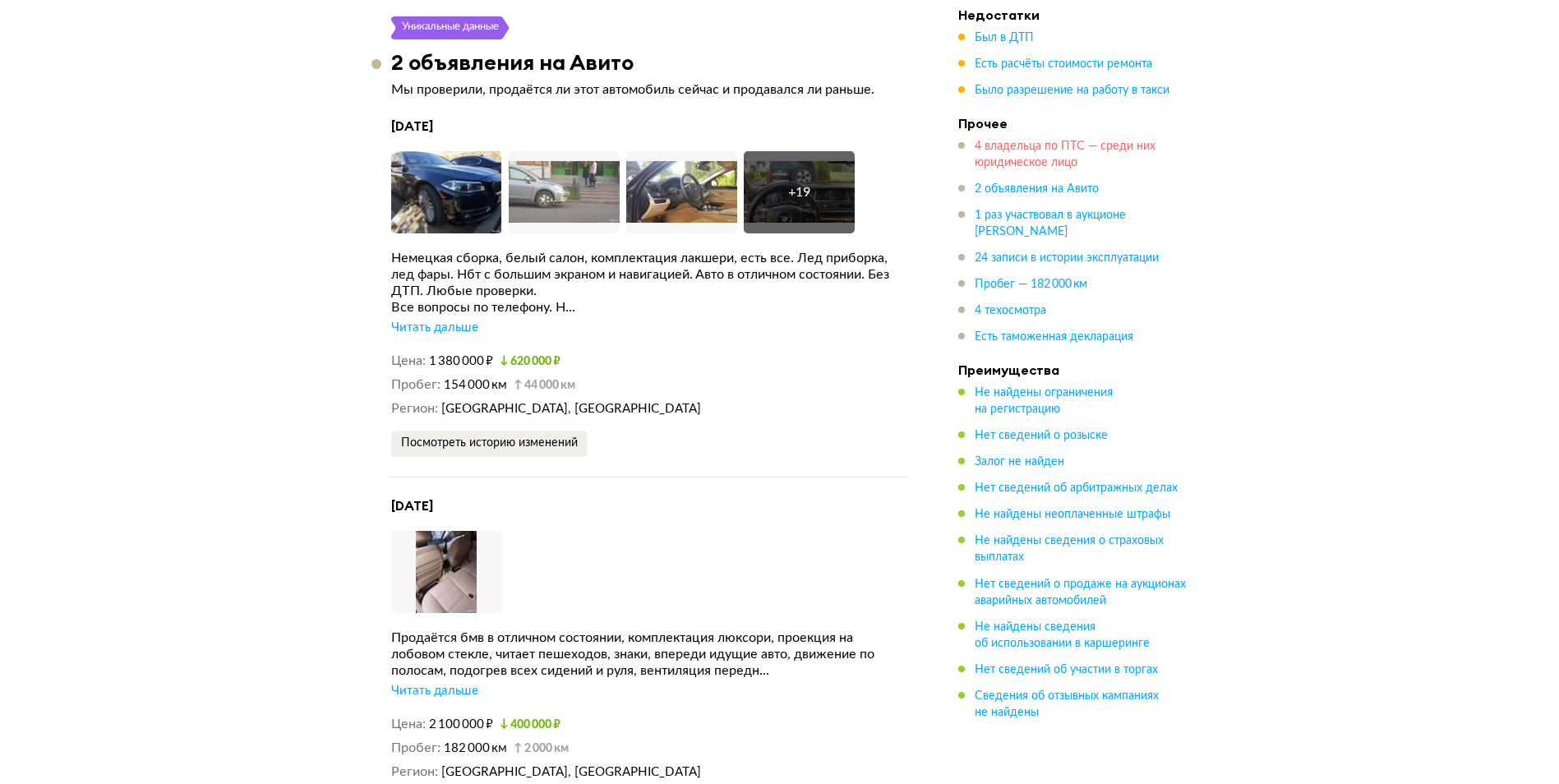
click at [1058, 151] on span "4 владельца по ПТС — среди них юридическое лицо" at bounding box center [1065, 155] width 181 height 28
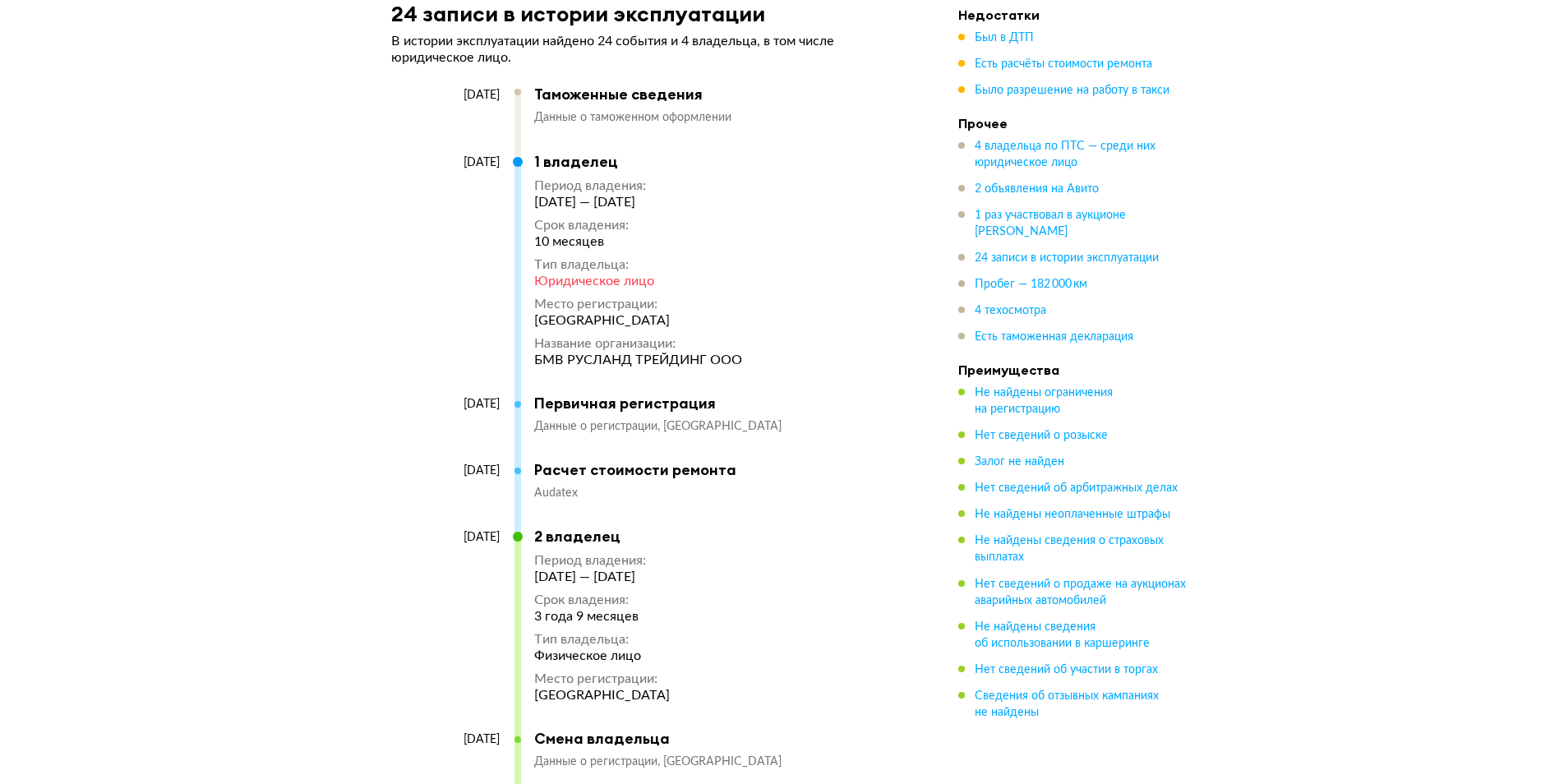
scroll to position [5603, 0]
